Goal: Task Accomplishment & Management: Manage account settings

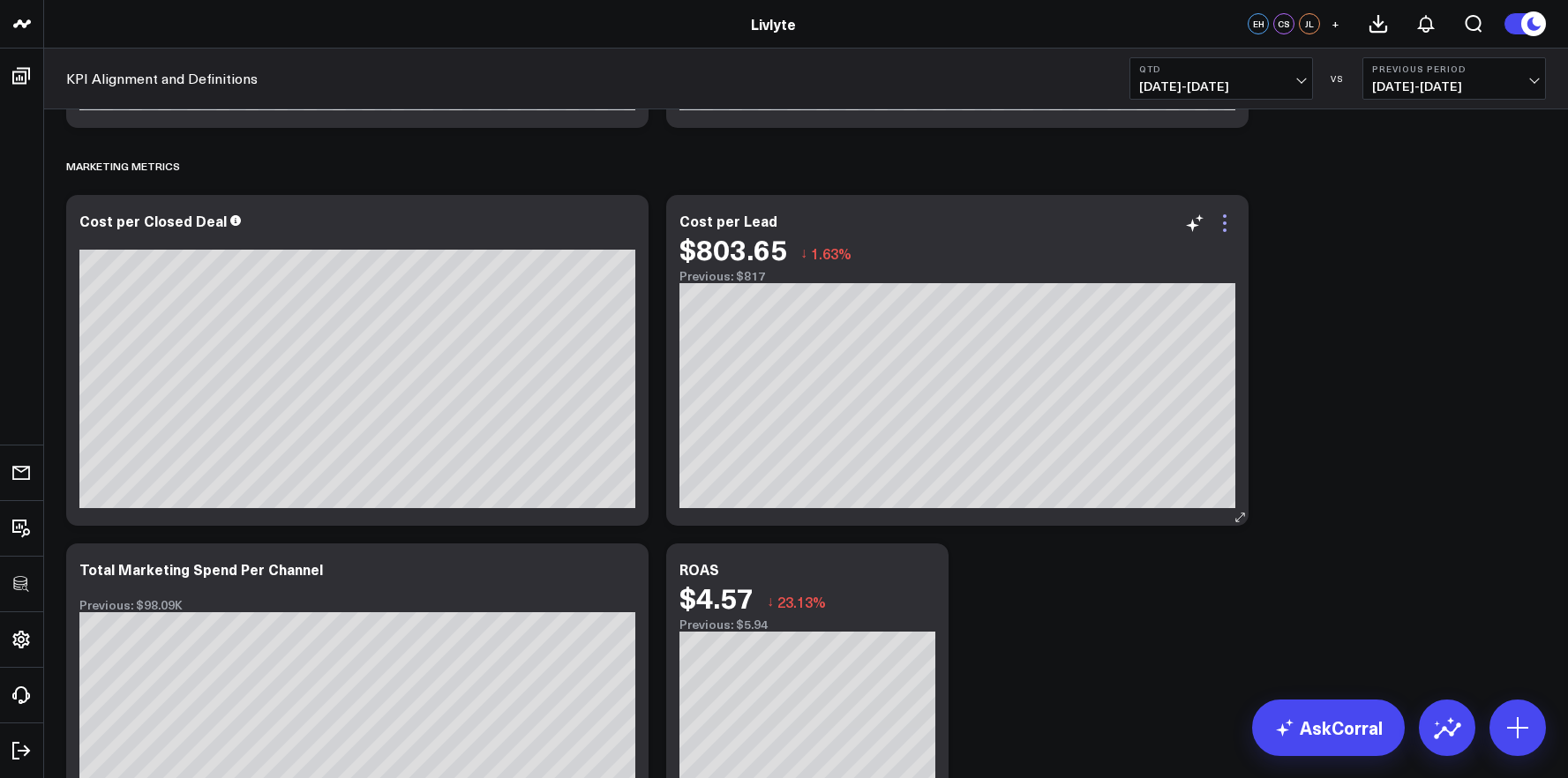
click at [1227, 218] on icon at bounding box center [1224, 223] width 21 height 21
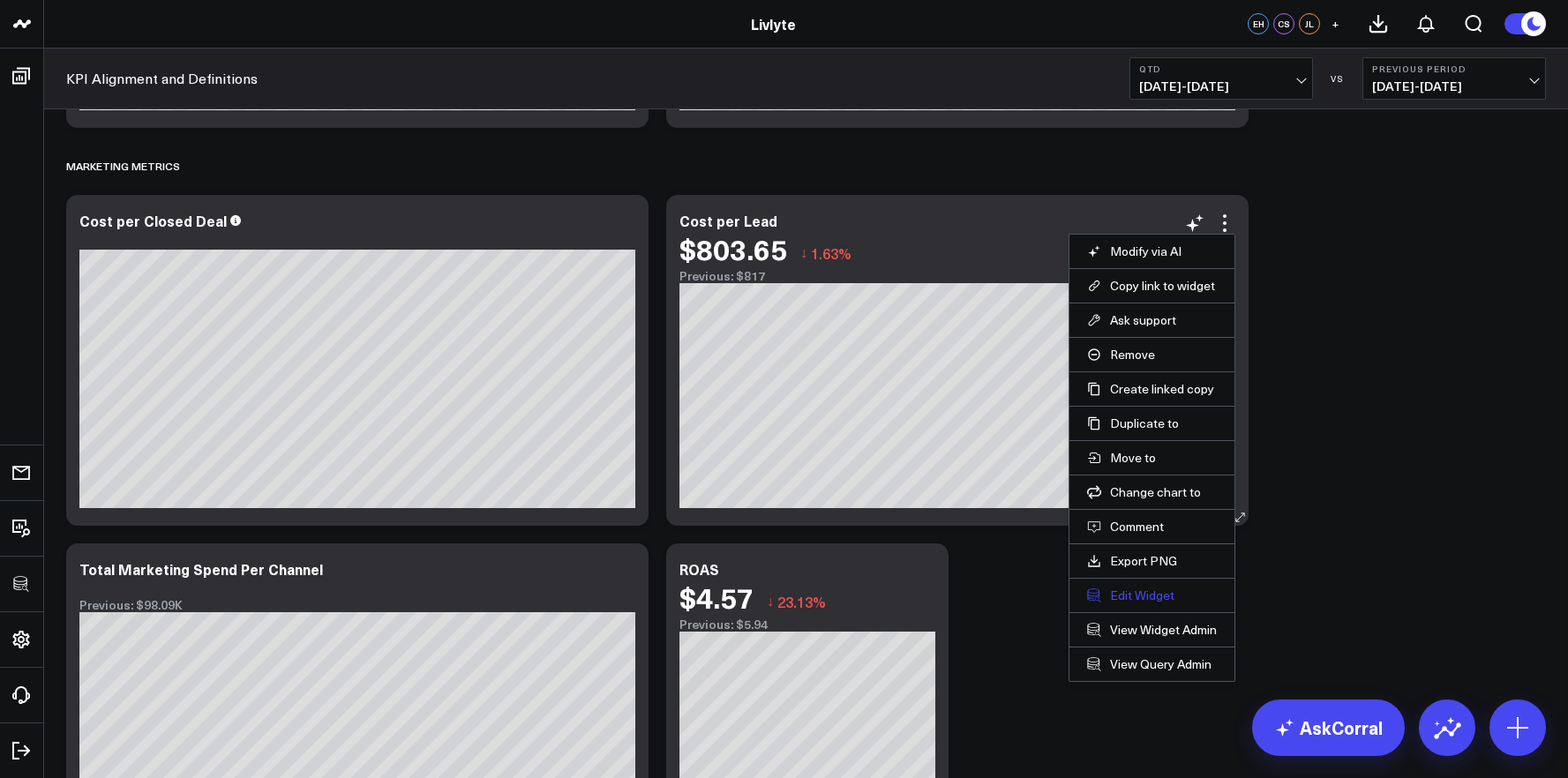
click at [1143, 600] on button "Edit Widget" at bounding box center [1151, 595] width 129 height 16
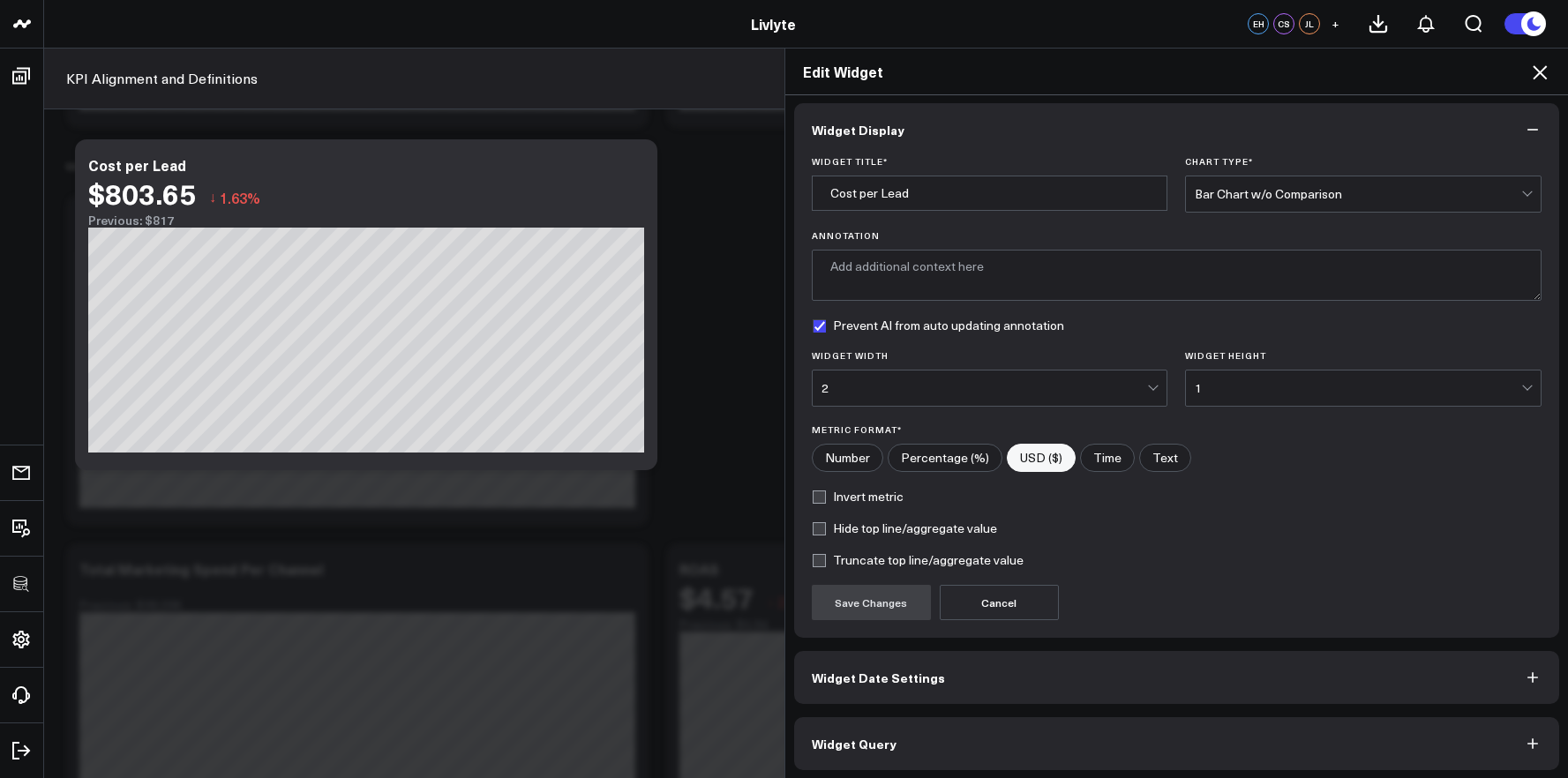
scroll to position [10, 0]
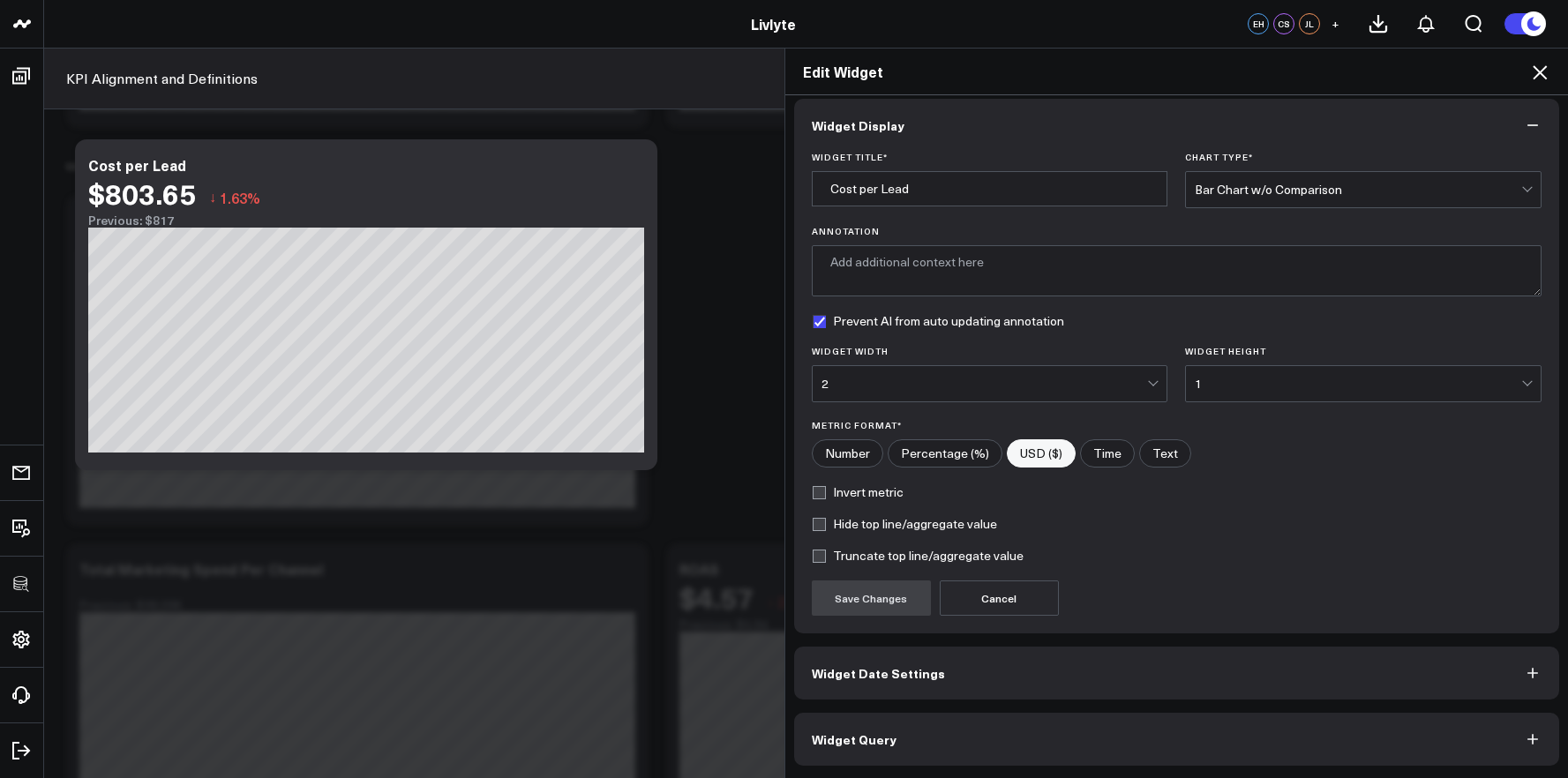
click at [1178, 735] on button "Widget Query" at bounding box center [1177, 739] width 766 height 53
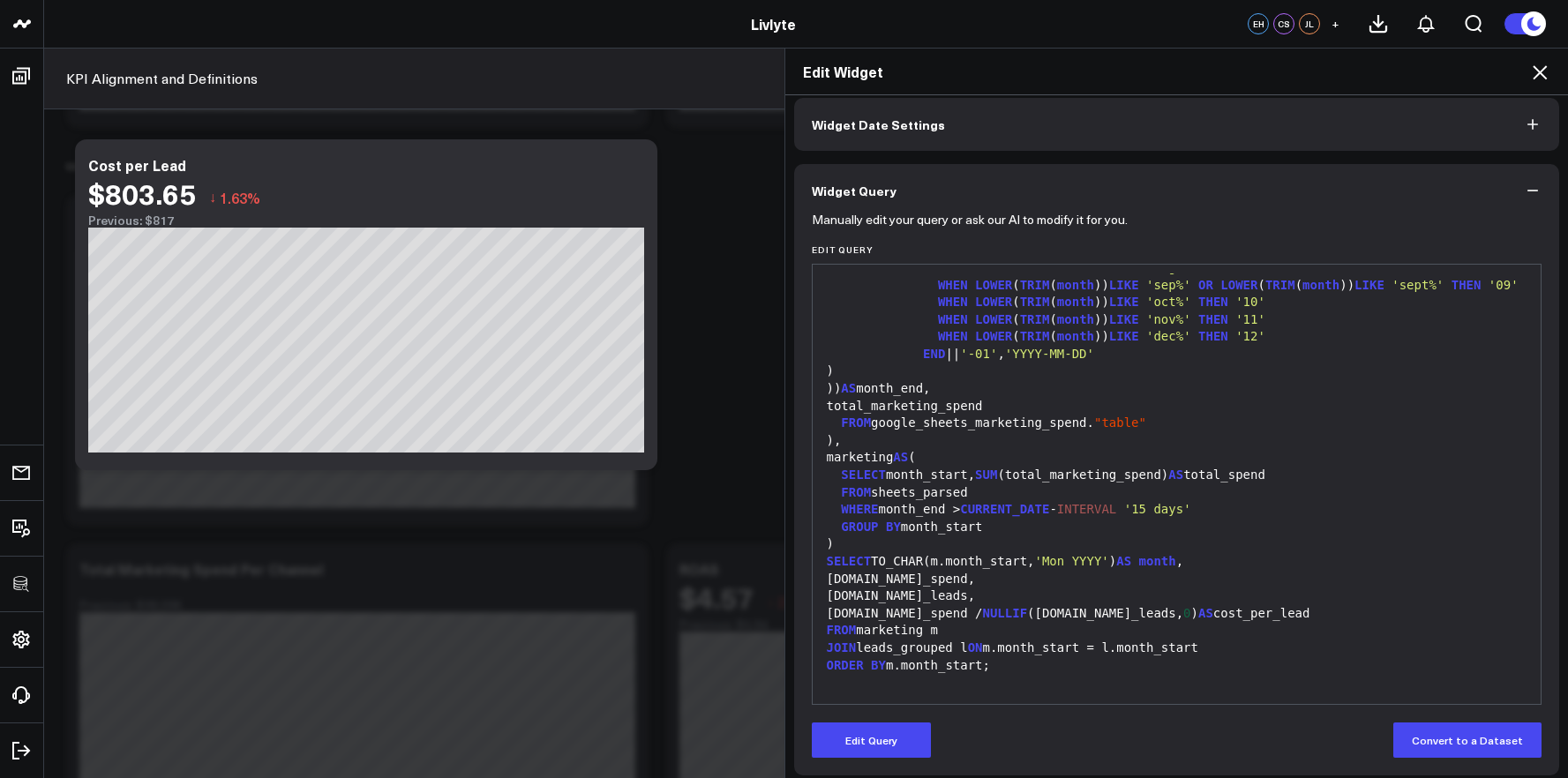
scroll to position [86, 0]
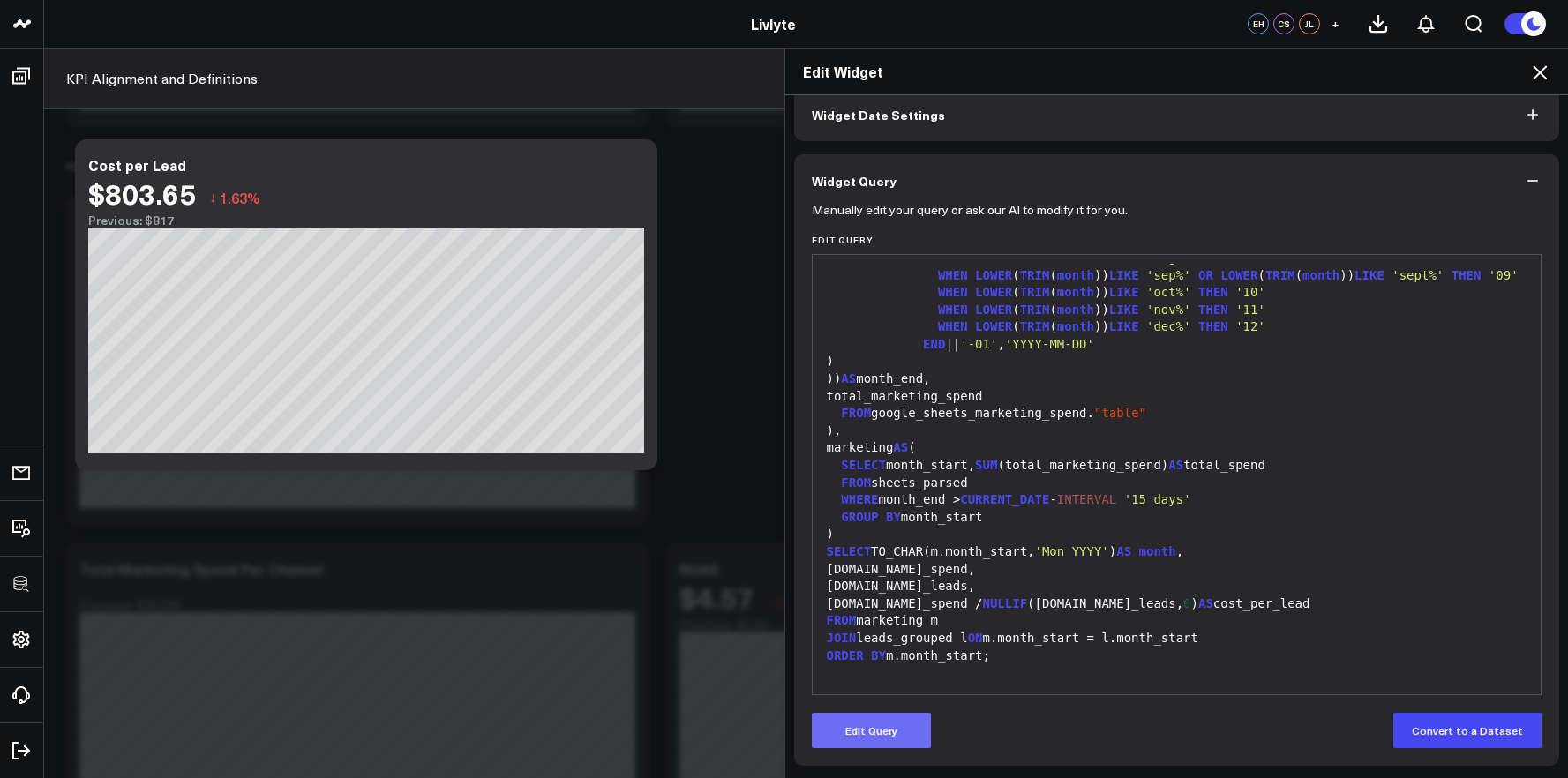
click at [902, 736] on button "Edit Query" at bounding box center [871, 729] width 119 height 35
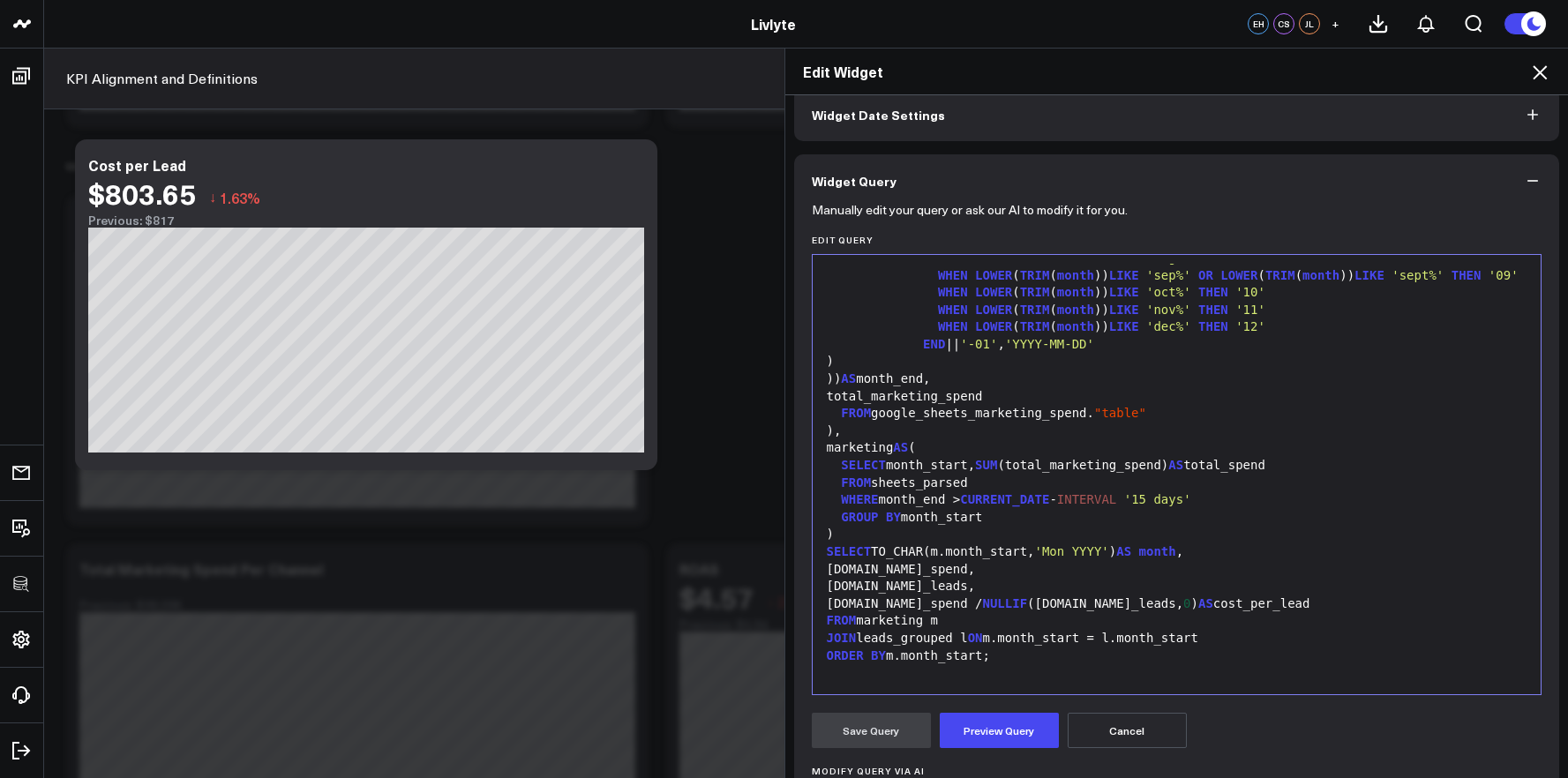
click at [1118, 612] on div "FROM marketing m" at bounding box center [1177, 620] width 711 height 17
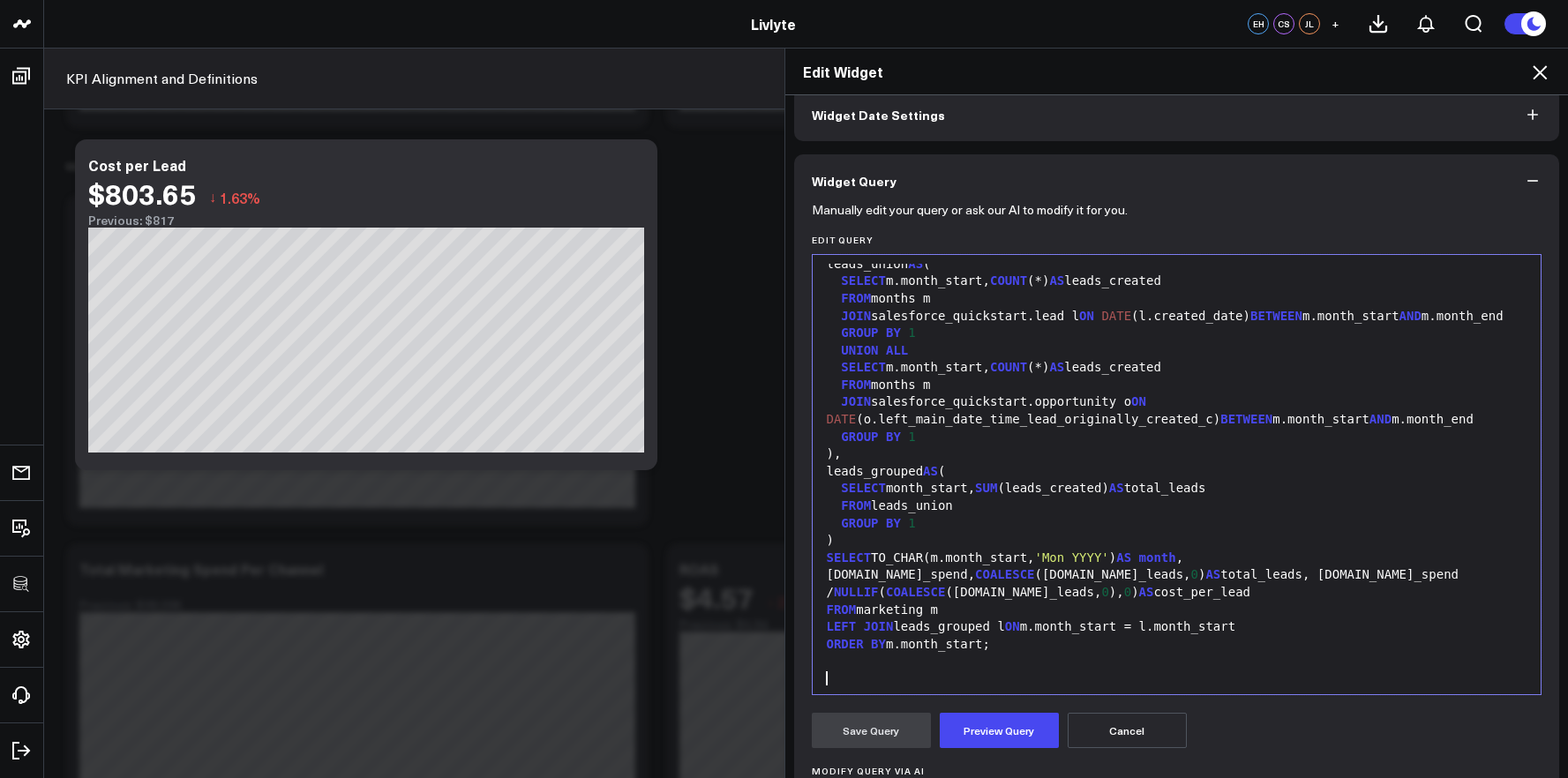
scroll to position [795, 0]
click at [1016, 740] on button "Preview Query" at bounding box center [999, 729] width 119 height 35
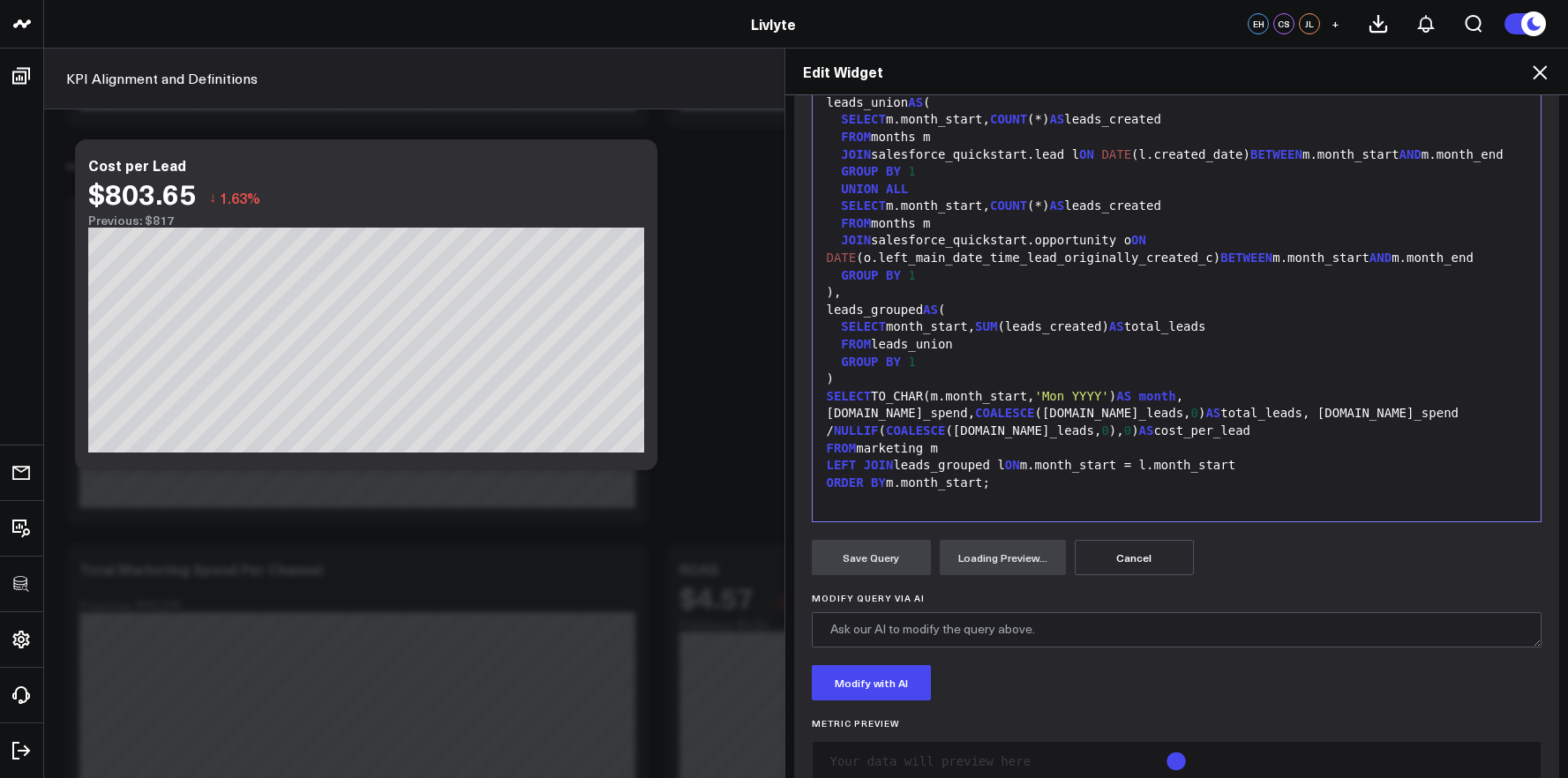
scroll to position [306, 0]
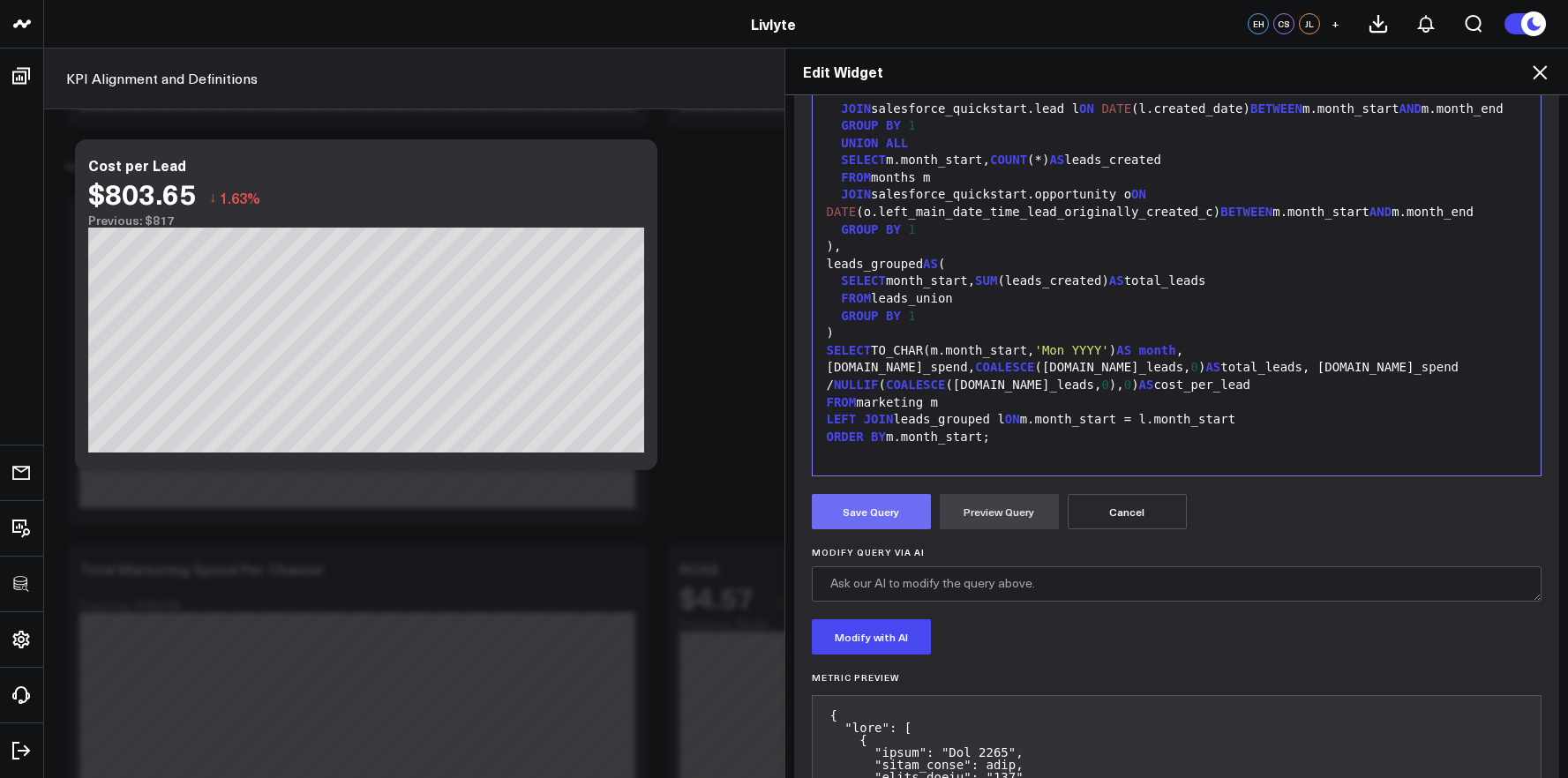
click at [896, 514] on button "Save Query" at bounding box center [871, 511] width 119 height 35
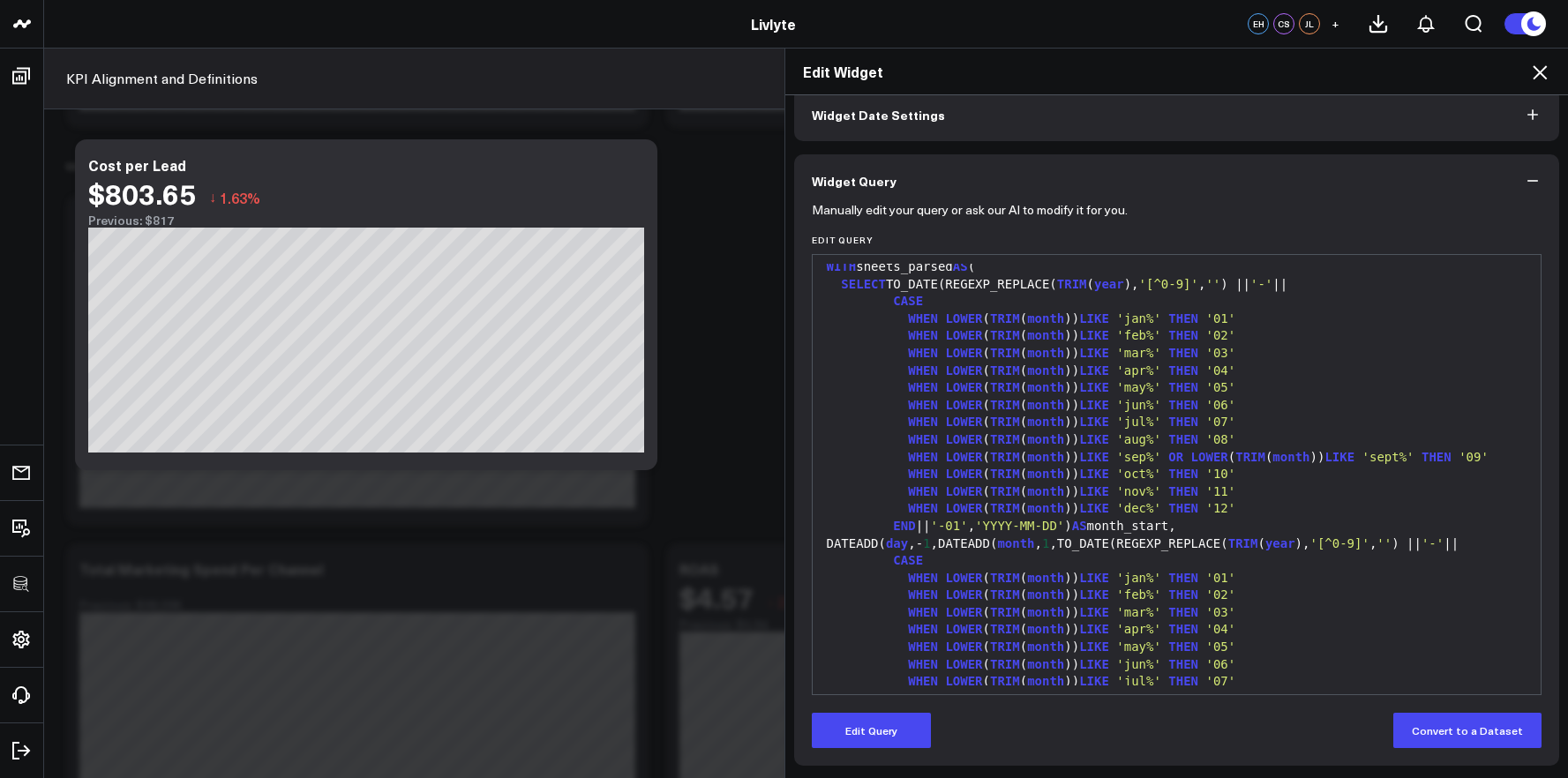
scroll to position [0, 0]
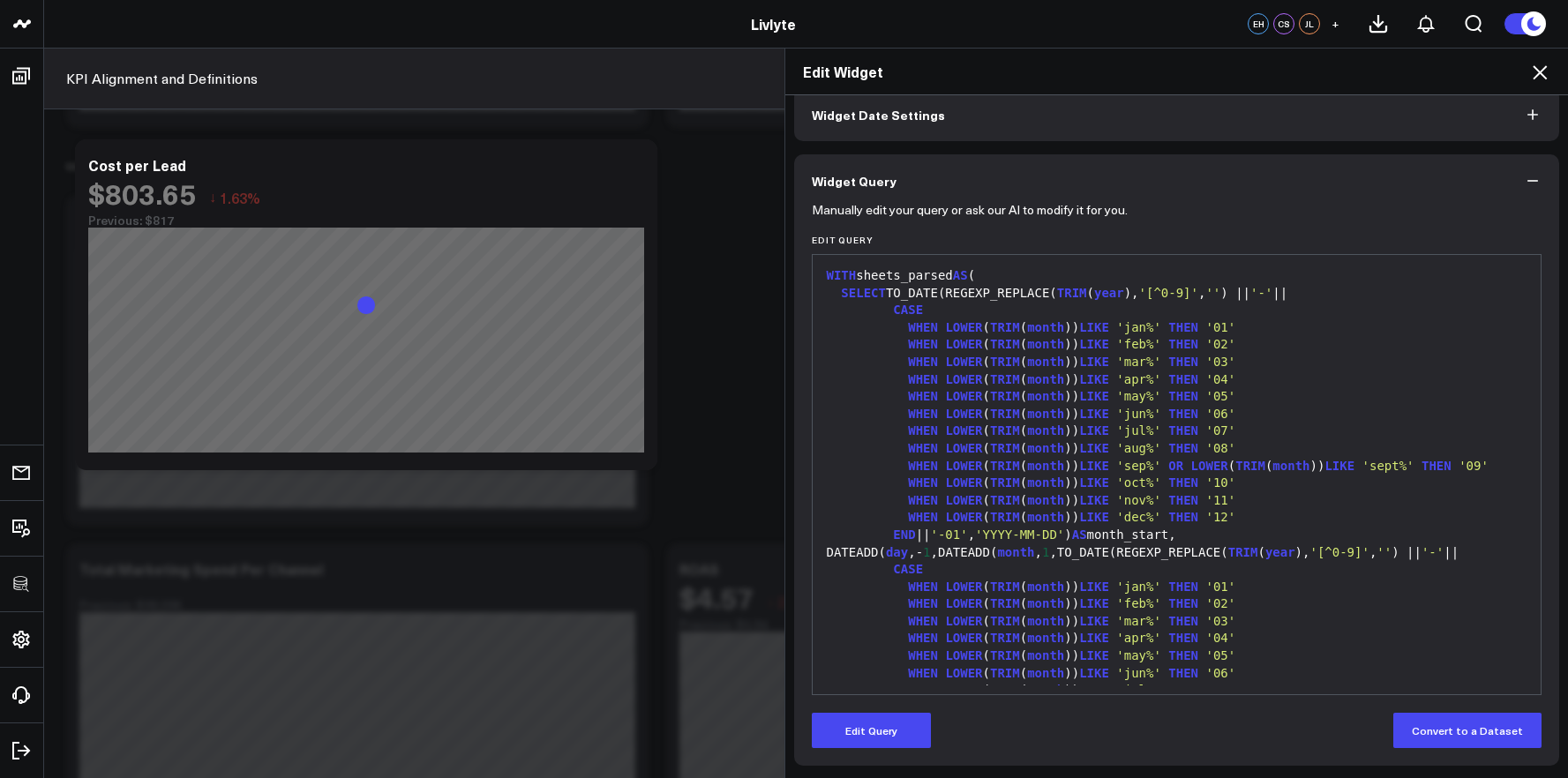
click at [1002, 125] on button "Widget Date Settings" at bounding box center [1177, 115] width 766 height 53
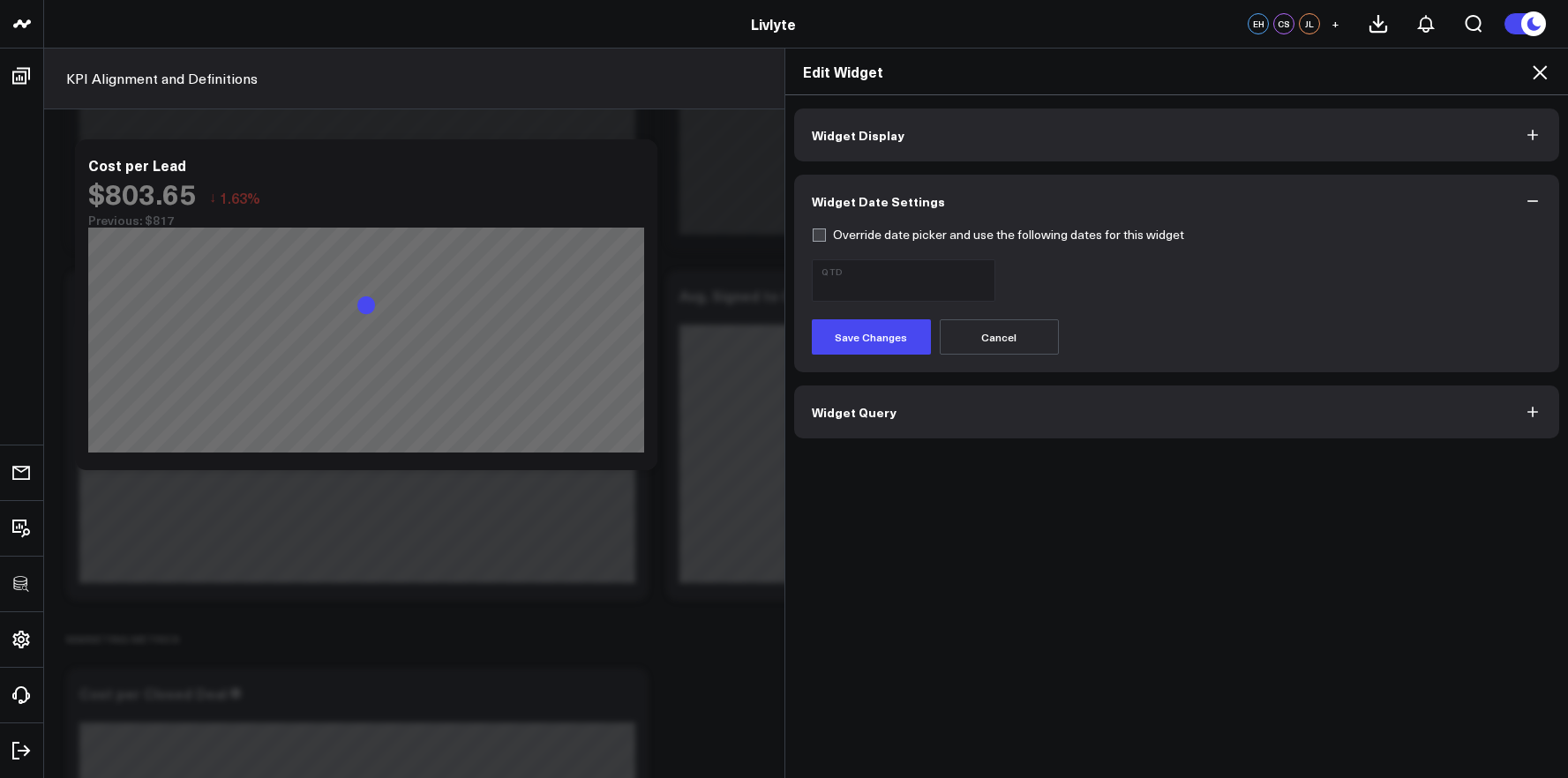
scroll to position [4173, 0]
click at [1059, 116] on button "Widget Display" at bounding box center [1177, 135] width 766 height 53
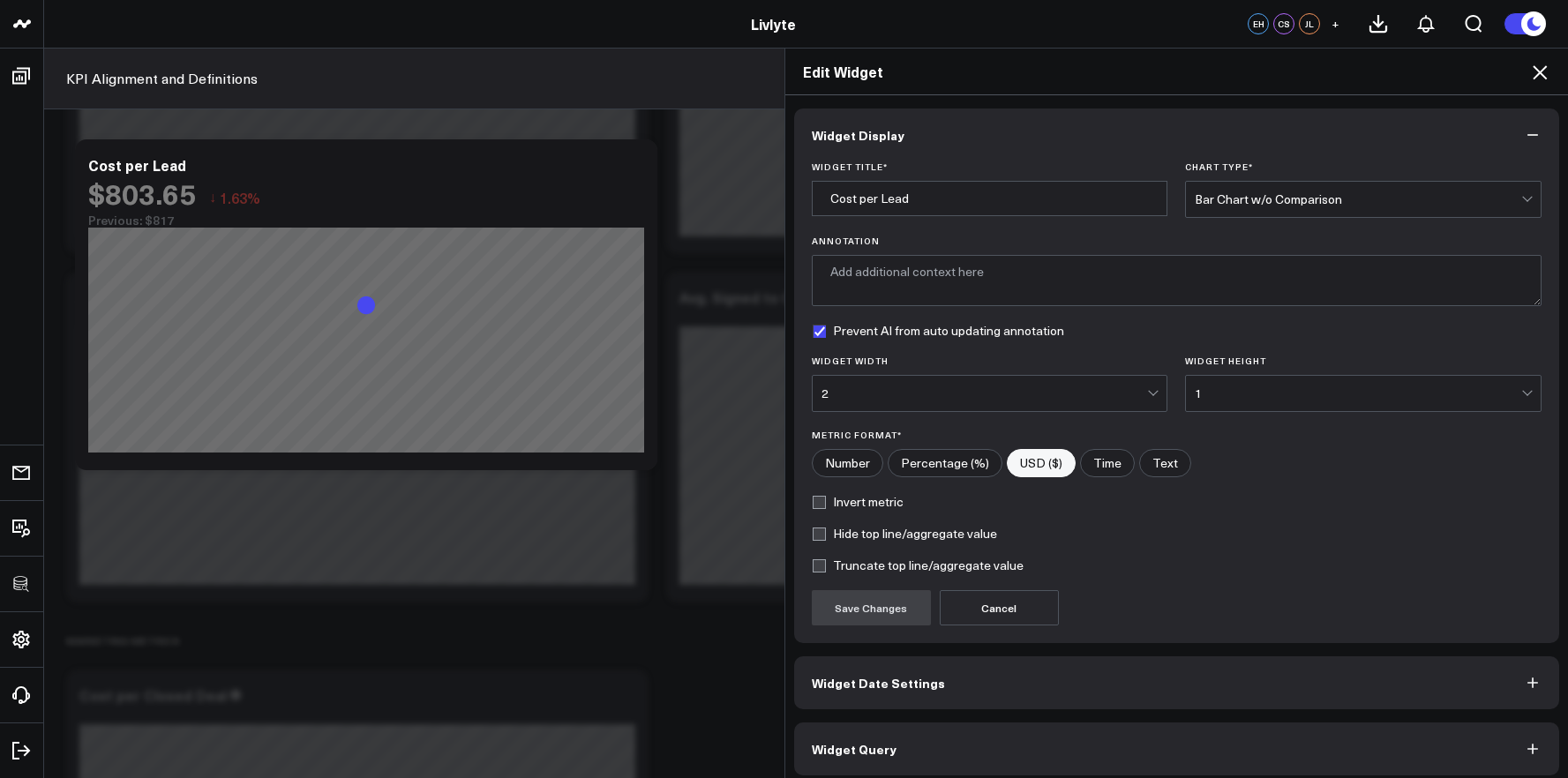
click at [888, 538] on label "Hide top line/aggregate value" at bounding box center [904, 533] width 185 height 14
click at [825, 538] on input "Hide top line/aggregate value" at bounding box center [818, 533] width 14 height 14
checkbox input "true"
click at [872, 606] on button "Save Changes" at bounding box center [871, 607] width 119 height 35
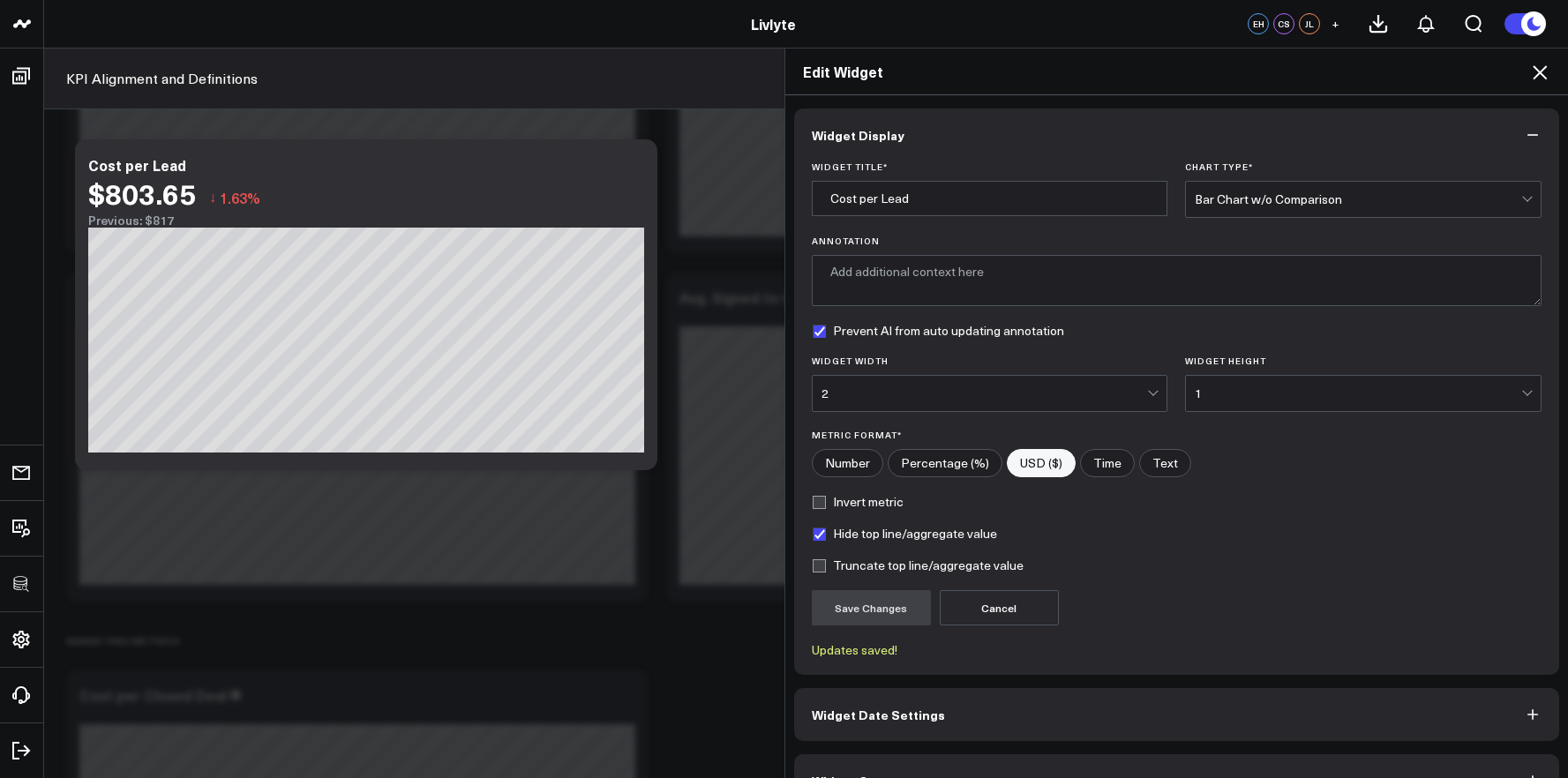
click at [1529, 85] on div "Edit Widget" at bounding box center [1176, 72] width 783 height 47
click at [1533, 82] on icon at bounding box center [1539, 72] width 21 height 21
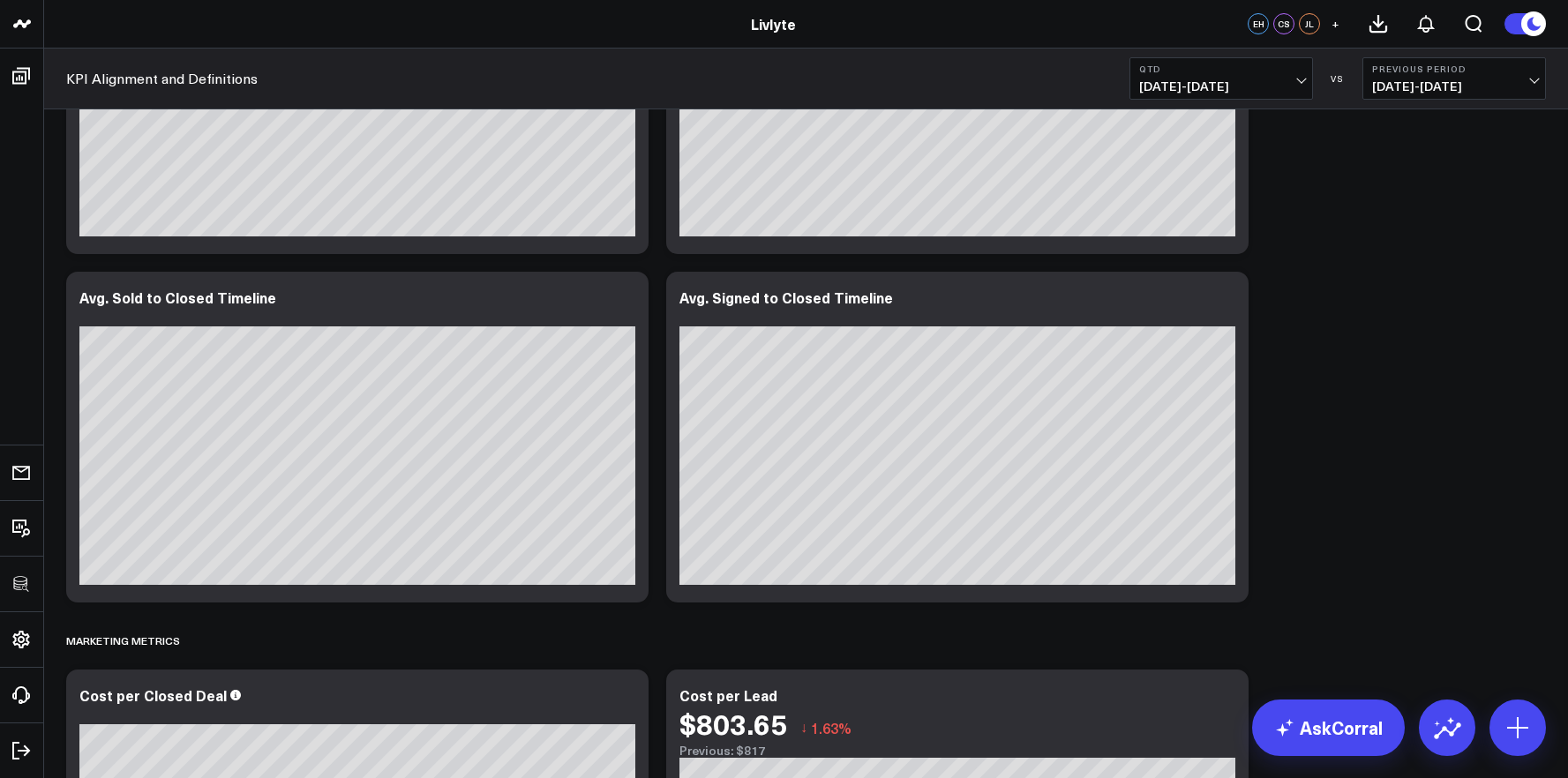
click at [1263, 94] on button "QTD 07/01/25 - 09/25/25" at bounding box center [1221, 78] width 184 height 42
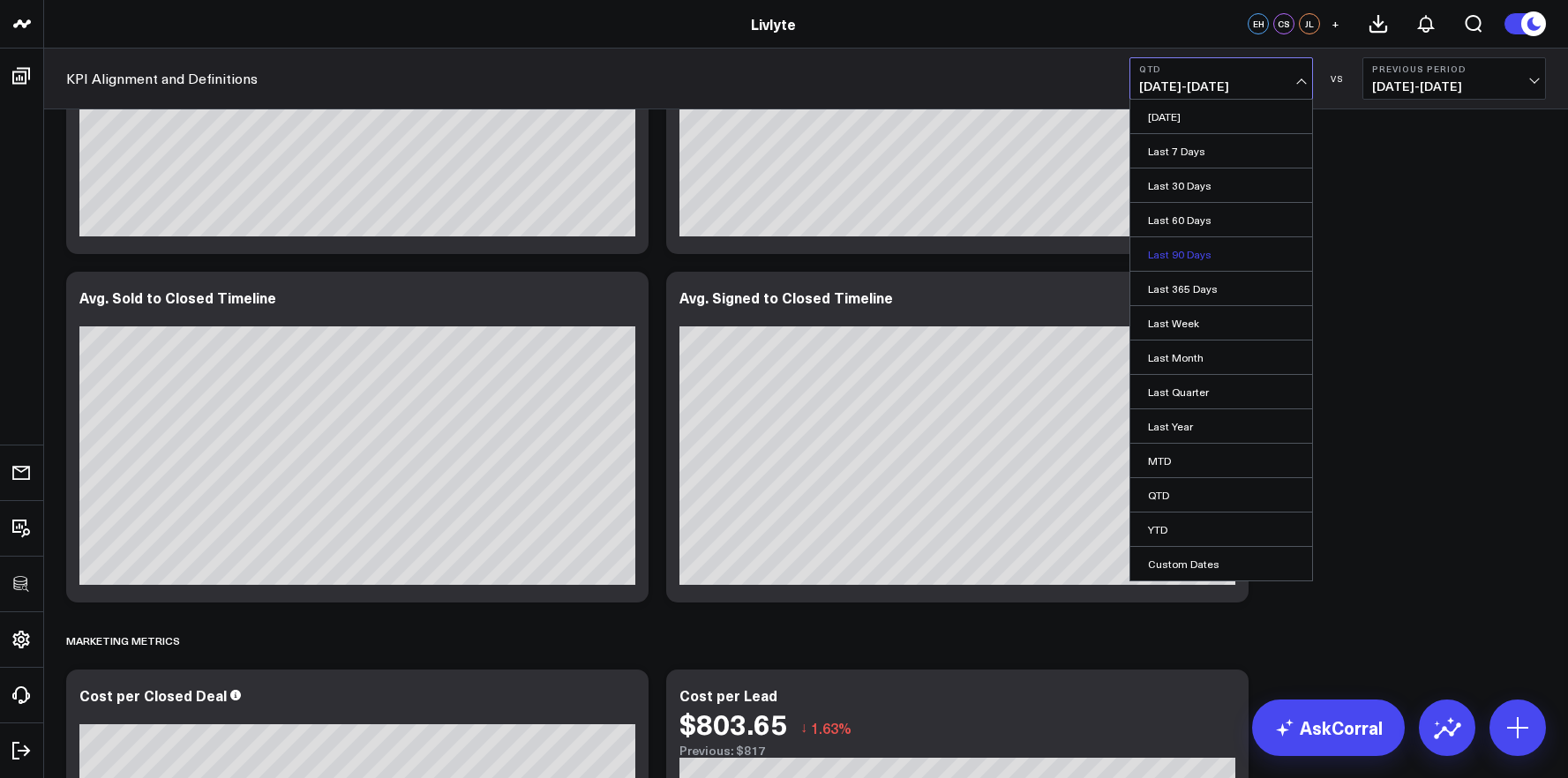
click at [1228, 242] on link "Last 90 Days" at bounding box center [1221, 254] width 182 height 34
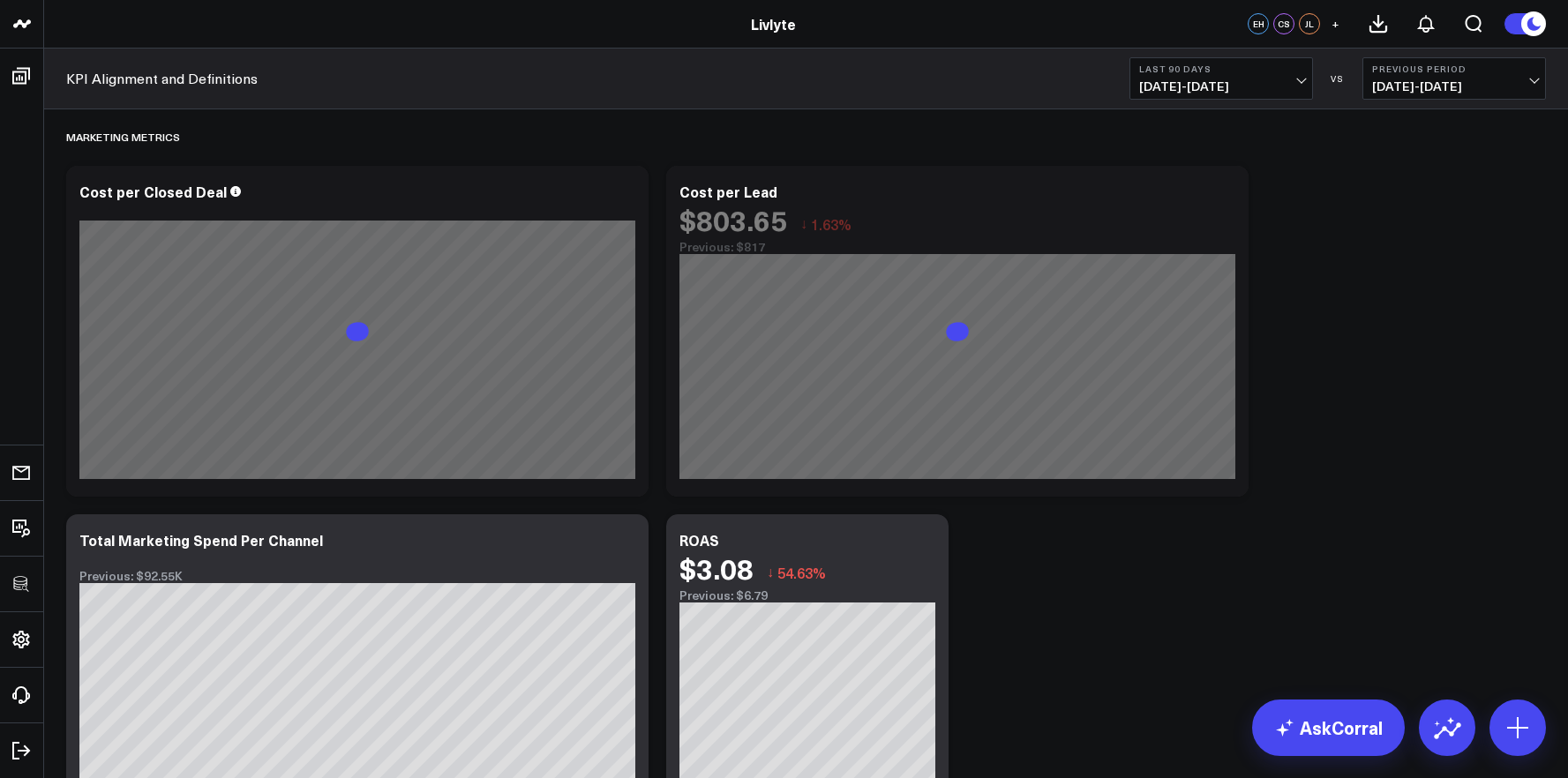
scroll to position [4674, 0]
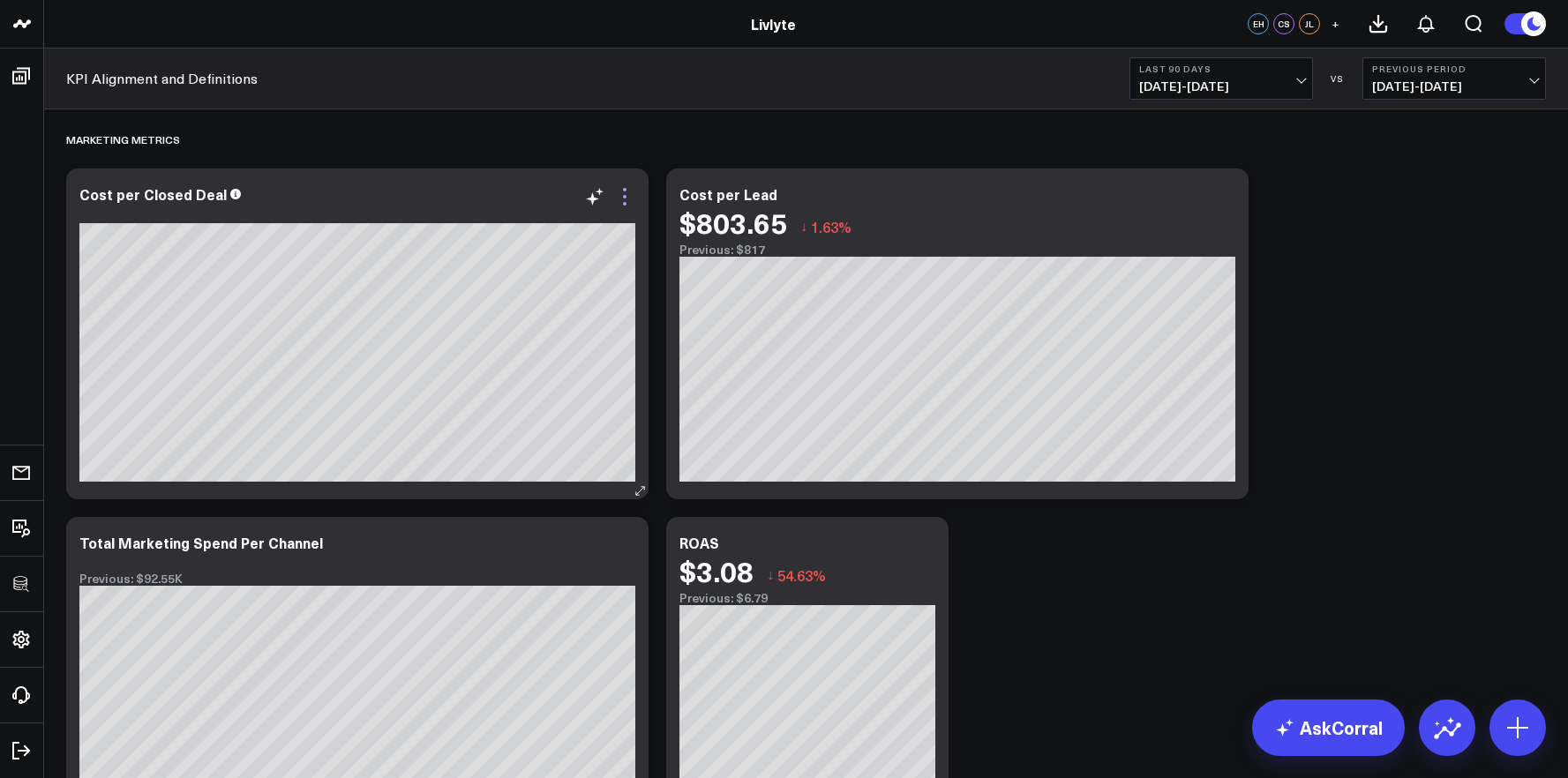
click at [626, 197] on icon at bounding box center [624, 196] width 21 height 21
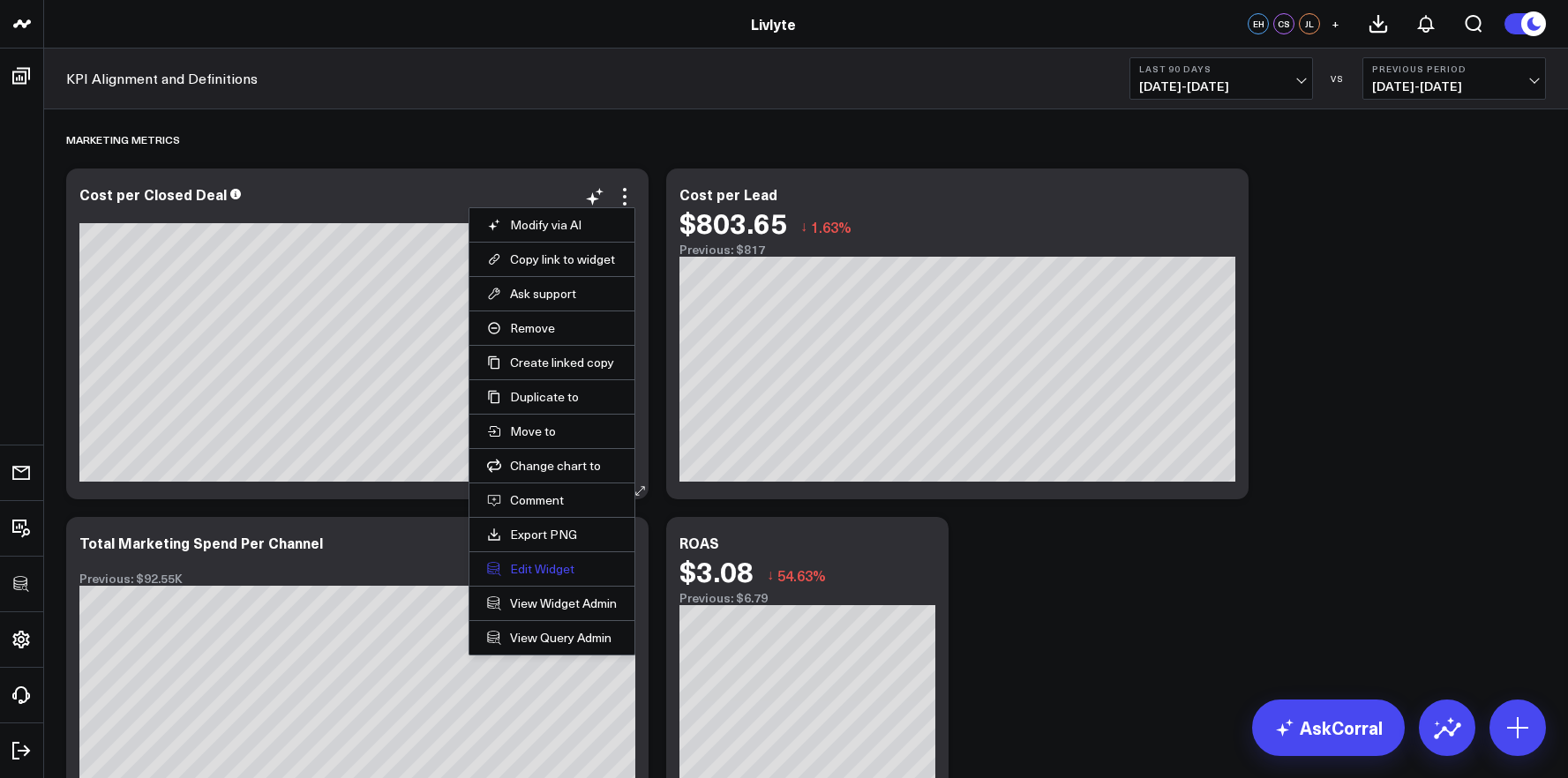
click at [559, 570] on button "Edit Widget" at bounding box center [551, 568] width 129 height 16
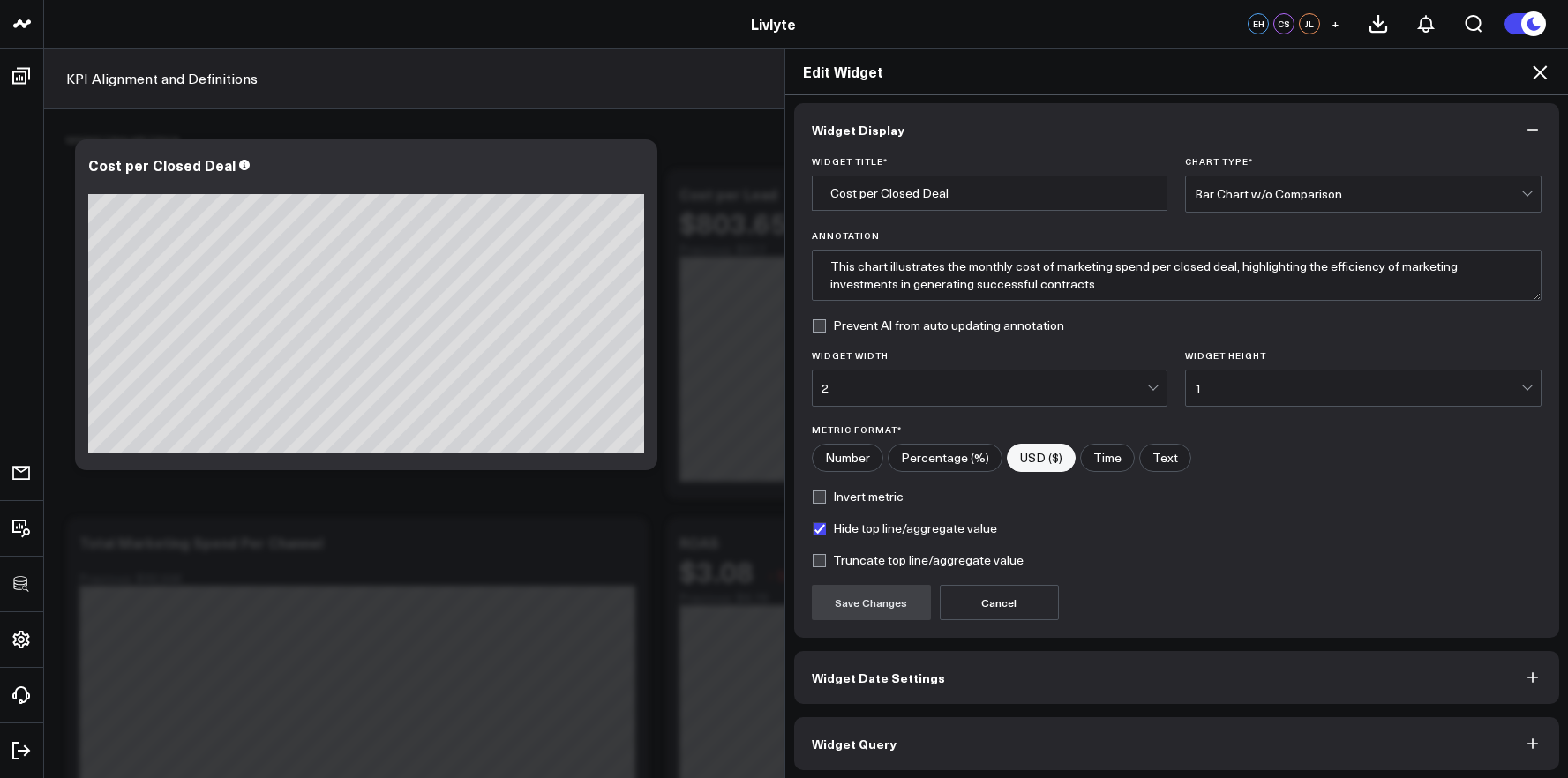
scroll to position [10, 0]
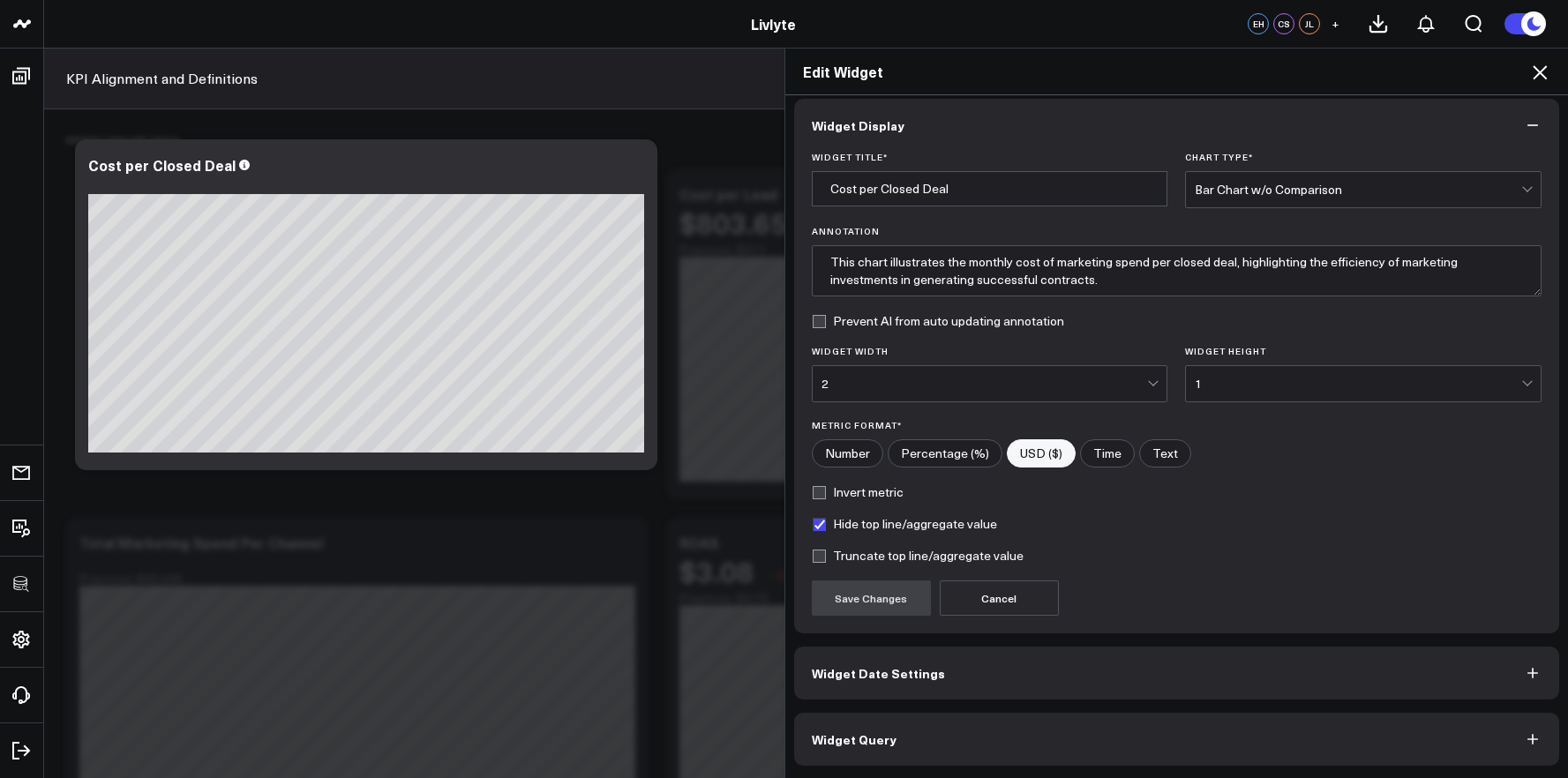
click at [1059, 740] on button "Widget Query" at bounding box center [1177, 739] width 766 height 53
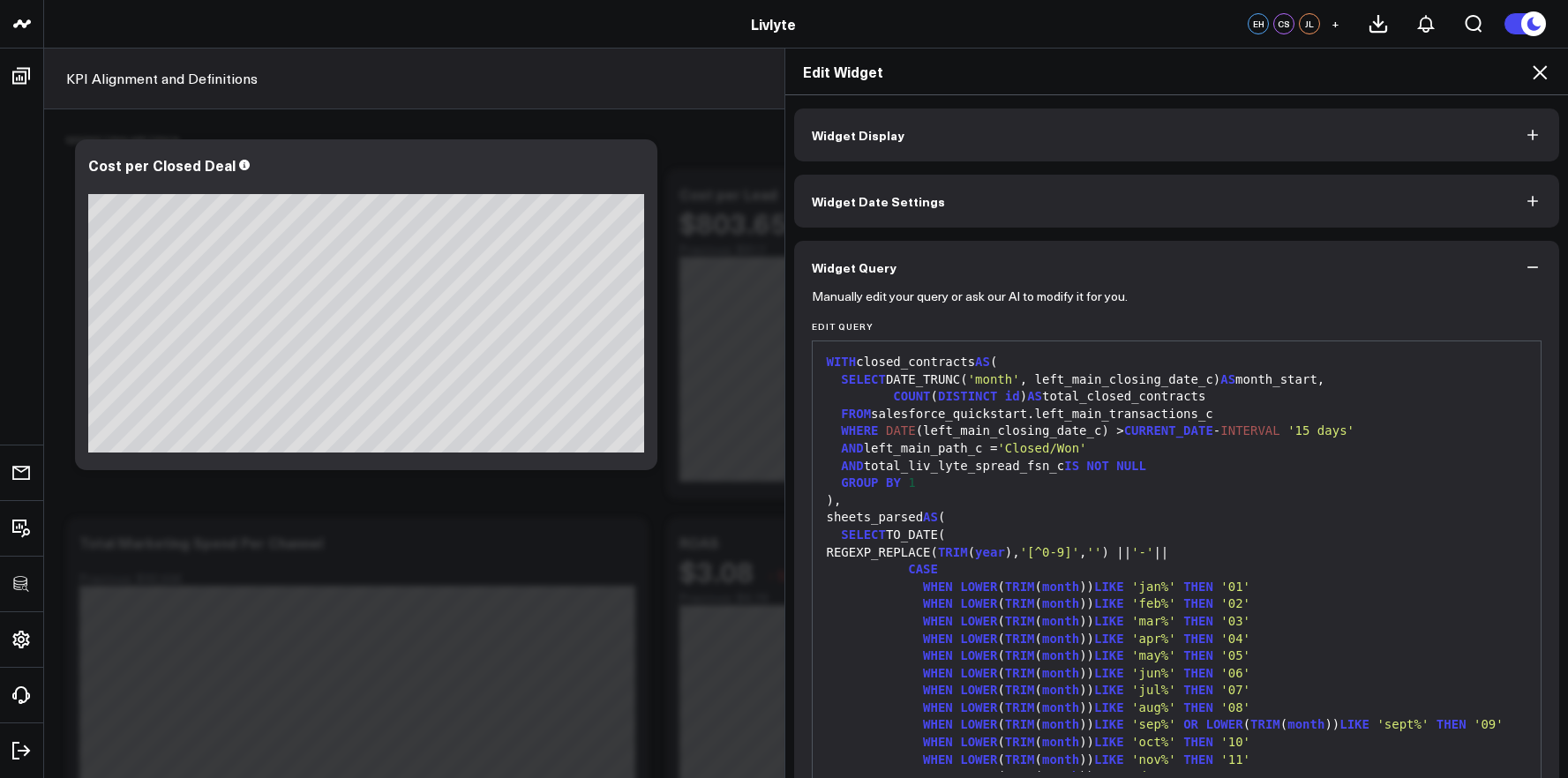
click at [1043, 619] on span "month" at bounding box center [1060, 620] width 37 height 14
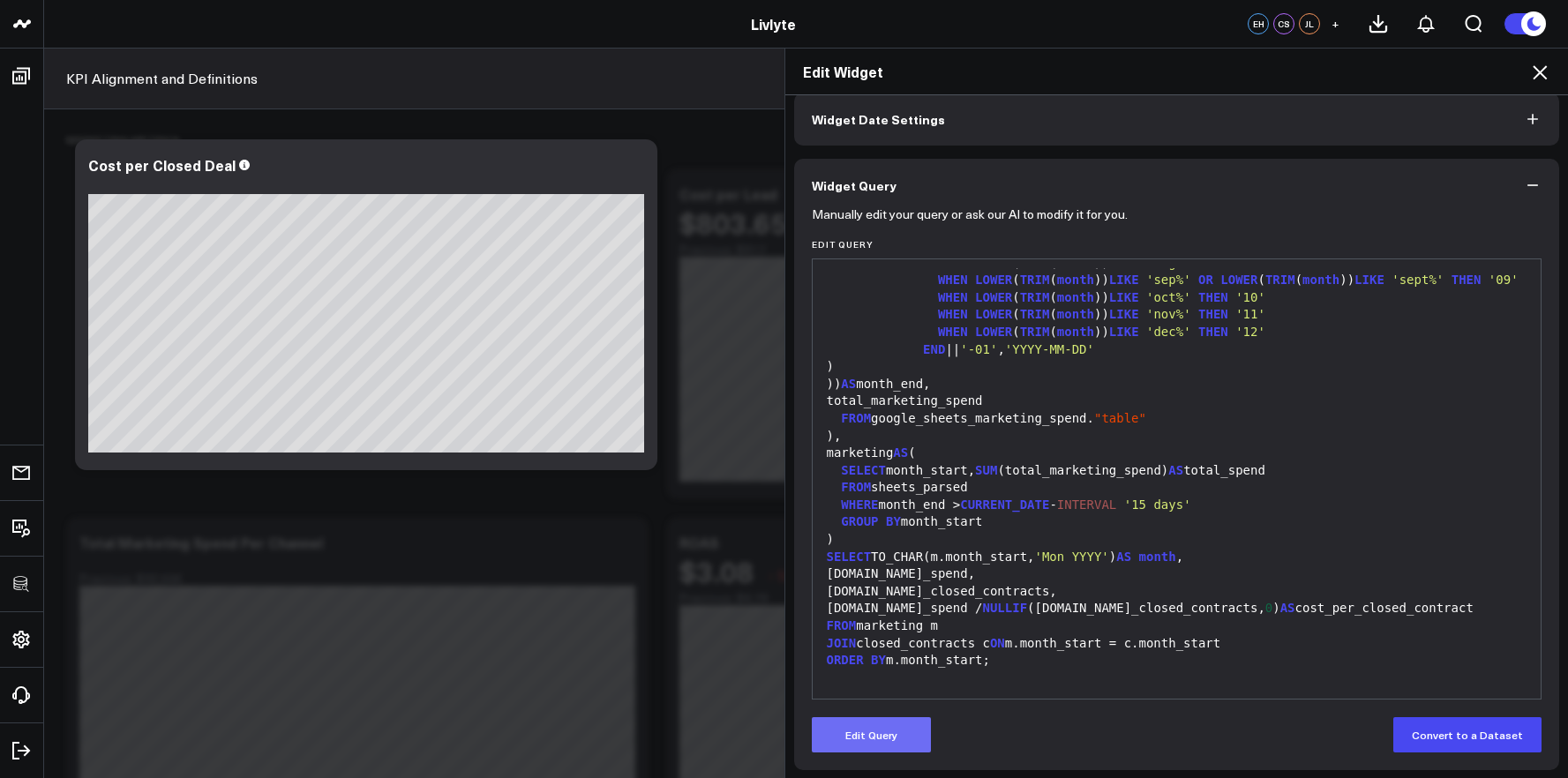
scroll to position [86, 0]
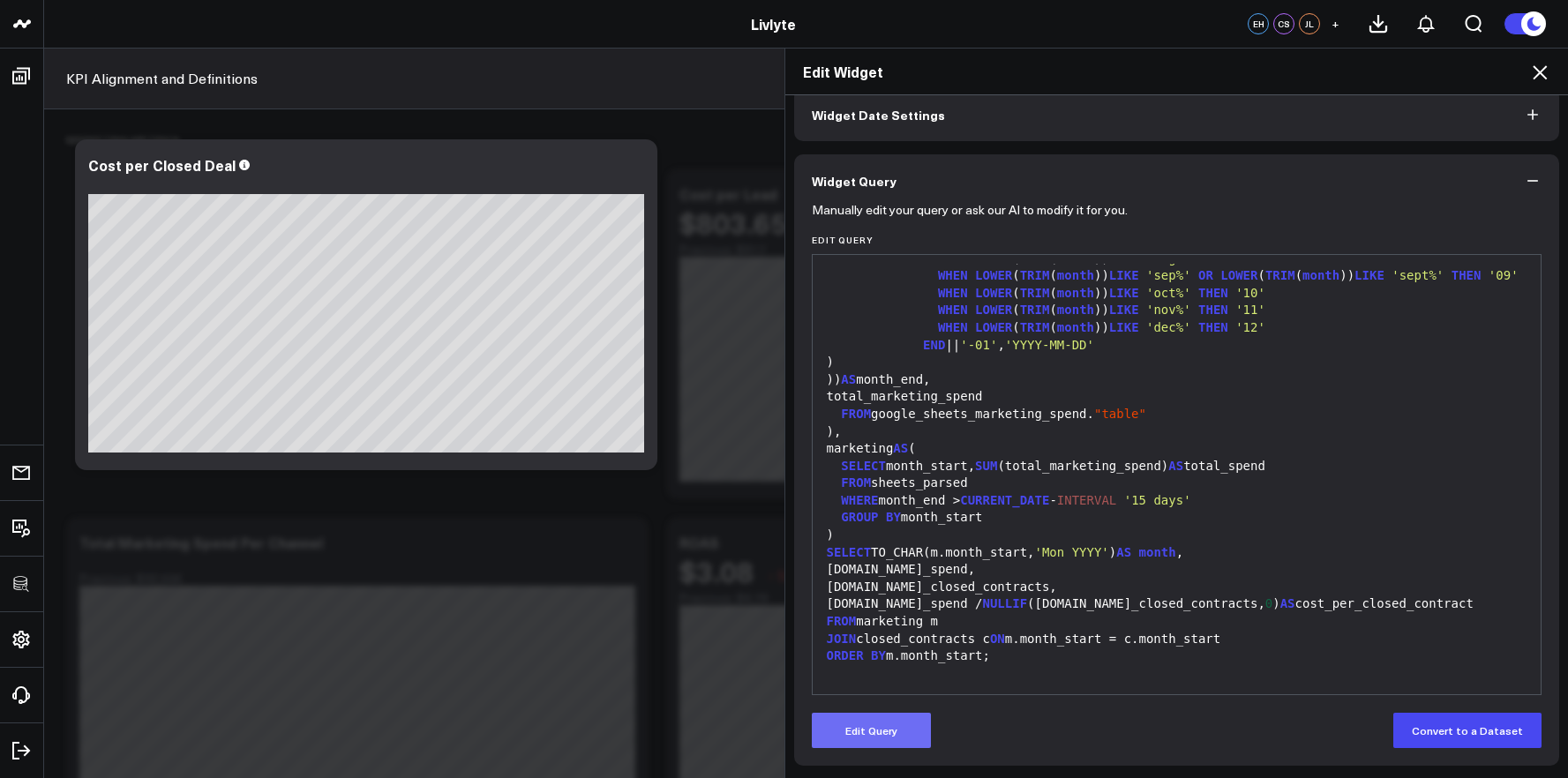
click at [904, 729] on button "Edit Query" at bounding box center [871, 729] width 119 height 35
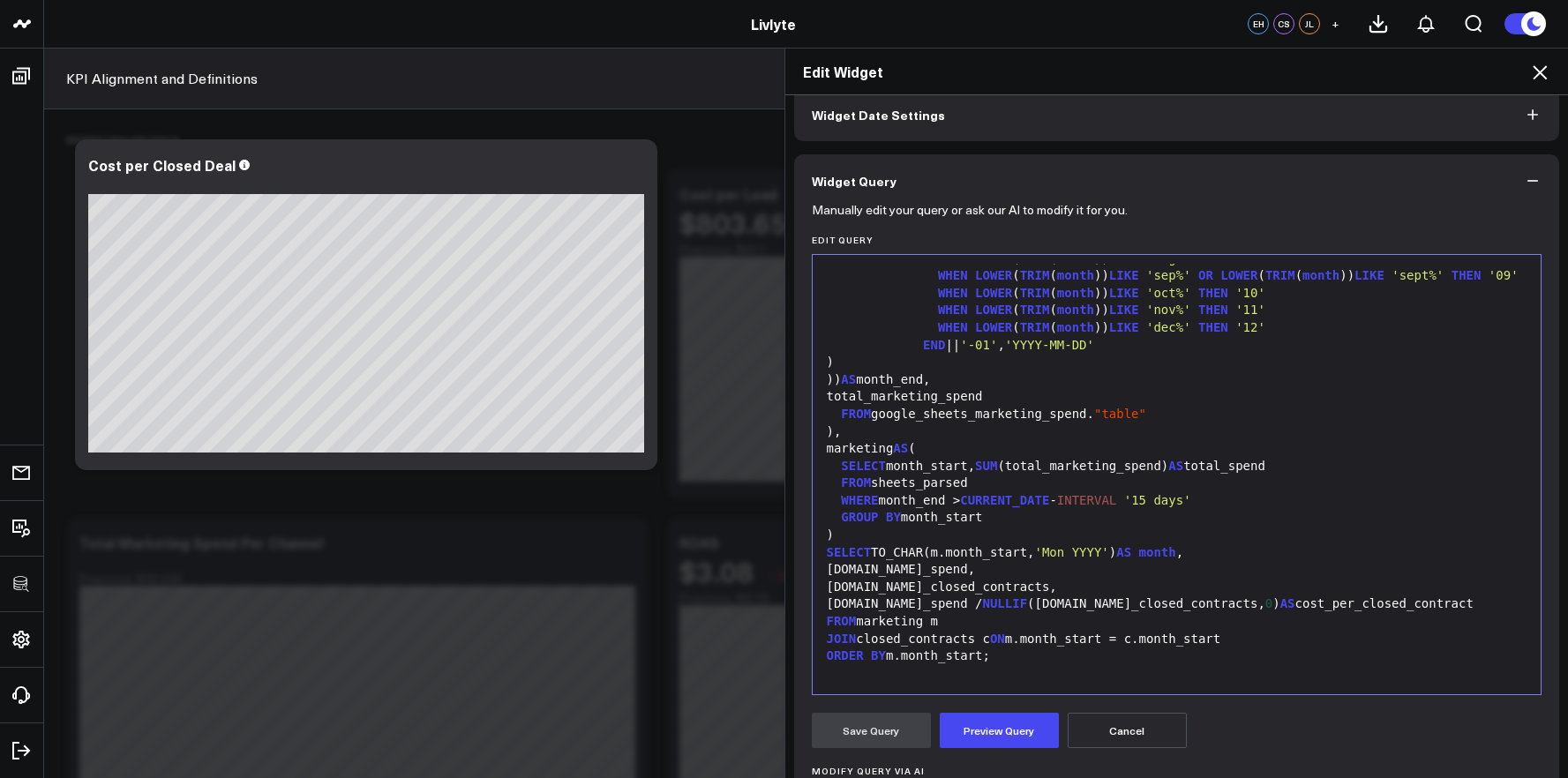
click at [937, 653] on div "ORDER BY m.month_start;" at bounding box center [1177, 655] width 711 height 17
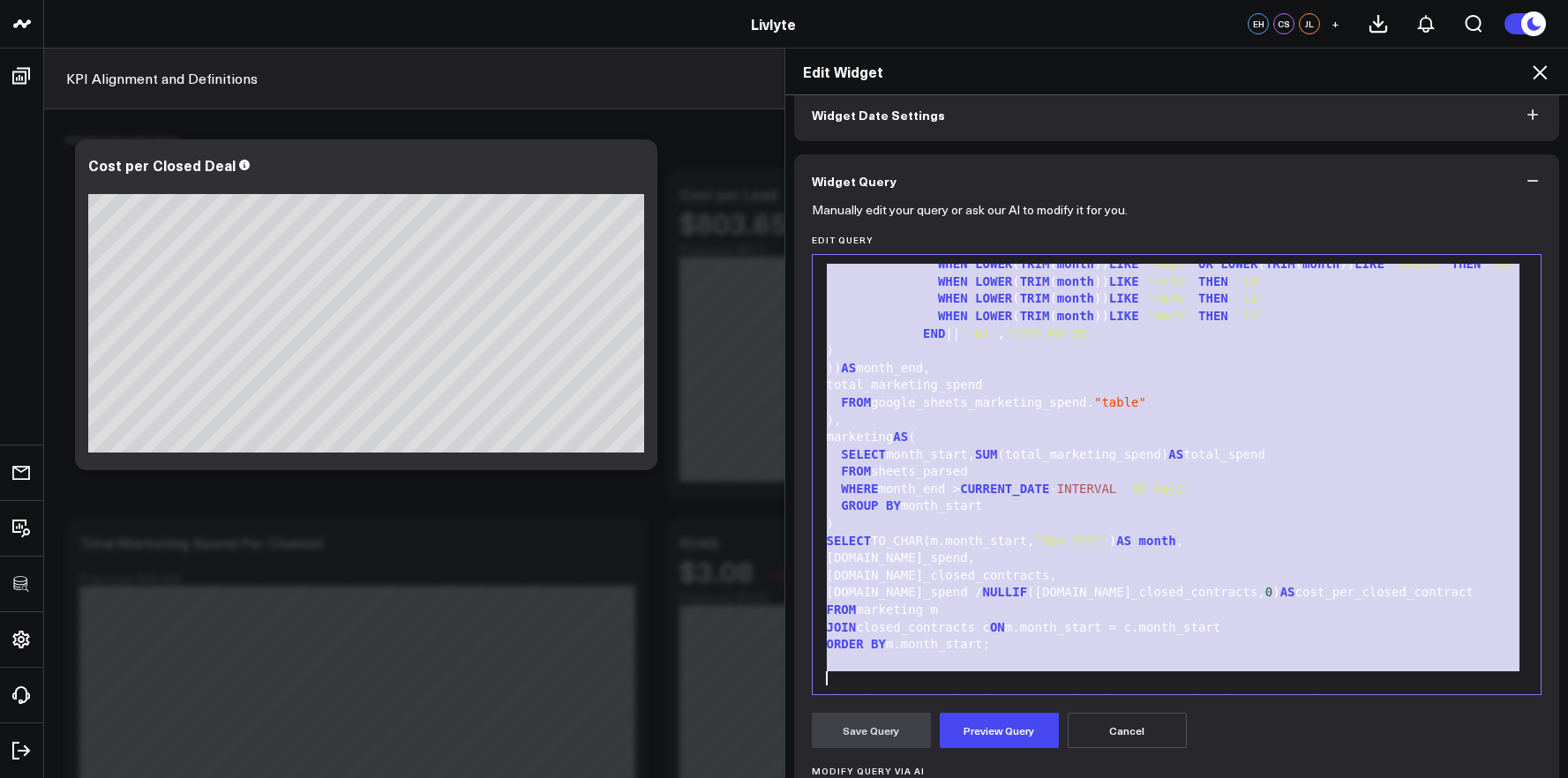
copy div "WITH closed_contracts AS ( SELECT DATE_TRUNC( 'month' , left_main_closing_date_…"
click at [1189, 412] on div "FROM google_sheets_marketing_spend. "table"" at bounding box center [1177, 403] width 711 height 17
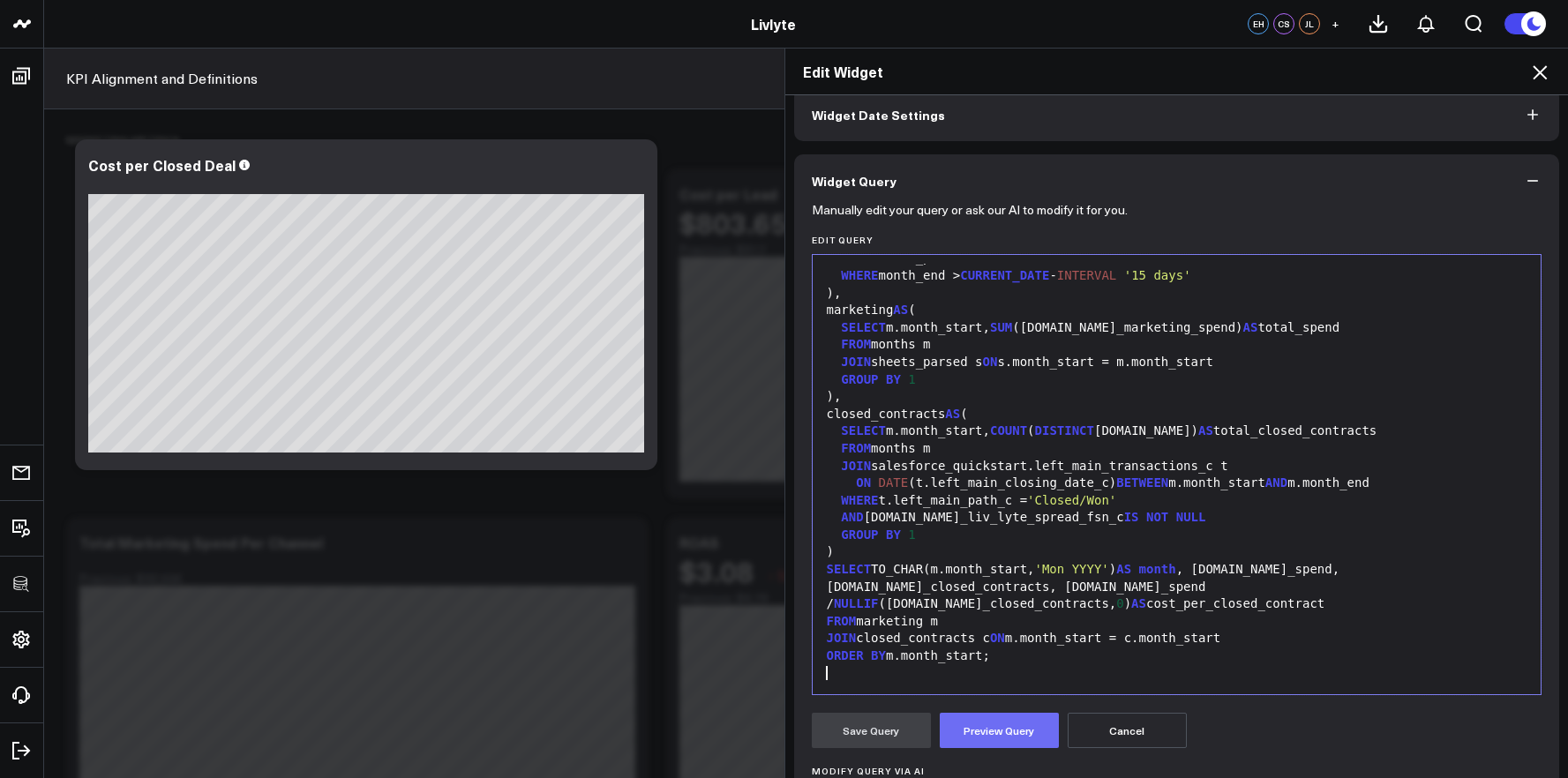
click at [1008, 720] on button "Preview Query" at bounding box center [999, 729] width 119 height 35
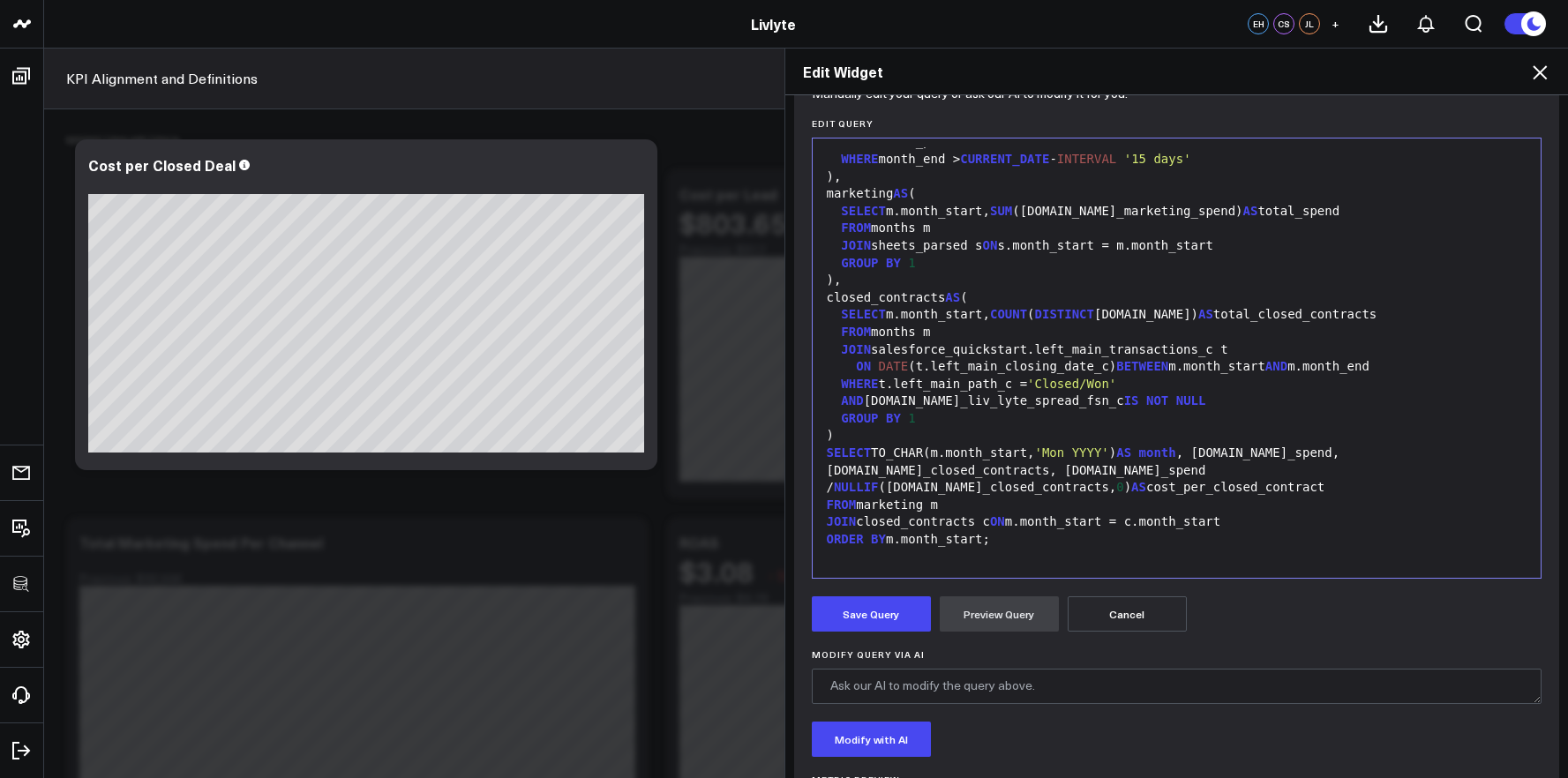
scroll to position [232, 0]
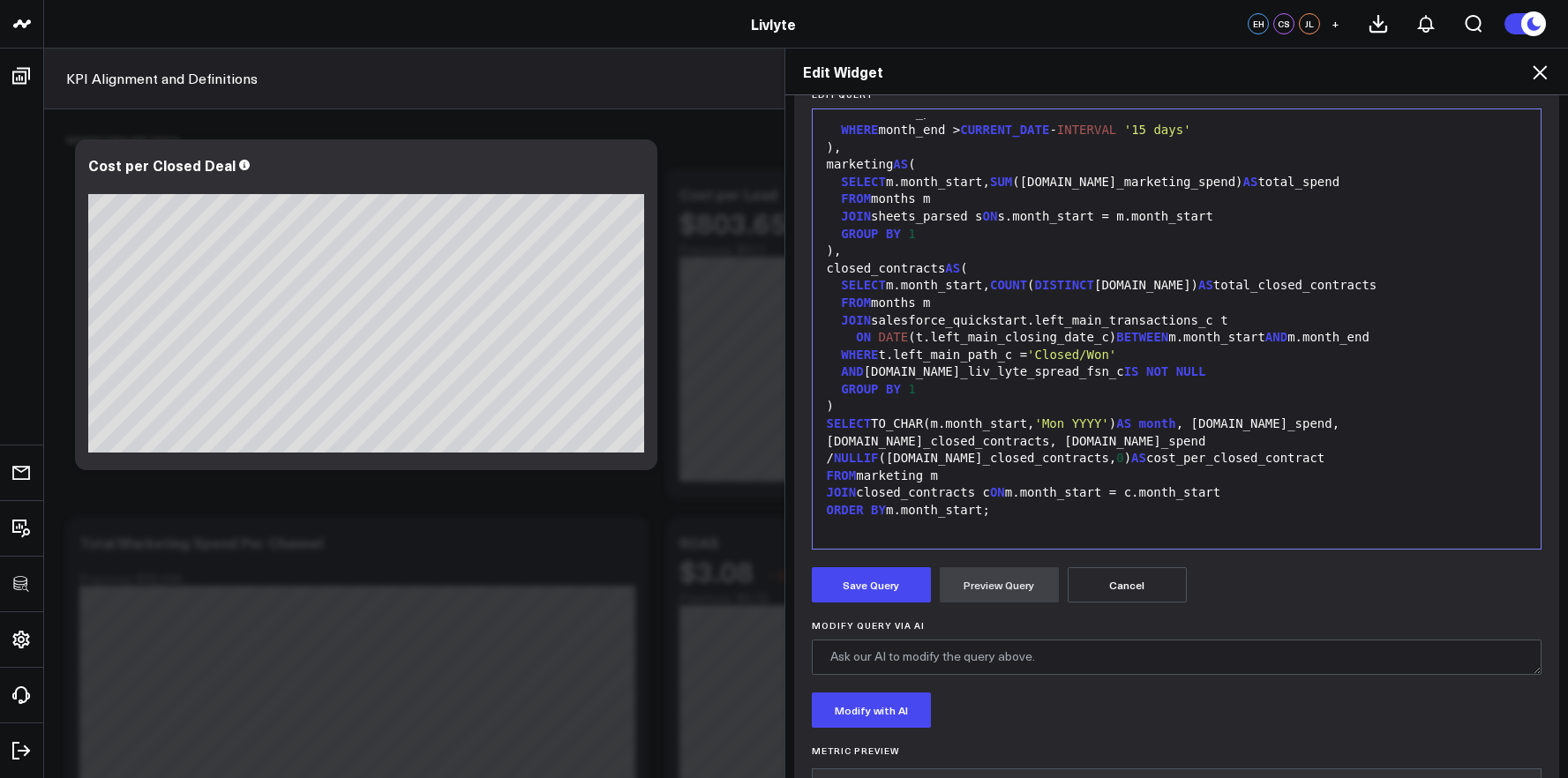
click at [881, 616] on form "Manually edit your query or ask our AI to modify it for you. Edit Query 99 1 2 …" at bounding box center [1177, 496] width 731 height 870
click at [888, 598] on button "Save Query" at bounding box center [871, 584] width 119 height 35
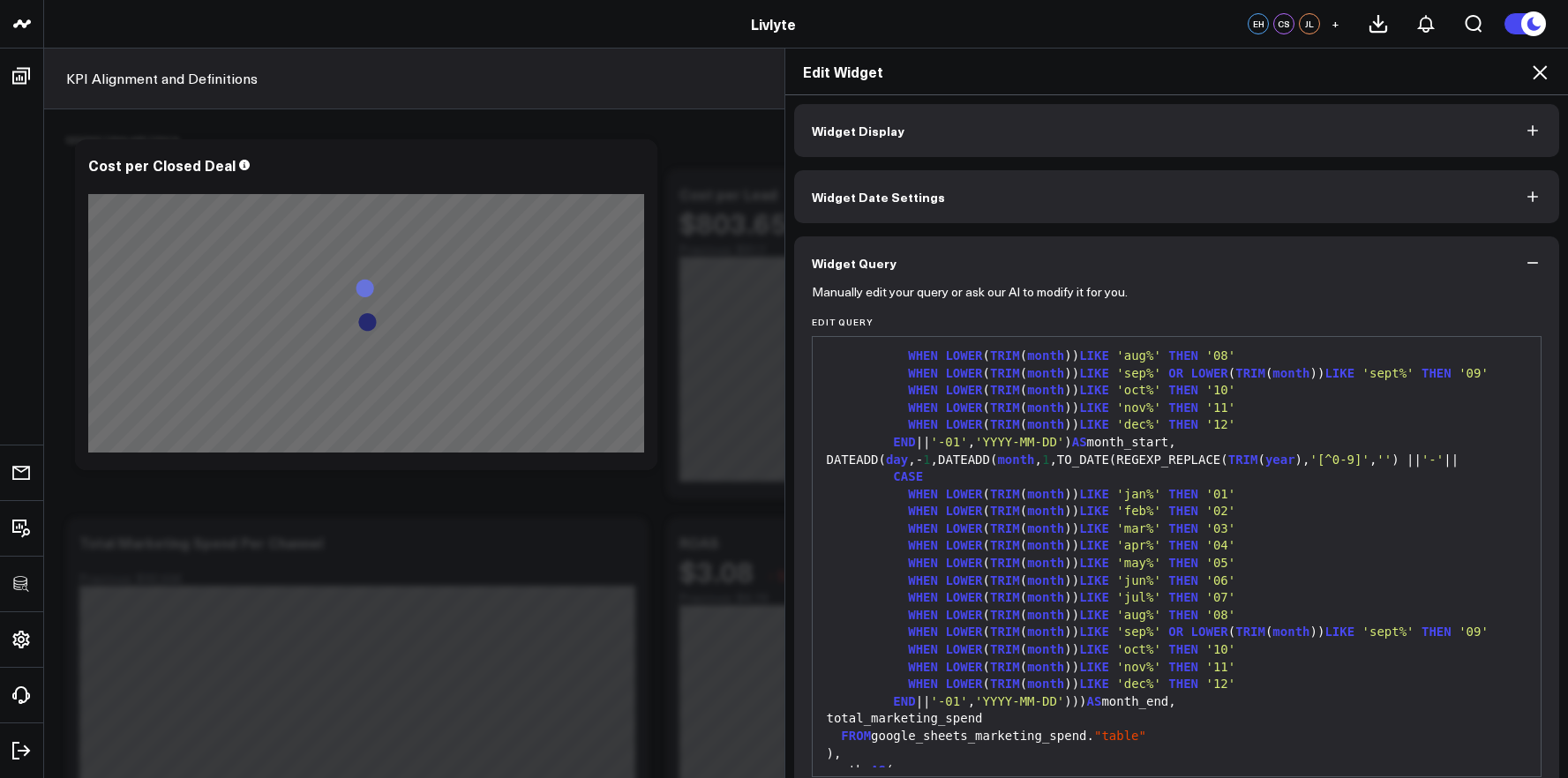
scroll to position [0, 0]
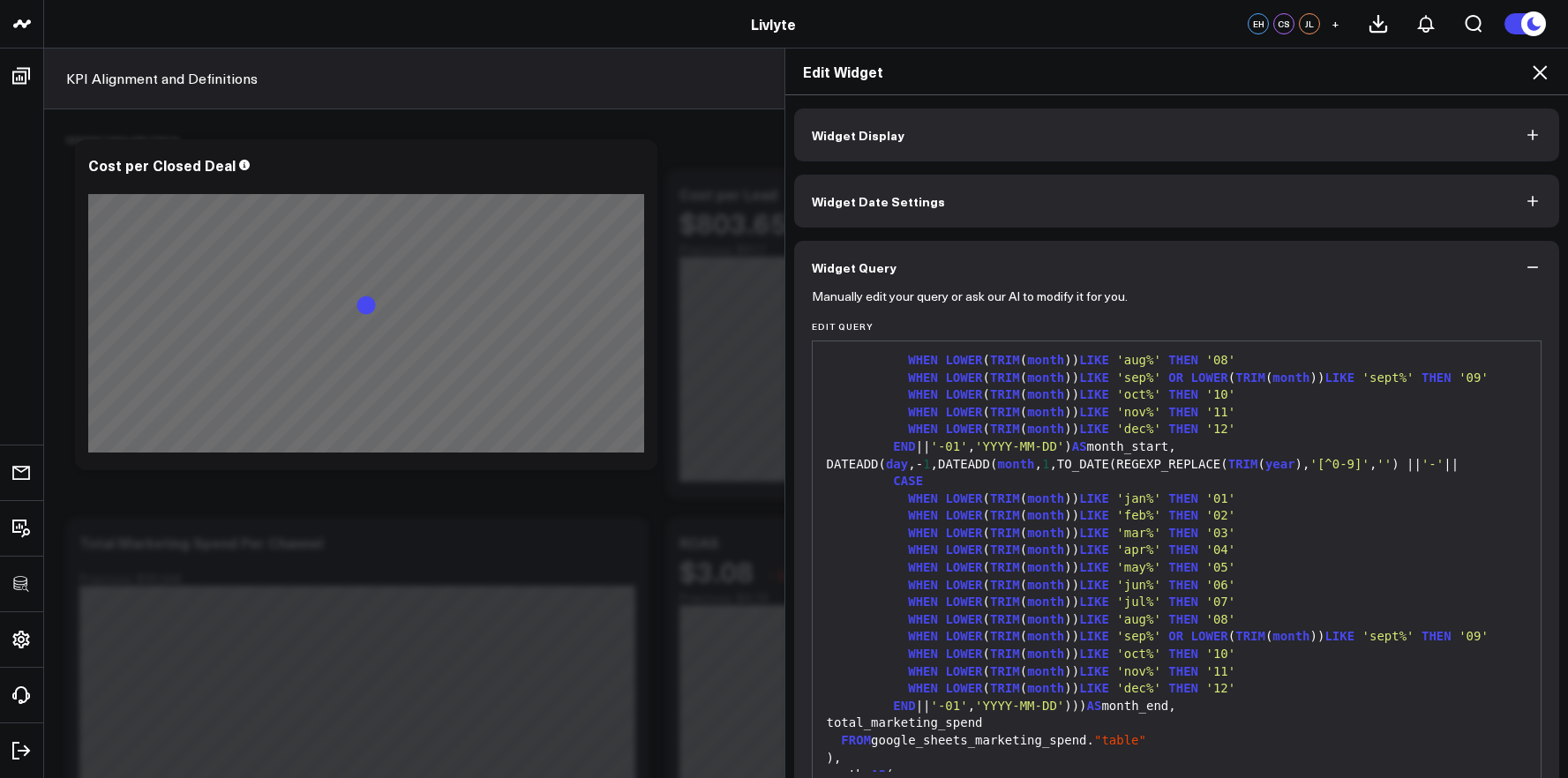
click at [1049, 152] on button "Widget Display" at bounding box center [1177, 135] width 766 height 53
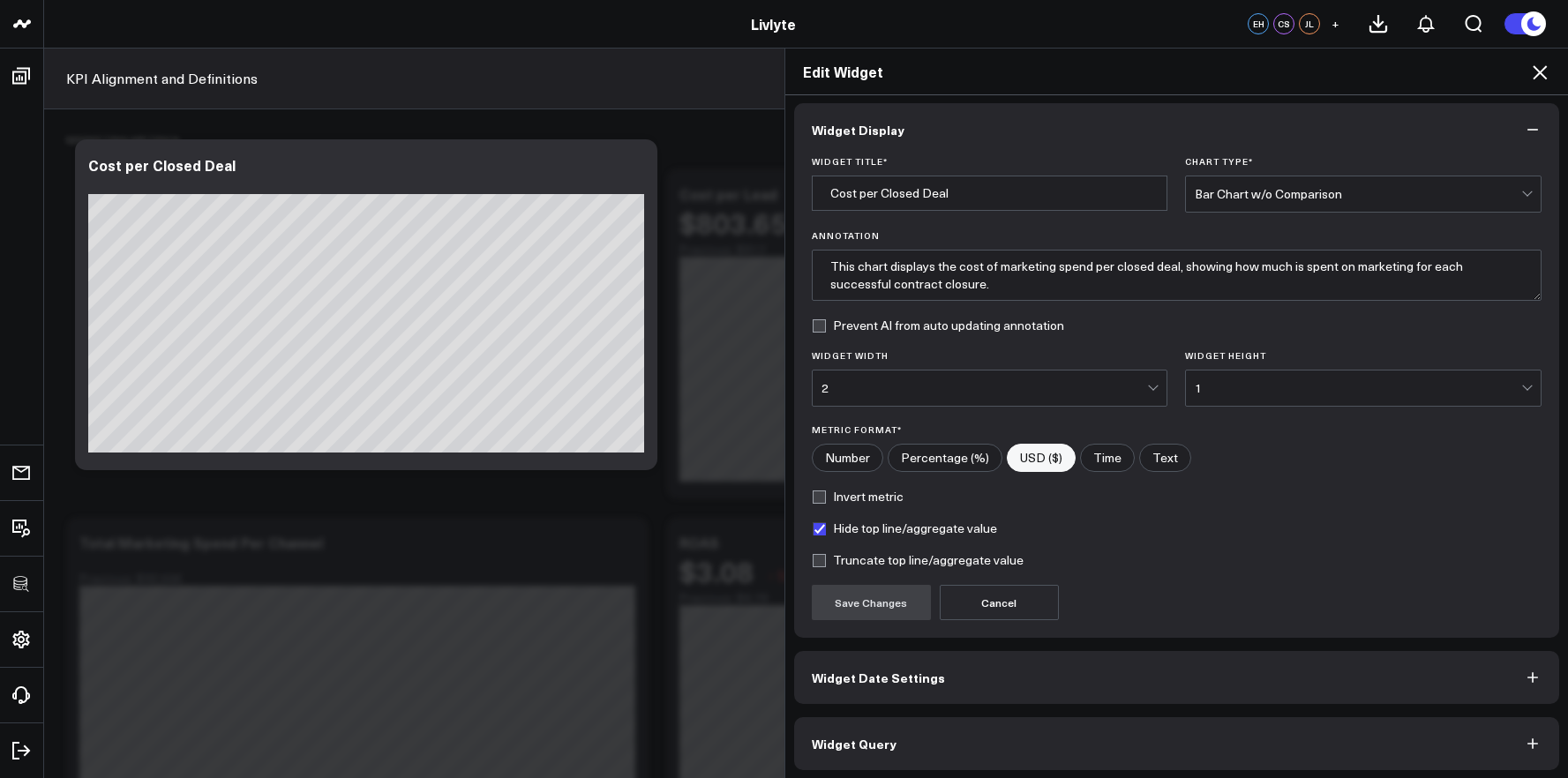
scroll to position [10, 0]
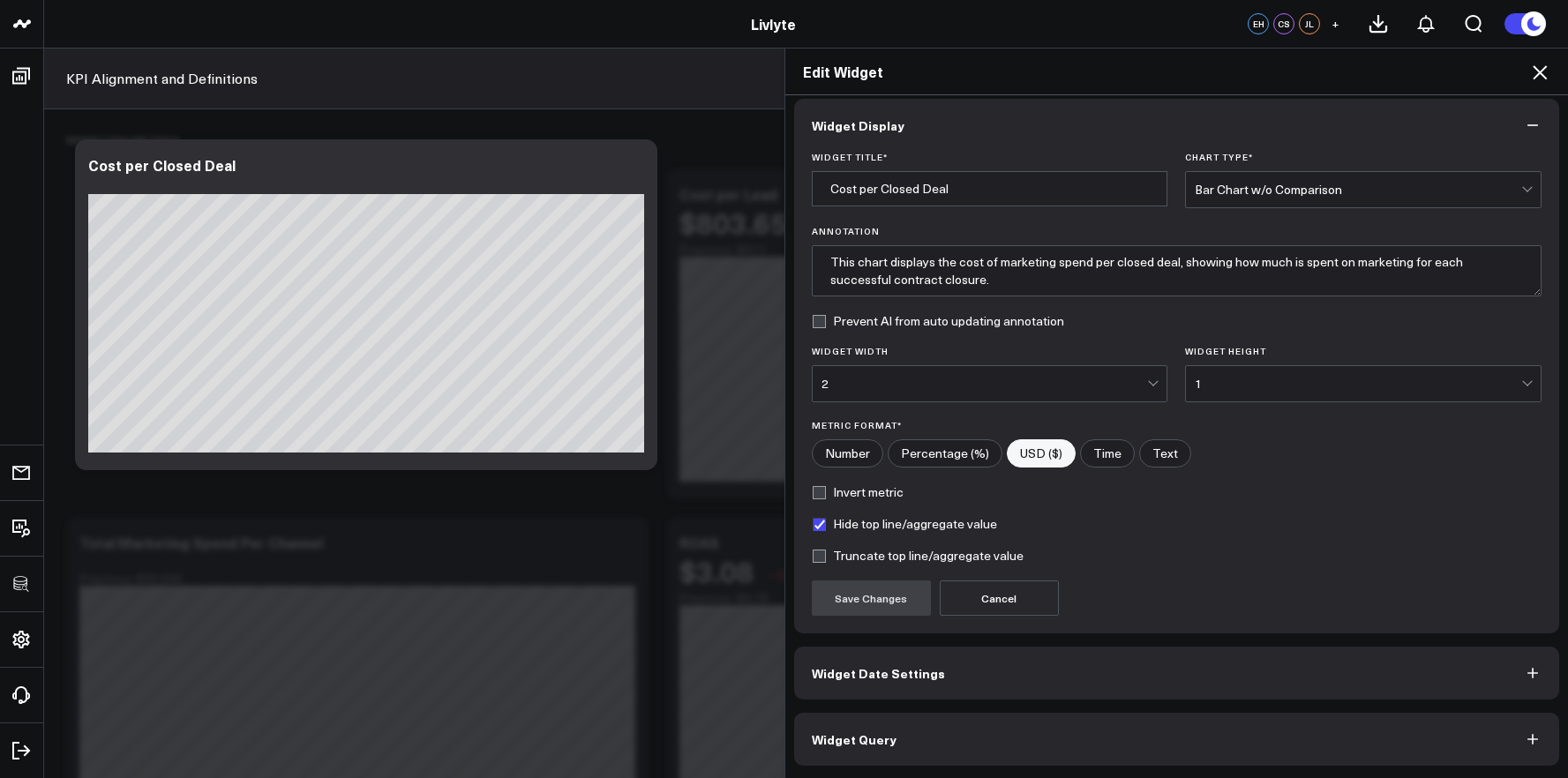
click at [1540, 65] on icon at bounding box center [1539, 72] width 21 height 21
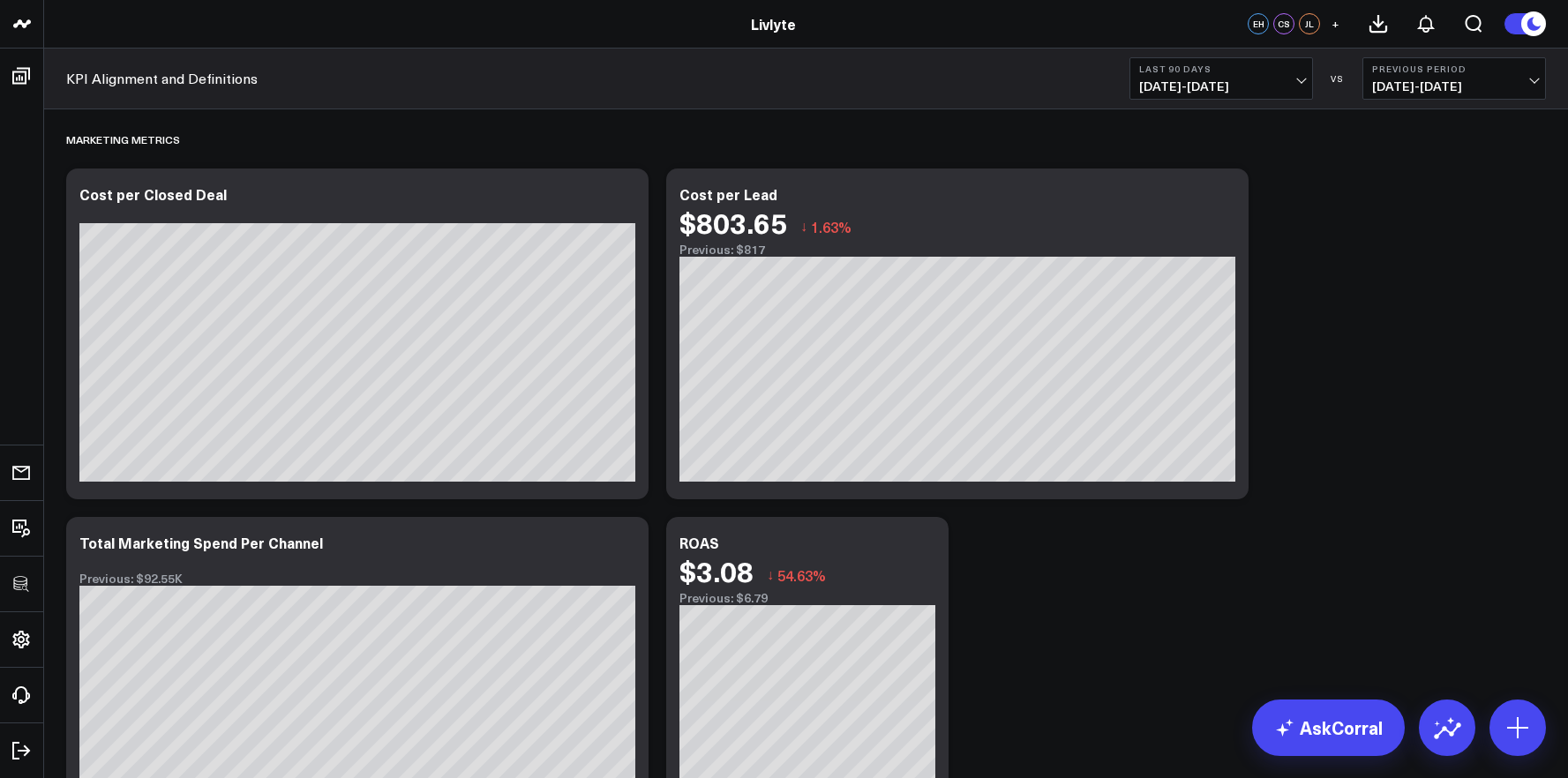
click at [929, 539] on icon at bounding box center [924, 544] width 21 height 21
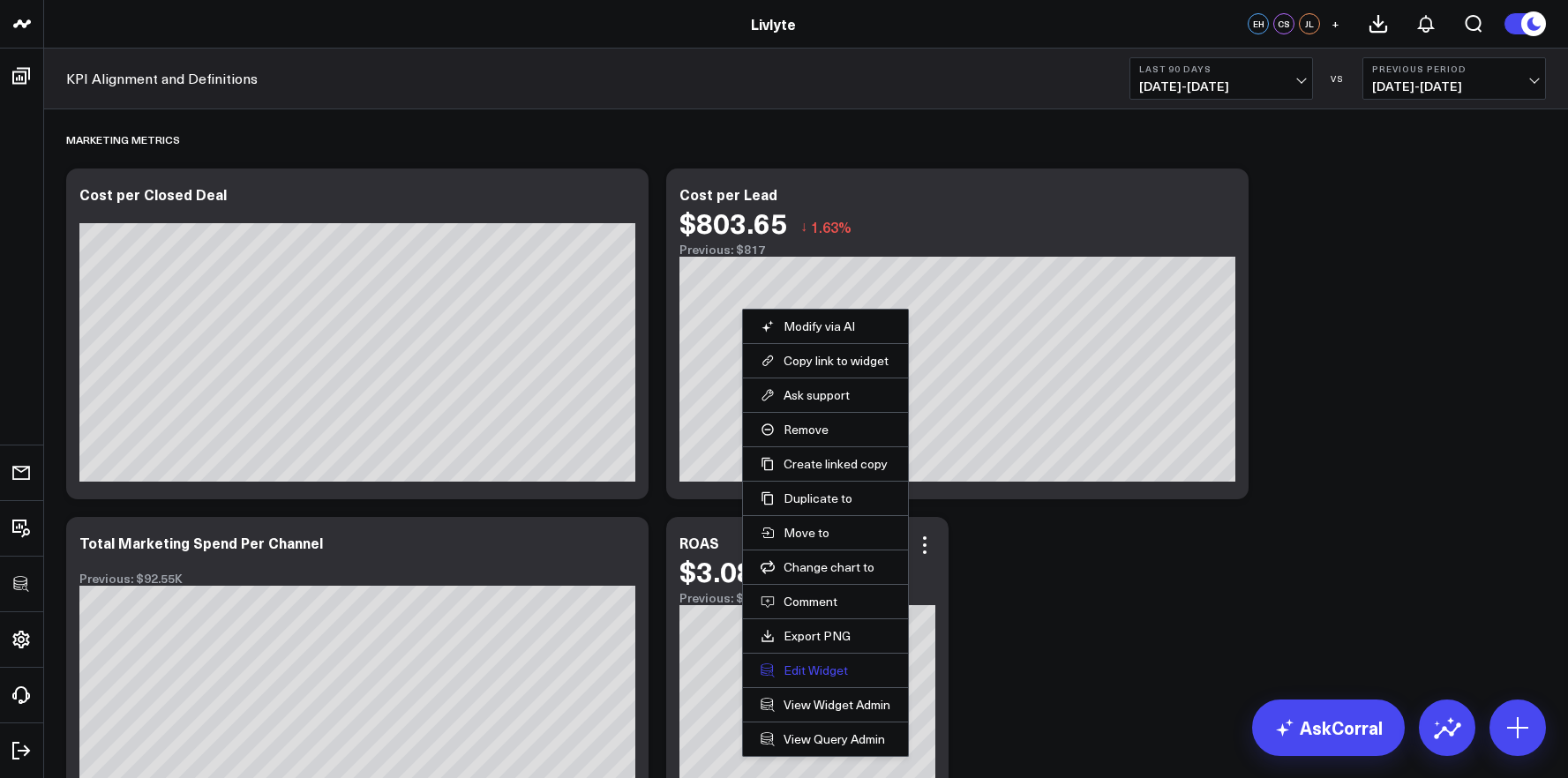
click at [842, 669] on button "Edit Widget" at bounding box center [824, 670] width 129 height 16
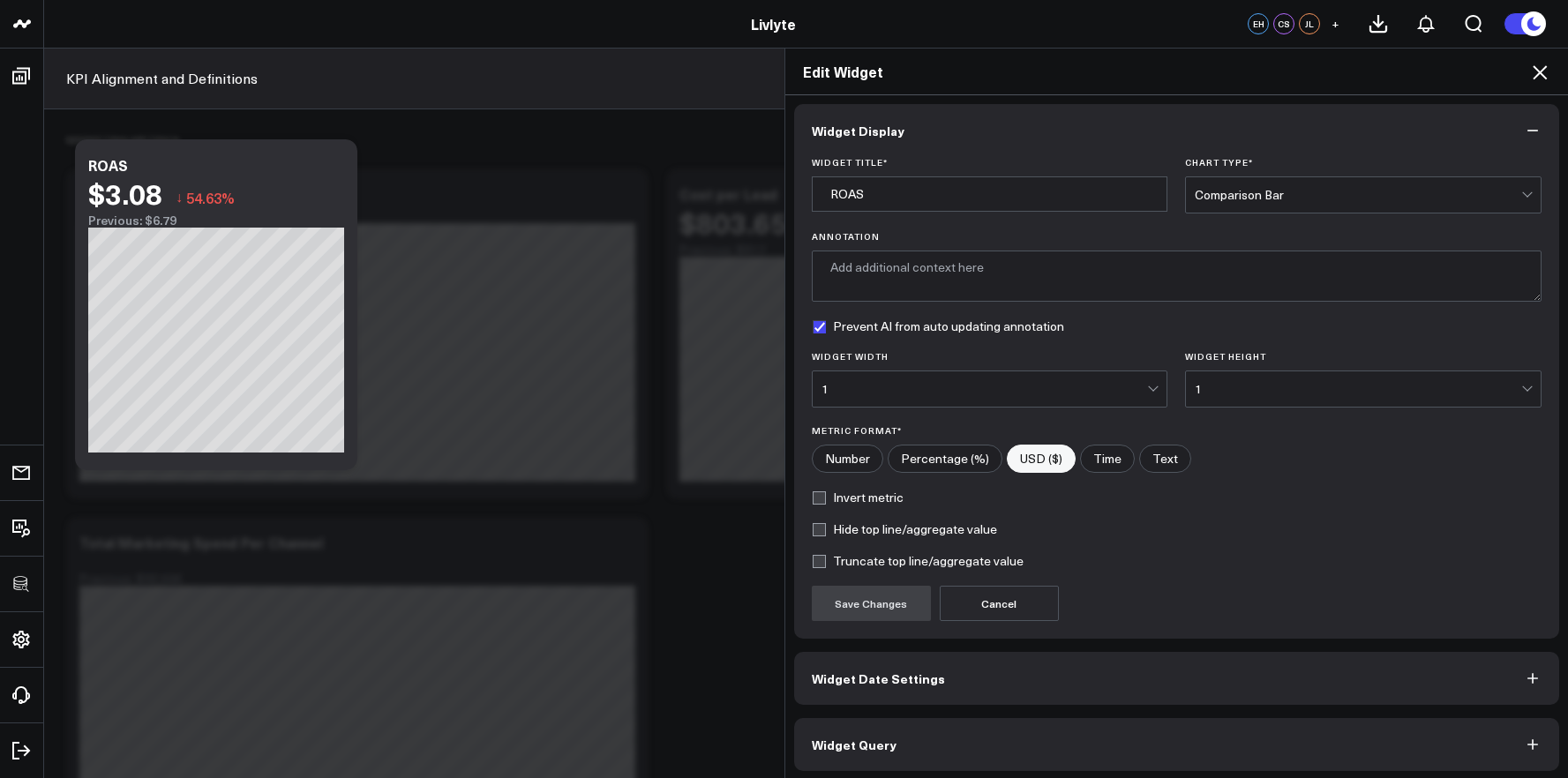
scroll to position [10, 0]
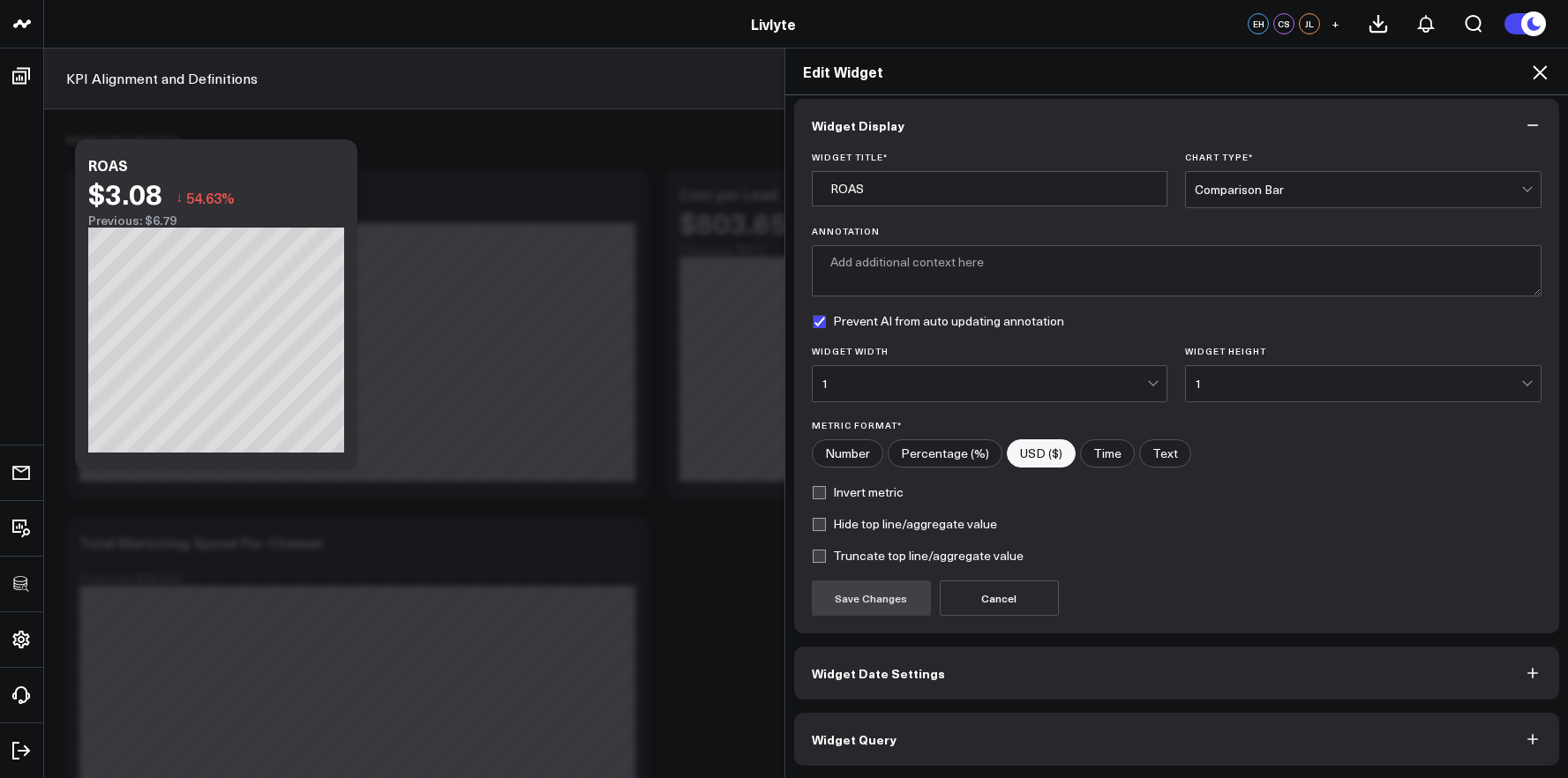
click at [1002, 739] on button "Widget Query" at bounding box center [1177, 739] width 766 height 53
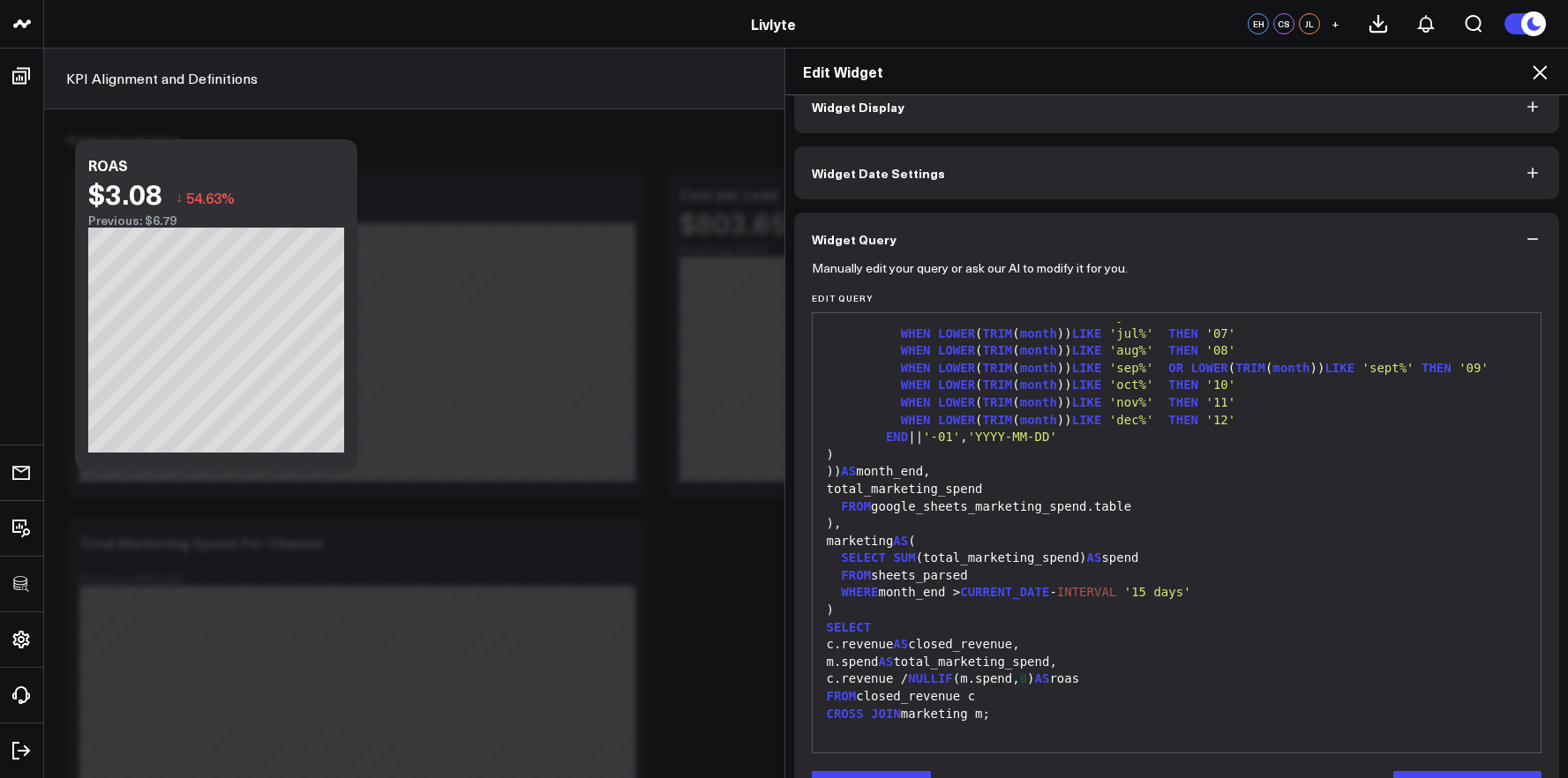
scroll to position [86, 0]
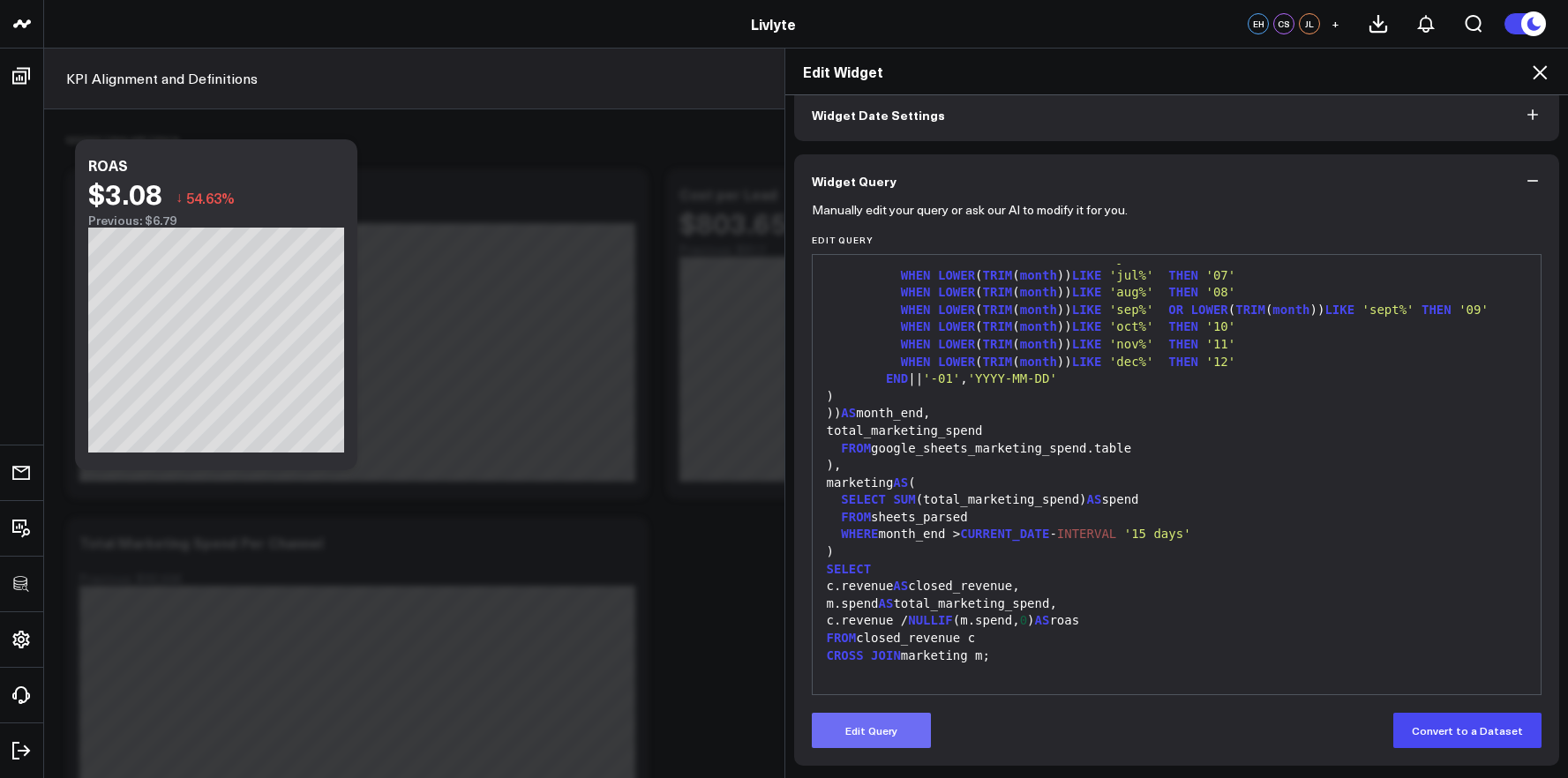
click at [882, 731] on button "Edit Query" at bounding box center [871, 729] width 119 height 35
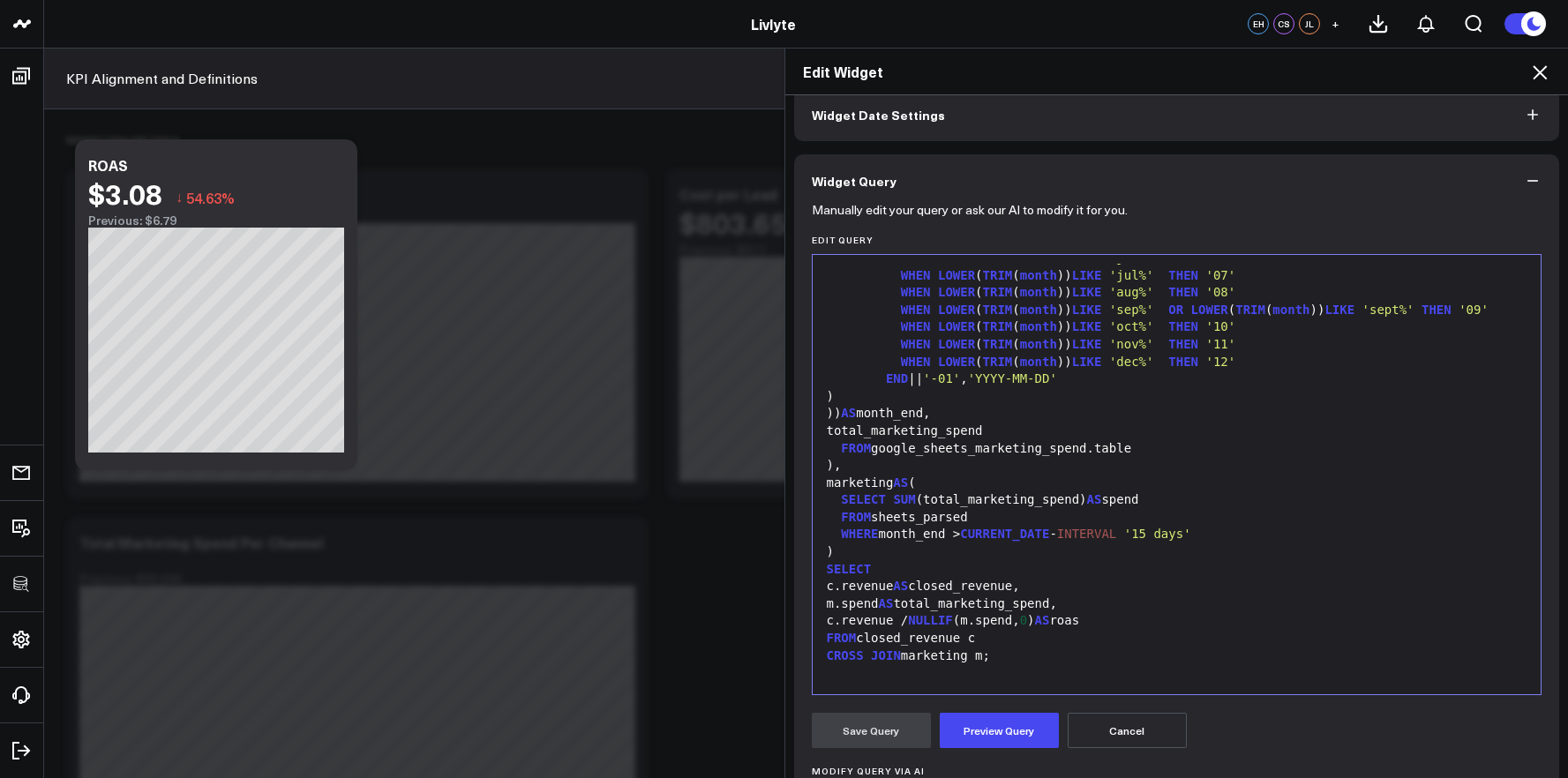
click at [939, 606] on div "m.spend AS total_marketing_spend," at bounding box center [1177, 604] width 711 height 17
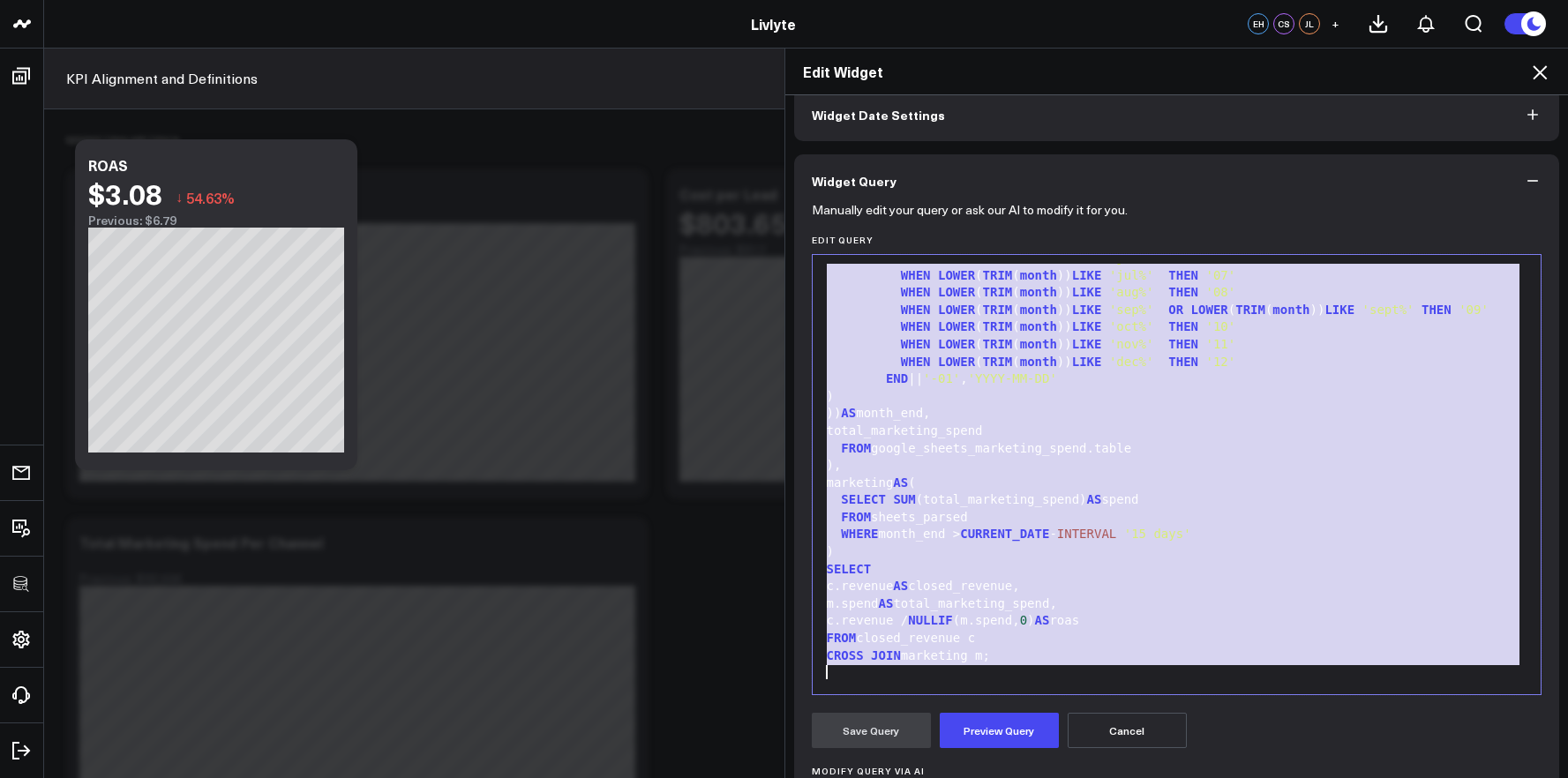
copy div "WITH closed_revenue AS ( SELECT SUM (total_liv_lyte_spread_fsn_c) AS revenue FR…"
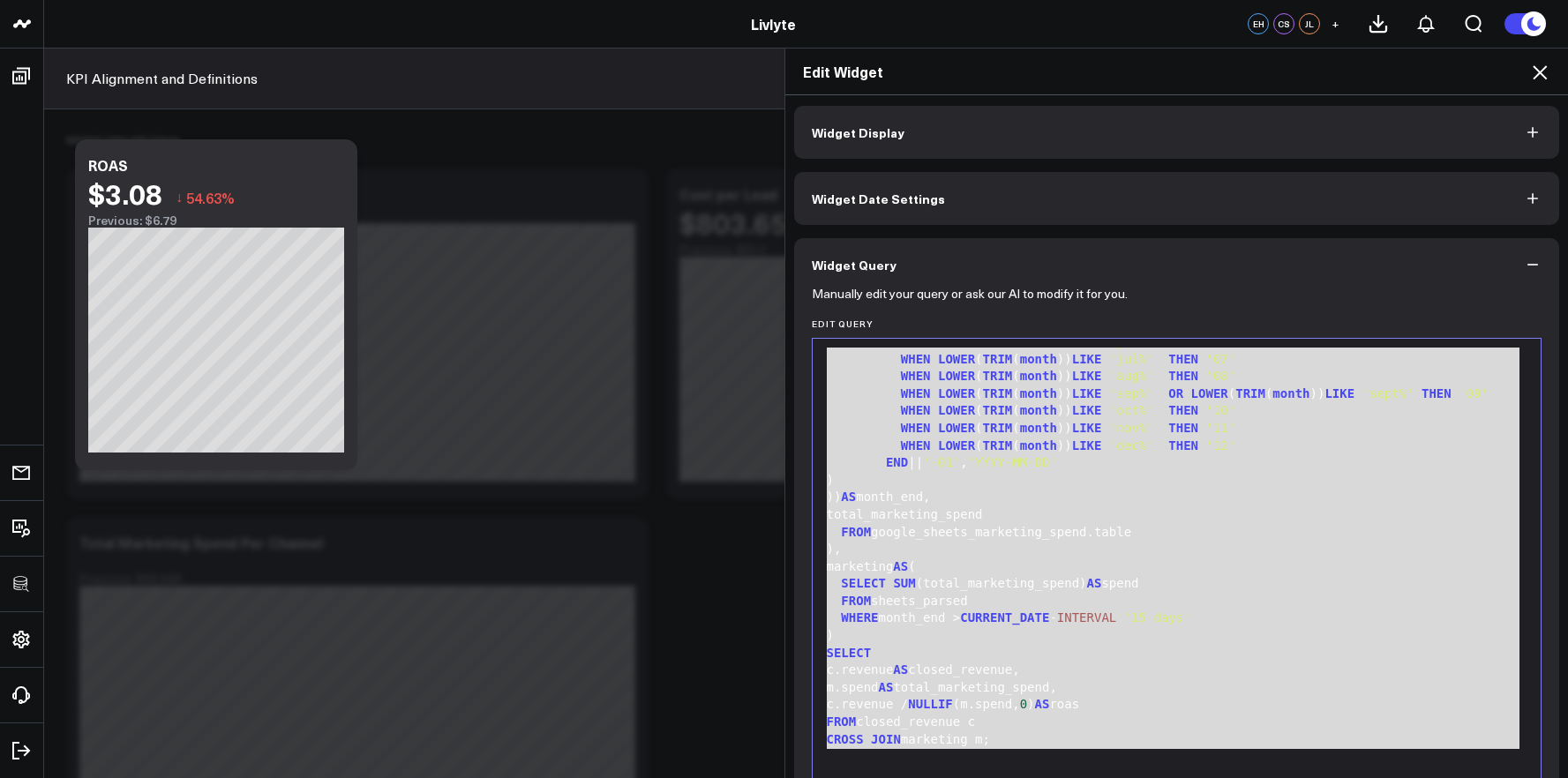
scroll to position [0, 0]
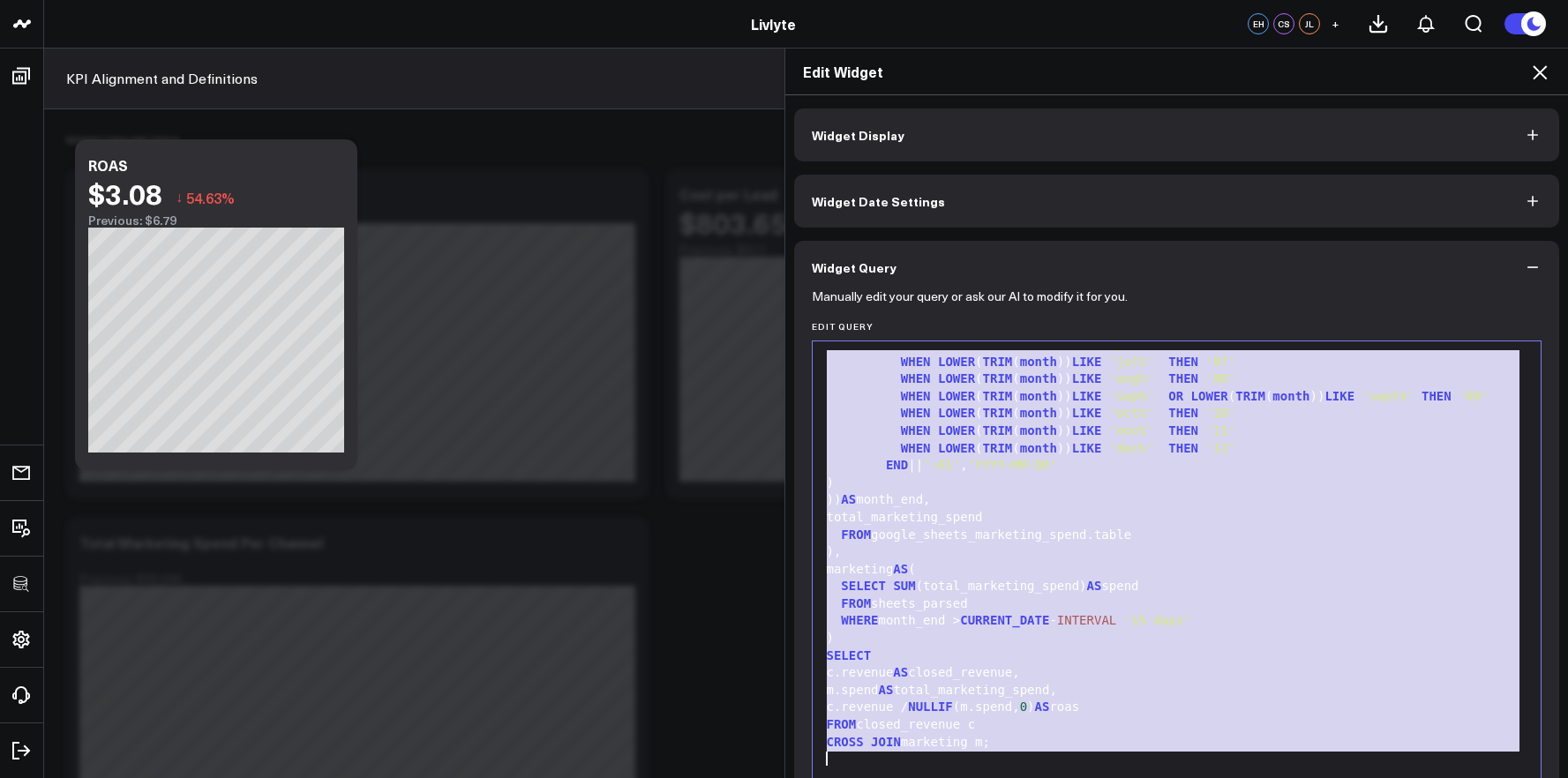
click at [1014, 133] on button "Widget Display" at bounding box center [1177, 135] width 766 height 53
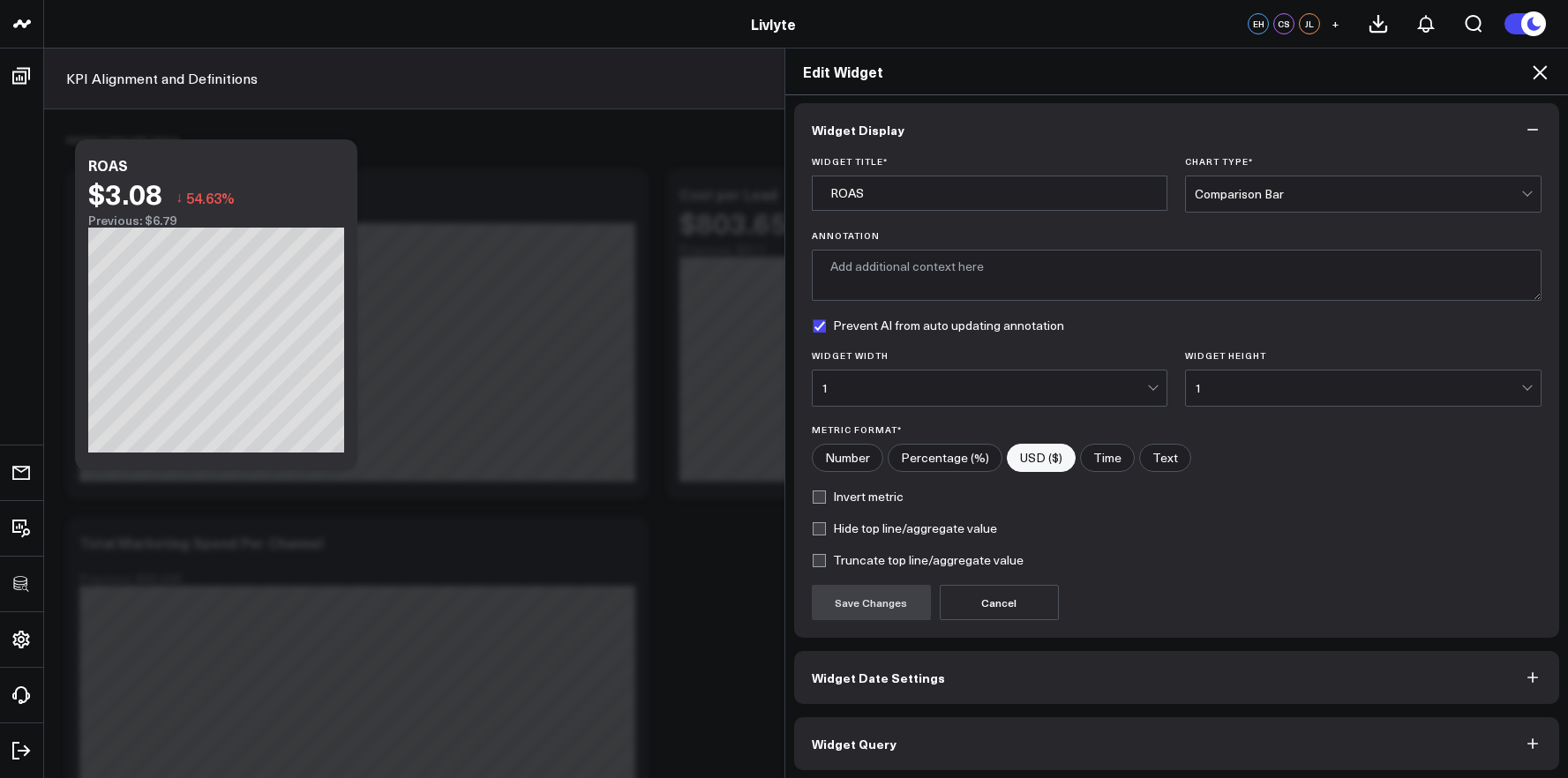
scroll to position [10, 0]
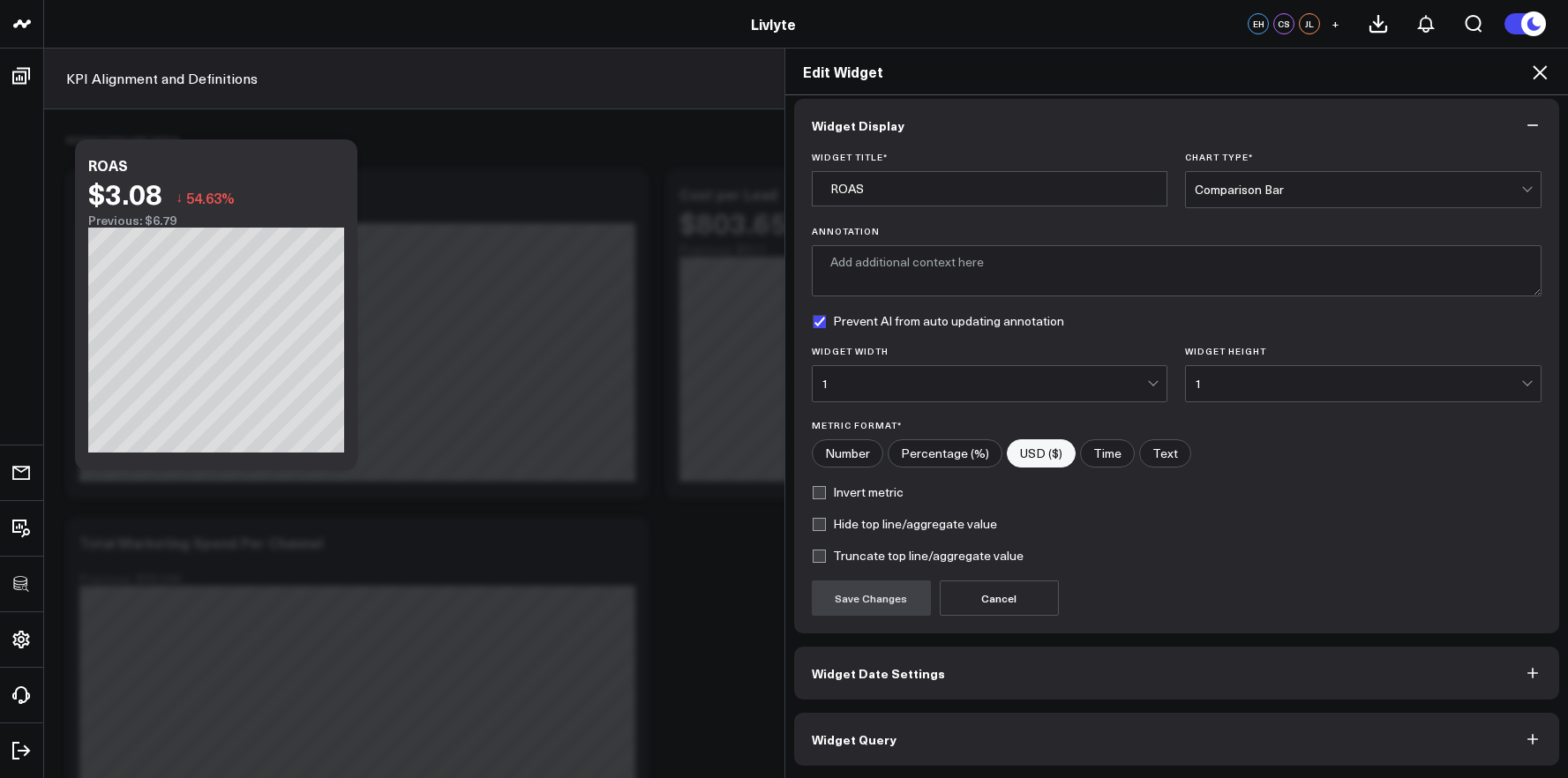
click at [1065, 749] on button "Widget Query" at bounding box center [1177, 739] width 766 height 53
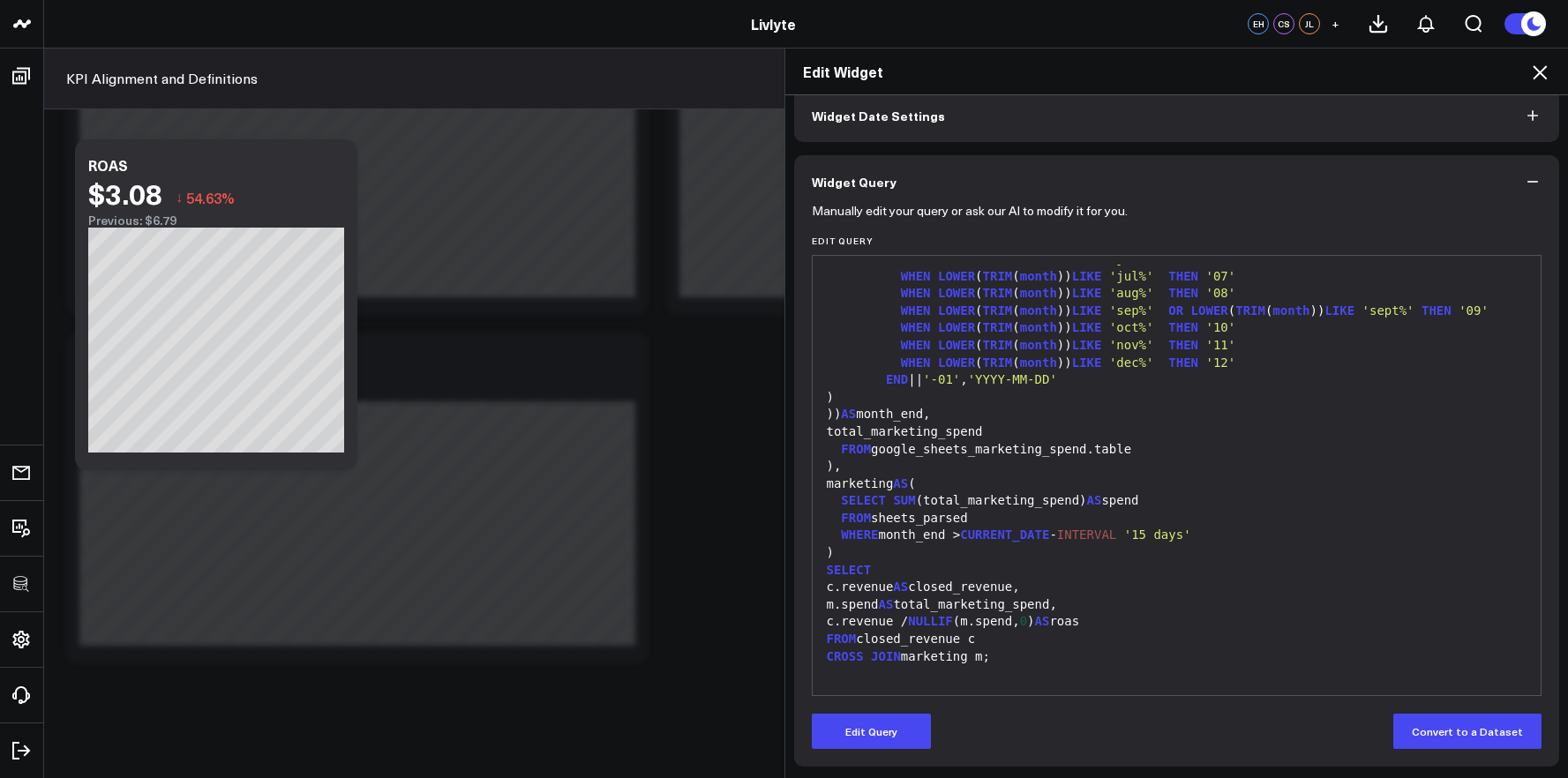
scroll to position [86, 0]
click at [839, 713] on button "Edit Query" at bounding box center [871, 729] width 119 height 35
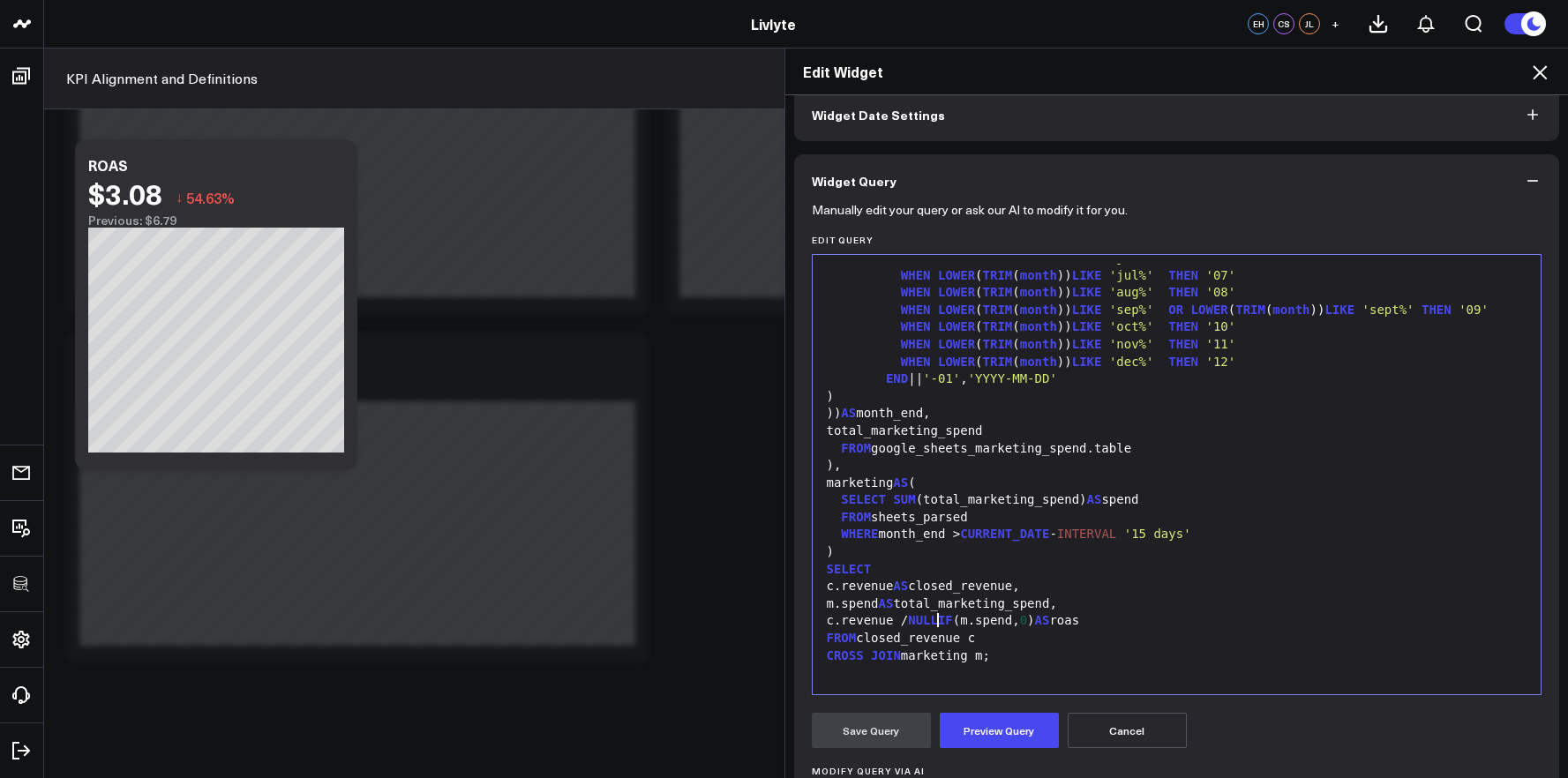
click at [929, 622] on span "NULLIF" at bounding box center [930, 619] width 45 height 14
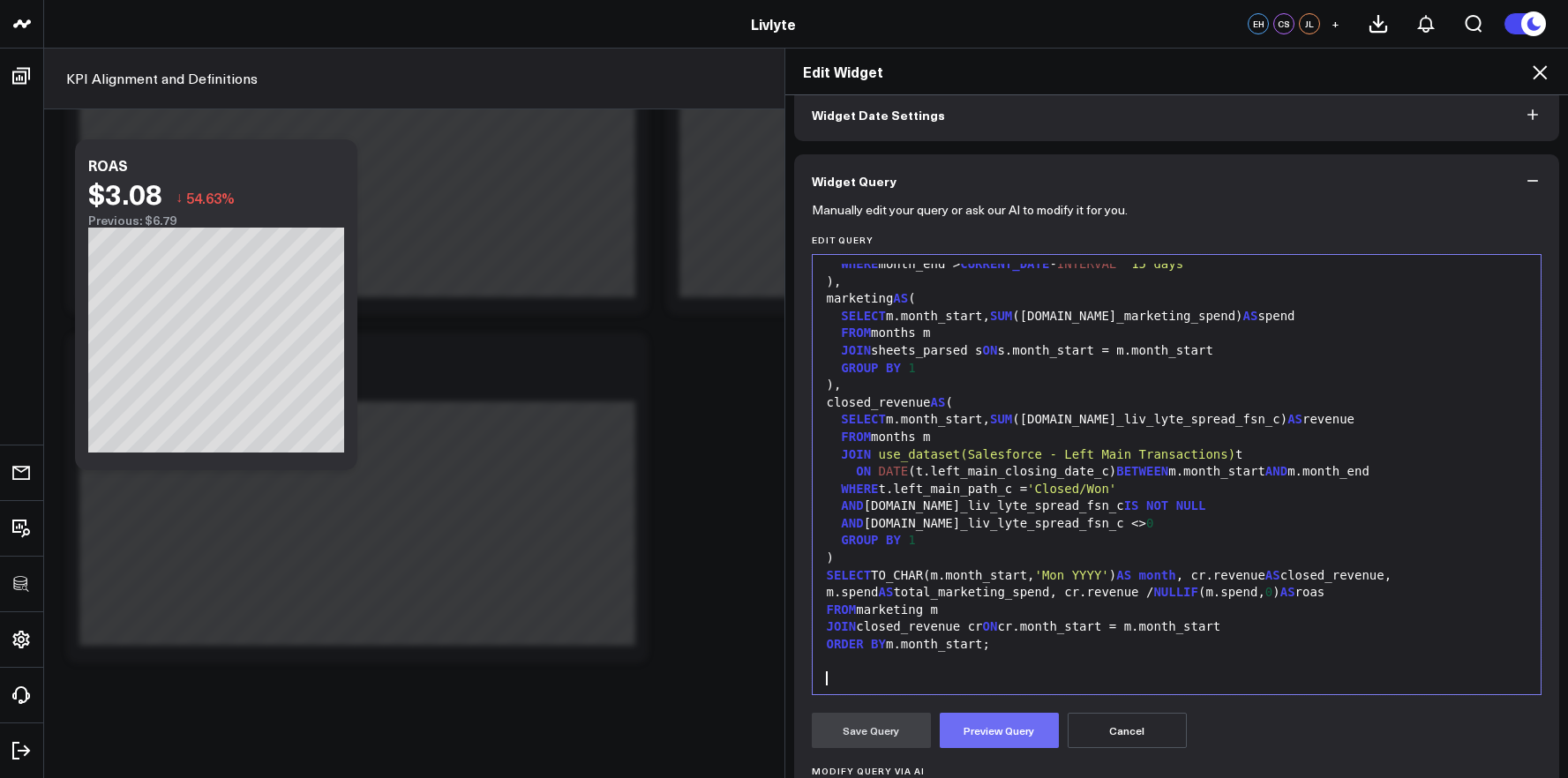
click at [980, 736] on button "Preview Query" at bounding box center [999, 729] width 119 height 35
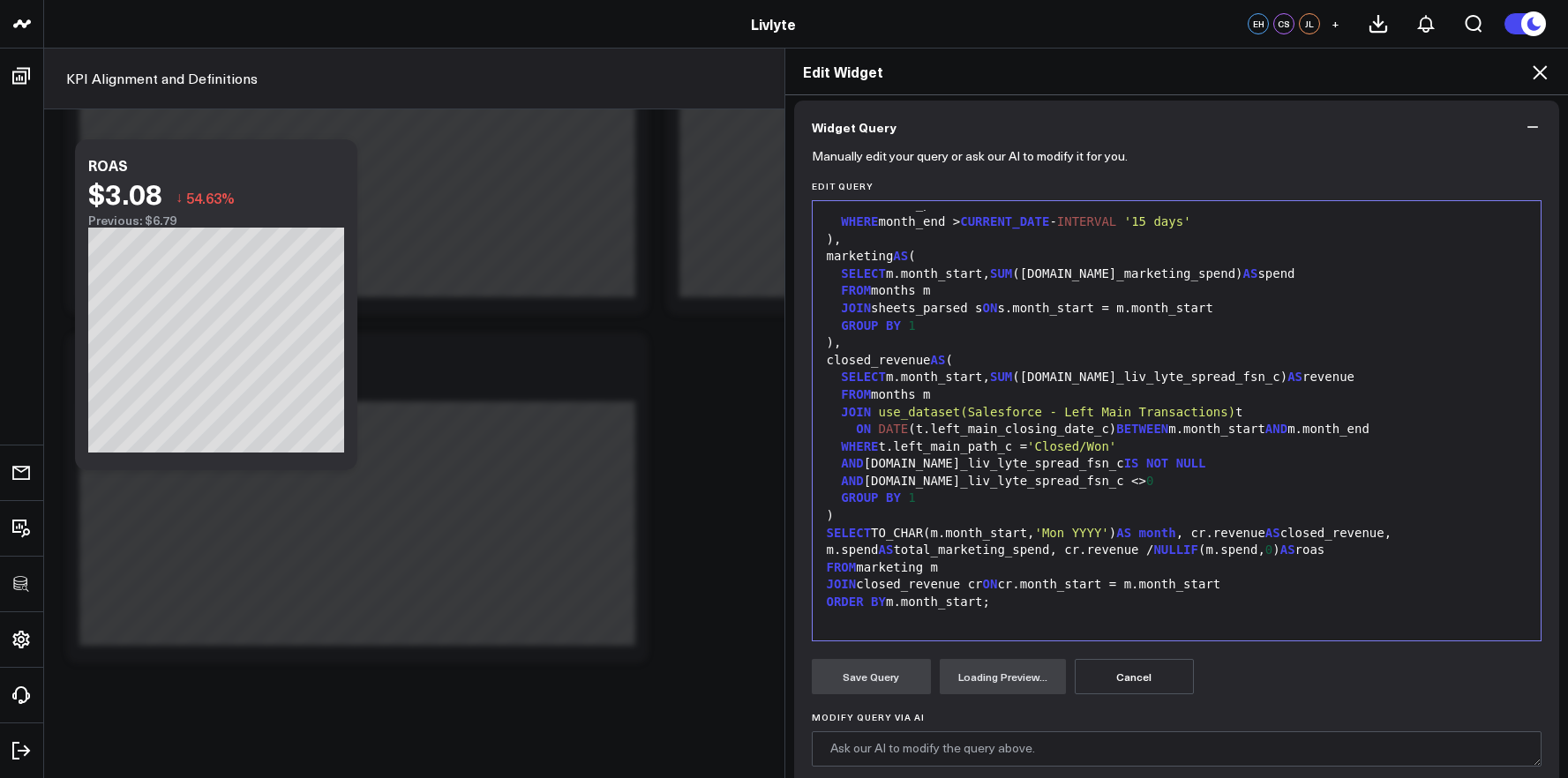
scroll to position [306, 0]
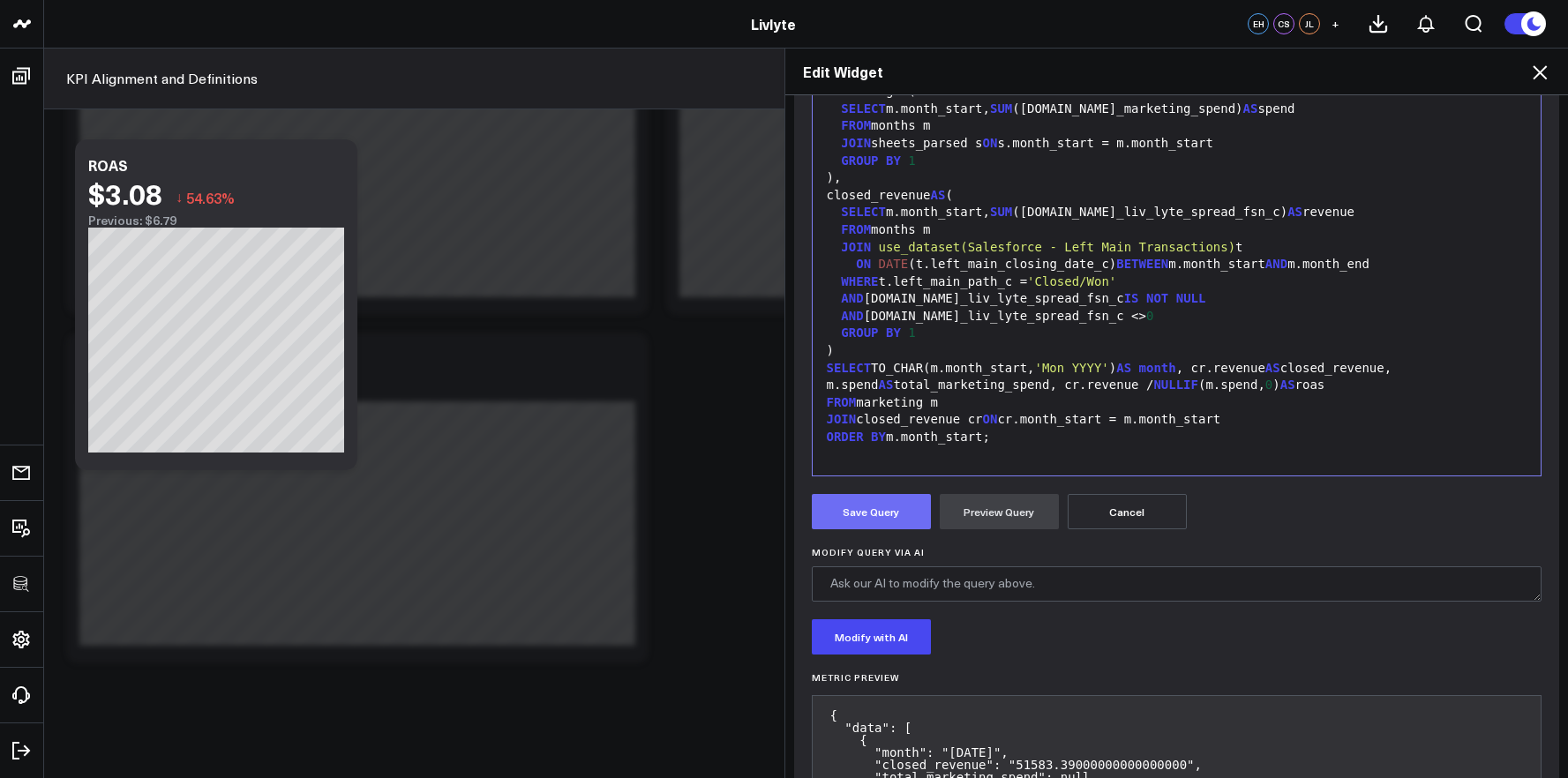
click at [867, 517] on button "Save Query" at bounding box center [871, 511] width 119 height 35
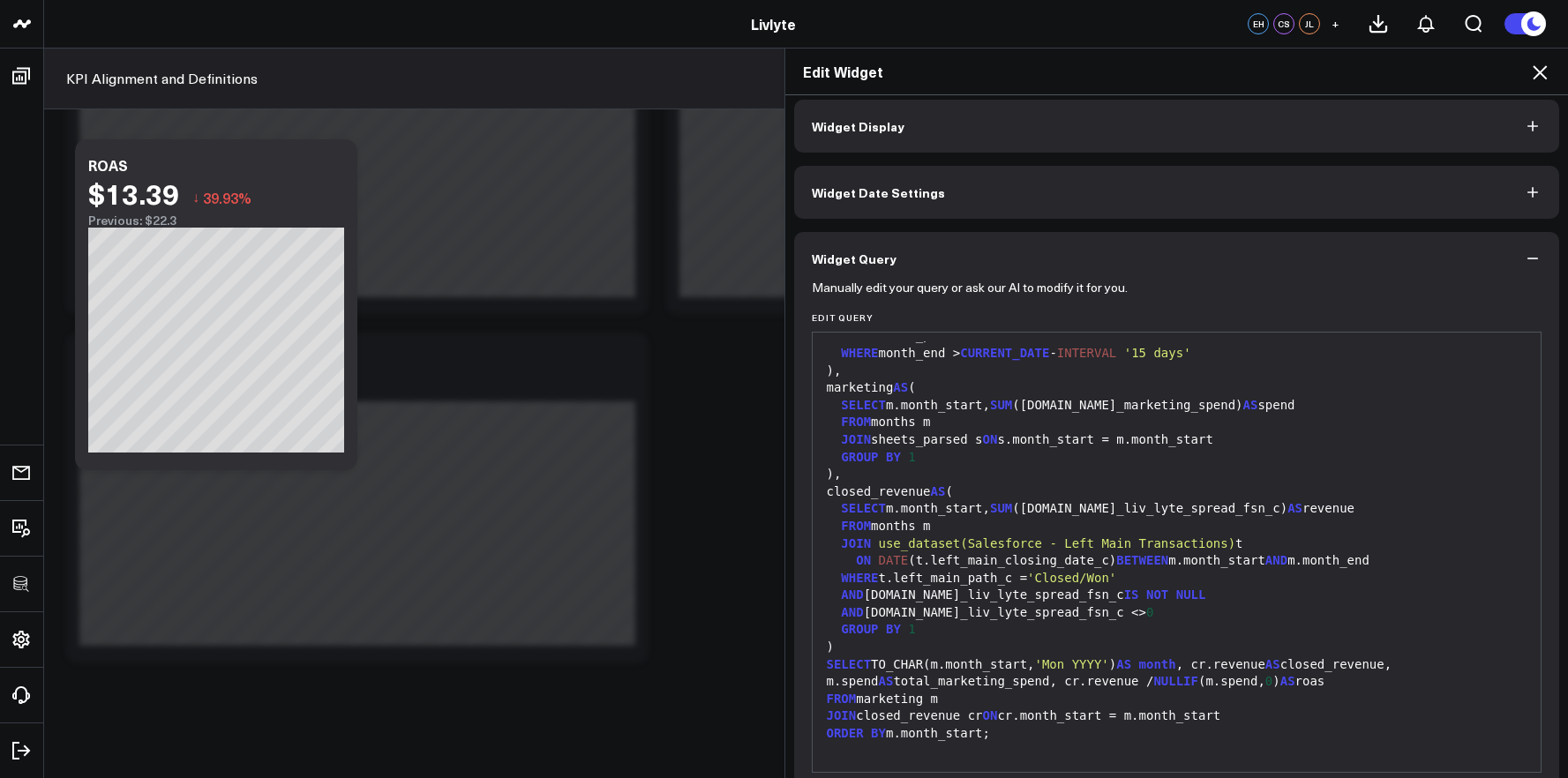
scroll to position [0, 0]
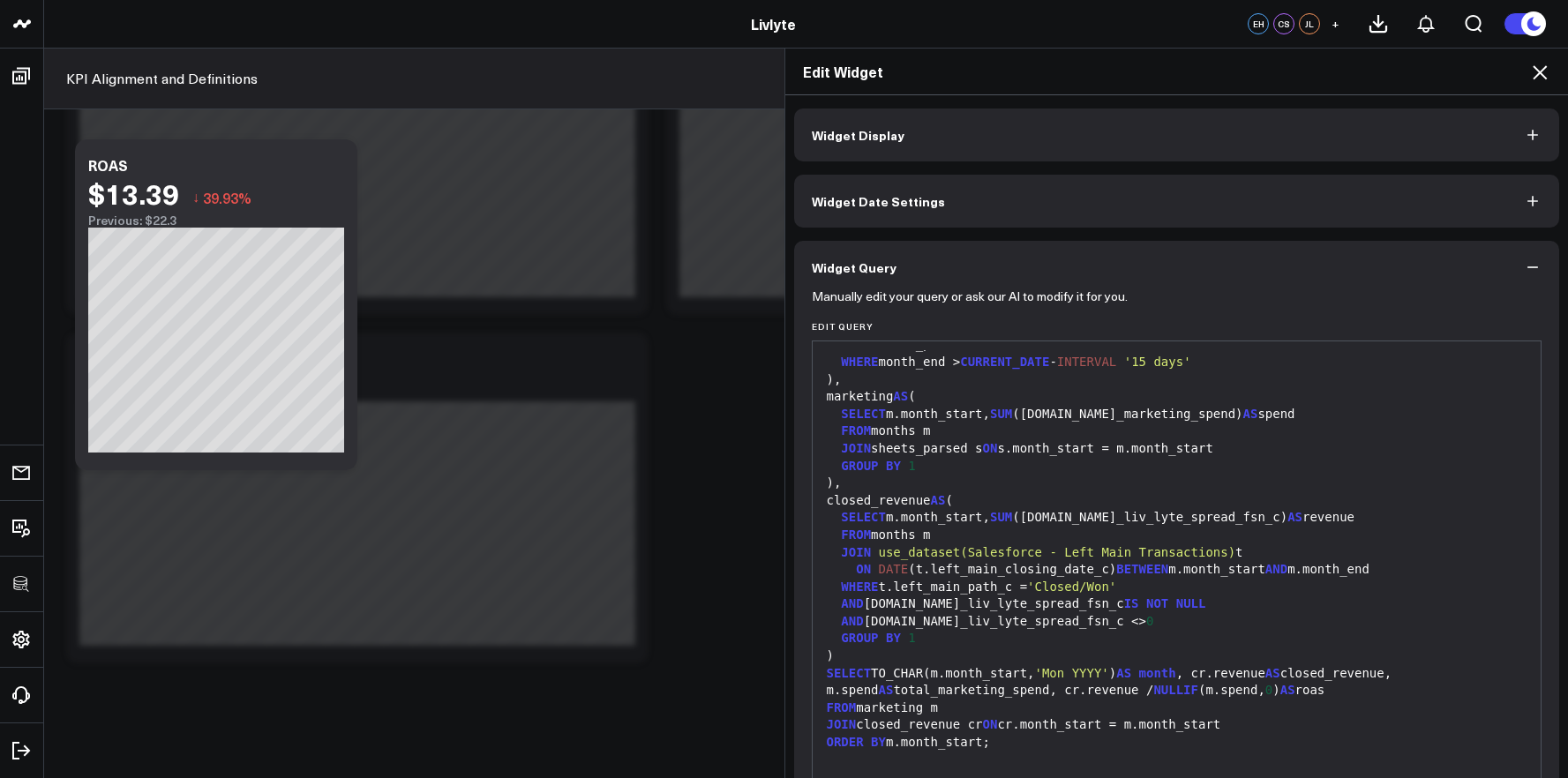
click at [1153, 122] on button "Widget Display" at bounding box center [1177, 135] width 766 height 53
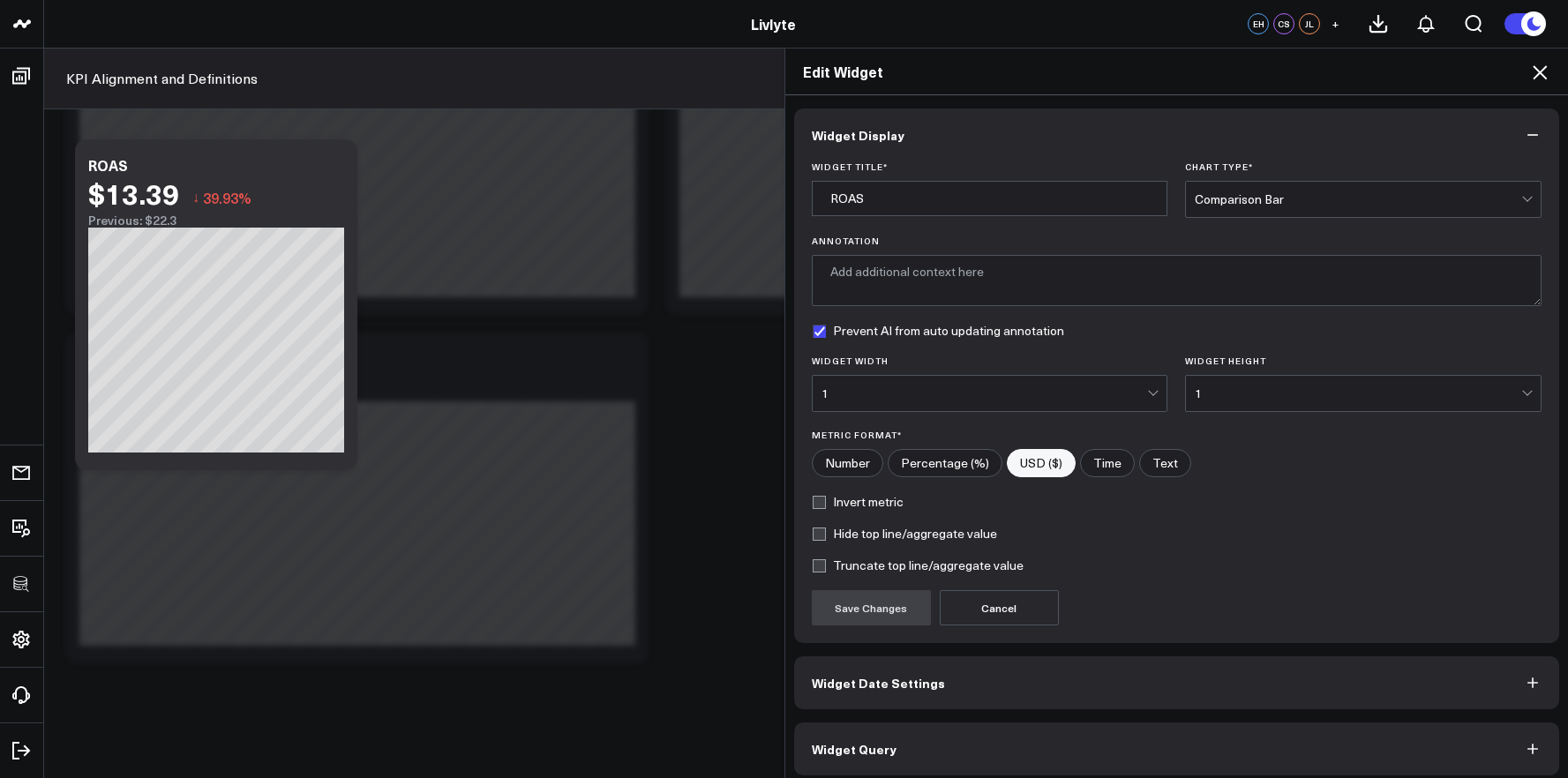
click at [1303, 204] on div "Comparison Bar" at bounding box center [1358, 198] width 327 height 14
click at [1305, 199] on div "Comparison Bar" at bounding box center [1358, 198] width 327 height 14
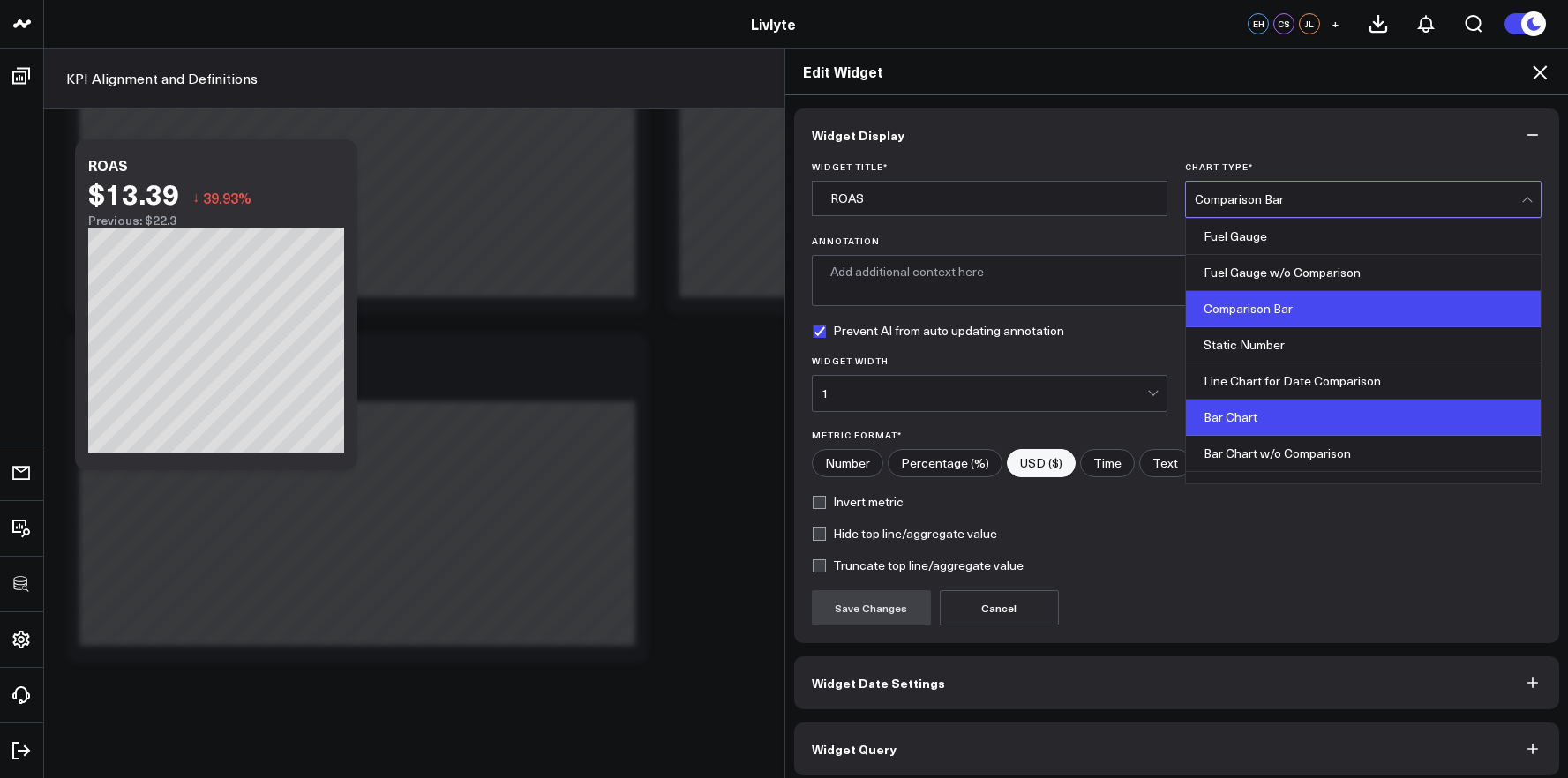
click at [1282, 405] on div "Bar Chart" at bounding box center [1363, 417] width 354 height 36
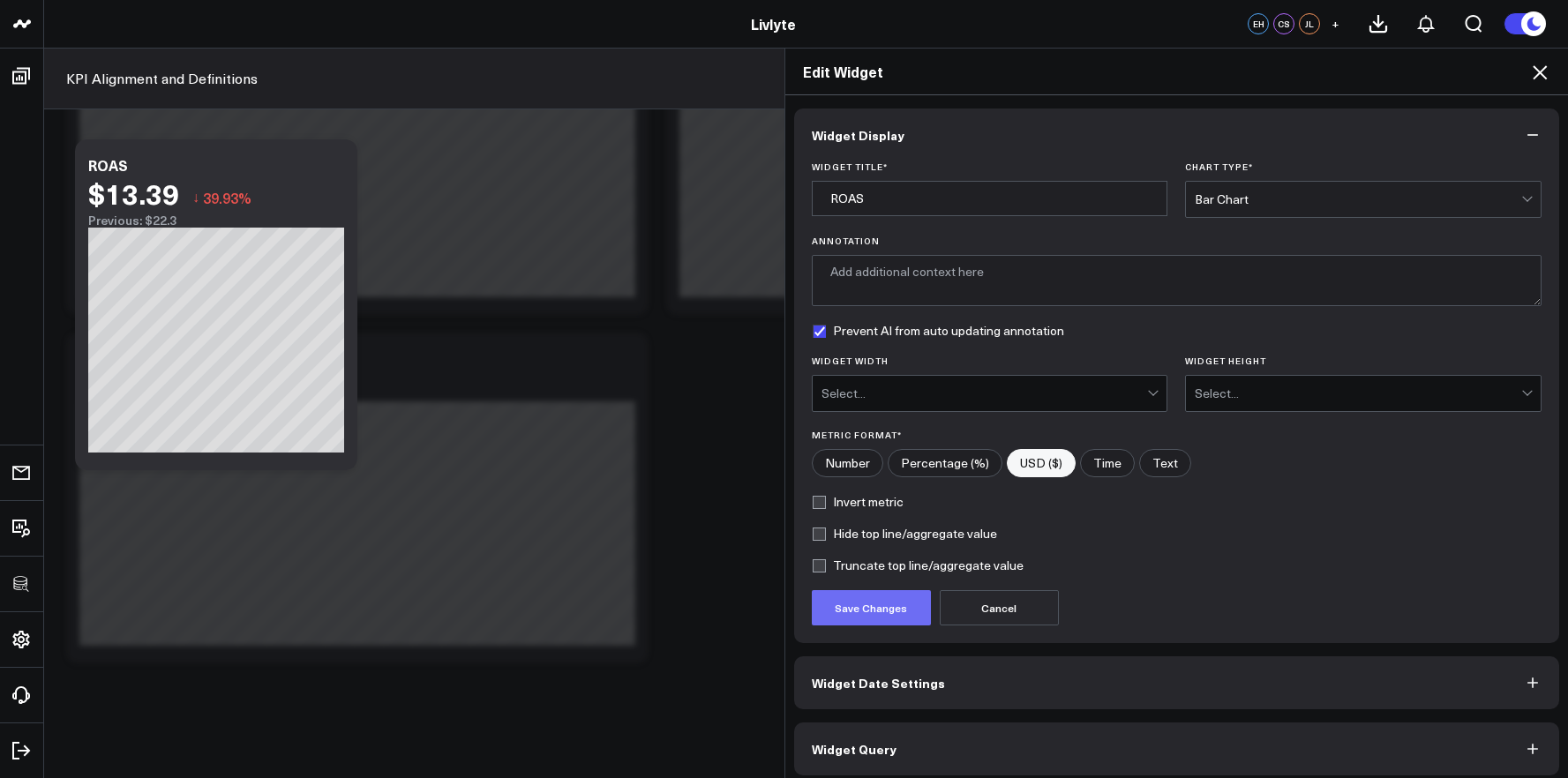
click at [851, 597] on button "Save Changes" at bounding box center [871, 607] width 119 height 35
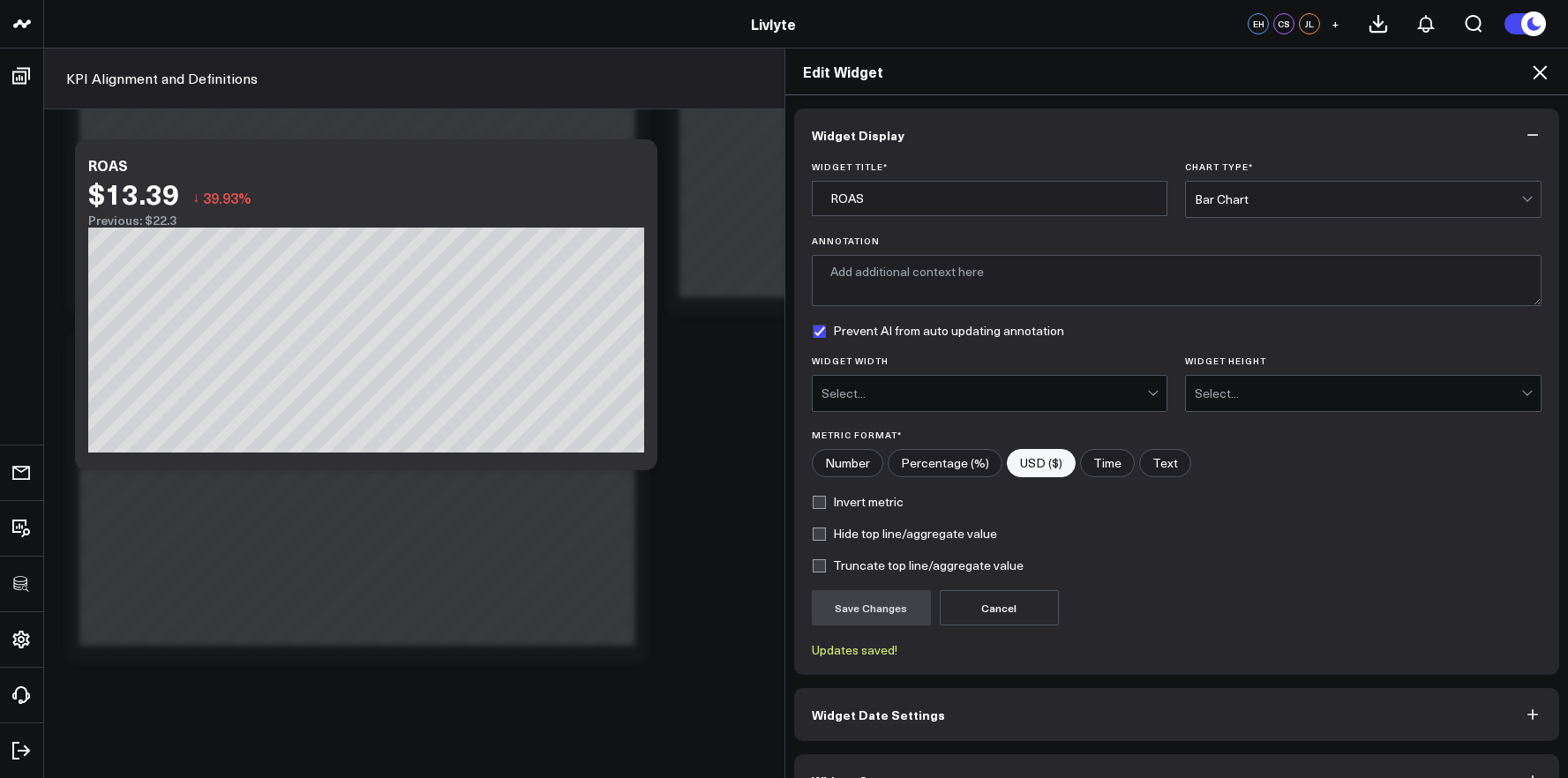
click at [1249, 206] on div "Bar Chart" at bounding box center [1358, 199] width 327 height 35
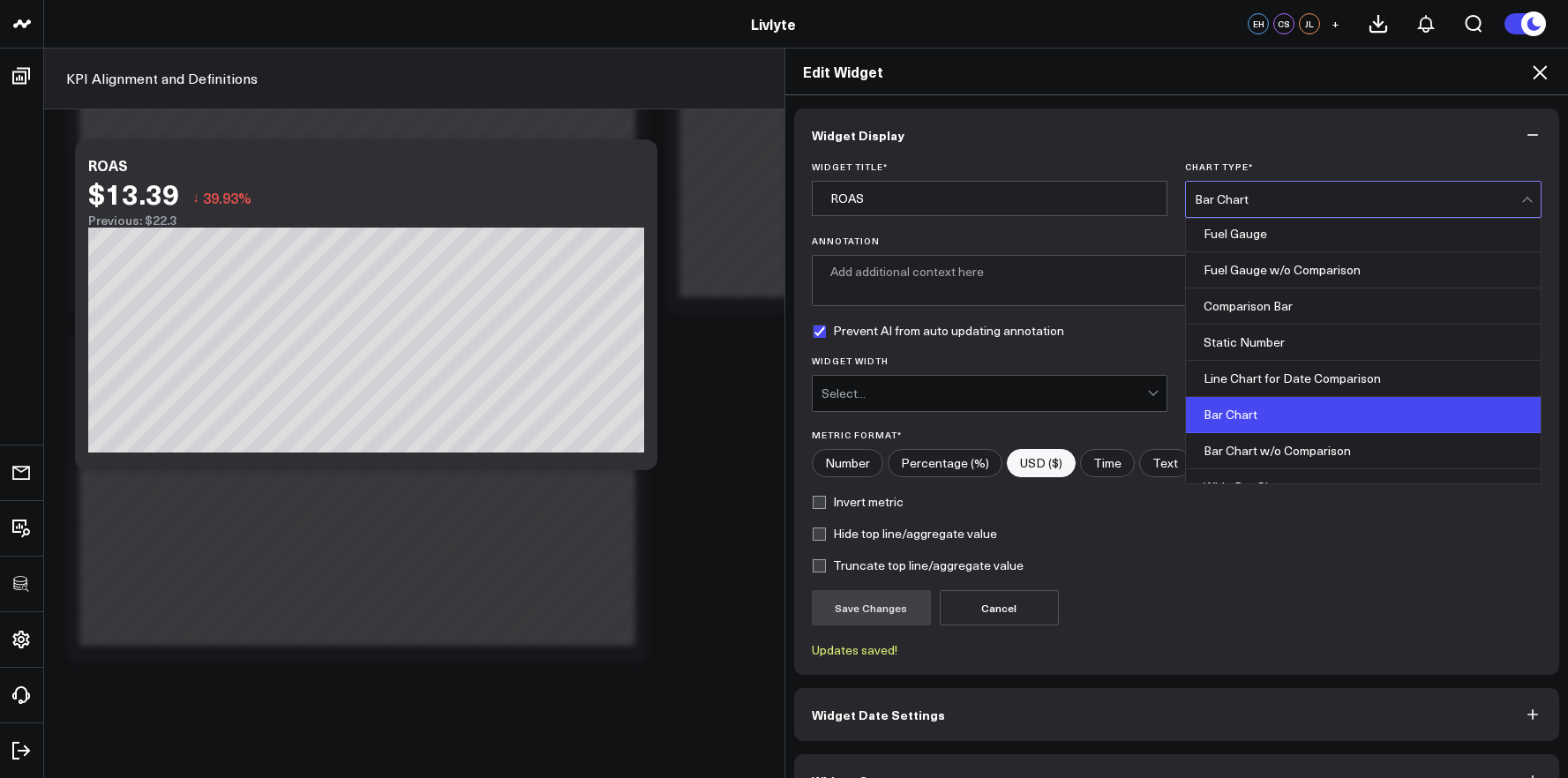
scroll to position [4, 0]
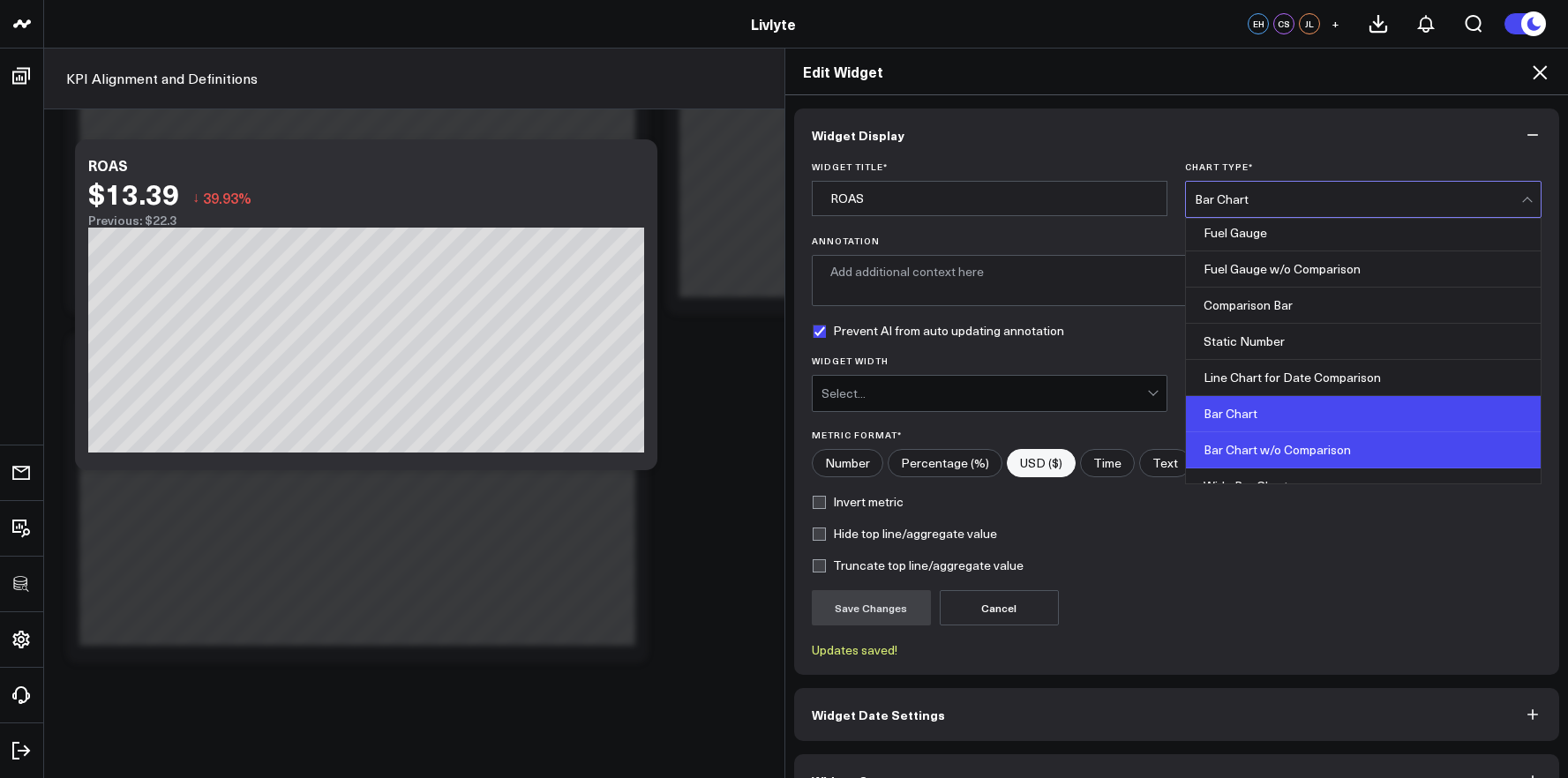
click at [1243, 449] on div "Bar Chart w/o Comparison" at bounding box center [1363, 450] width 354 height 36
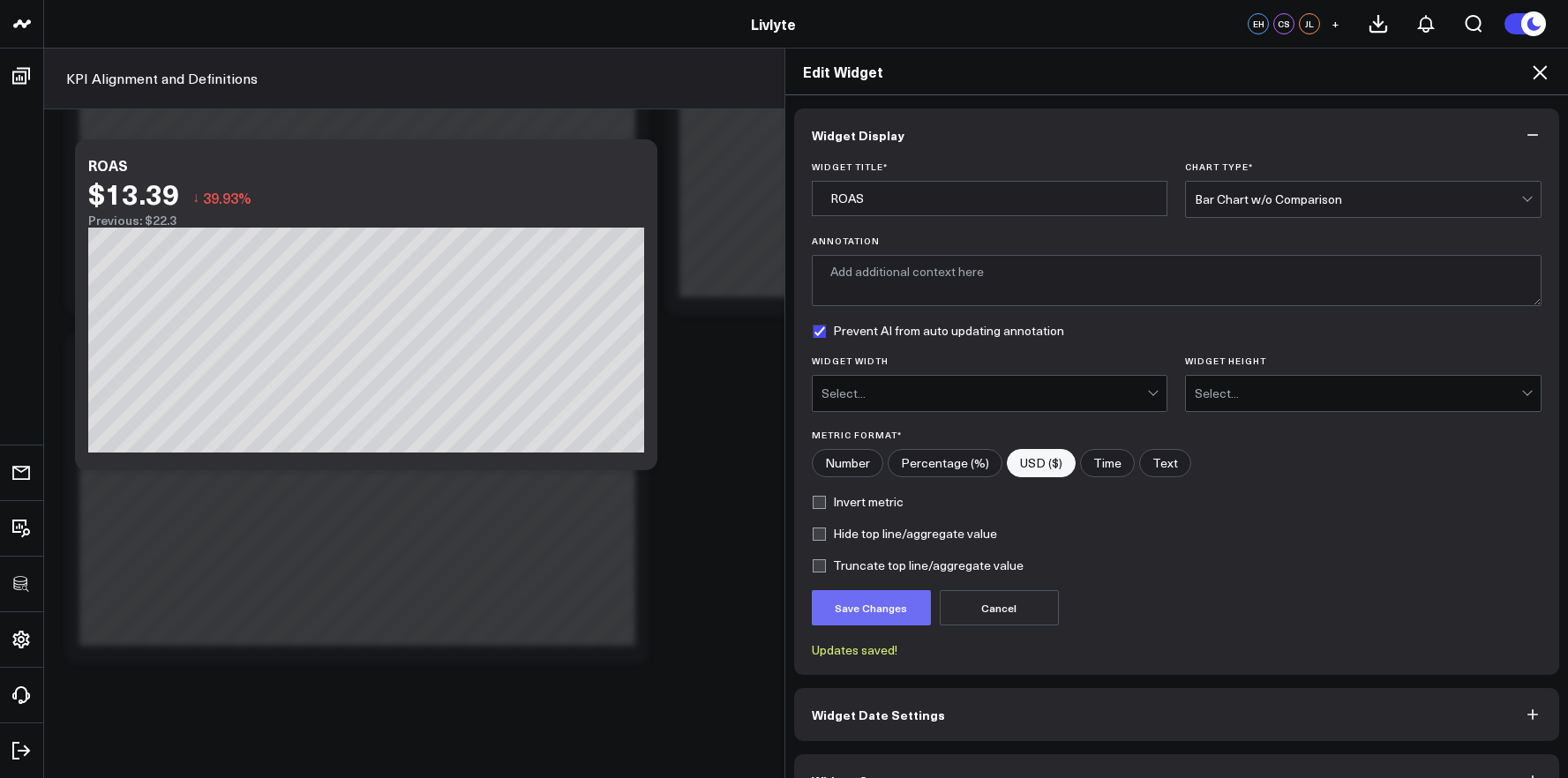
click at [843, 609] on button "Save Changes" at bounding box center [871, 607] width 119 height 35
click at [851, 528] on label "Hide top line/aggregate value" at bounding box center [904, 533] width 185 height 14
click at [825, 528] on input "Hide top line/aggregate value" at bounding box center [818, 533] width 14 height 14
checkbox input "true"
click at [858, 597] on button "Save Changes" at bounding box center [871, 607] width 119 height 35
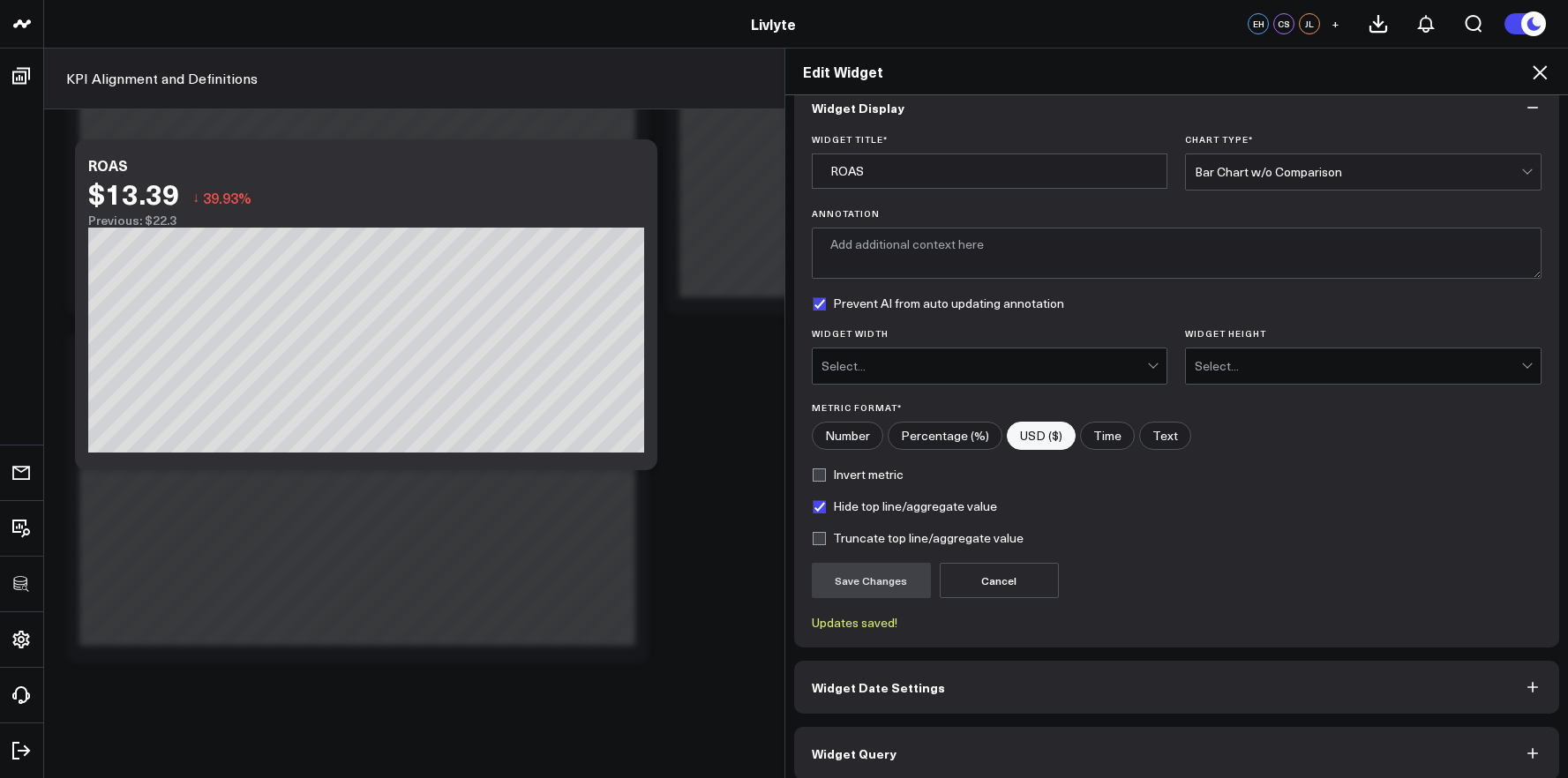
scroll to position [0, 0]
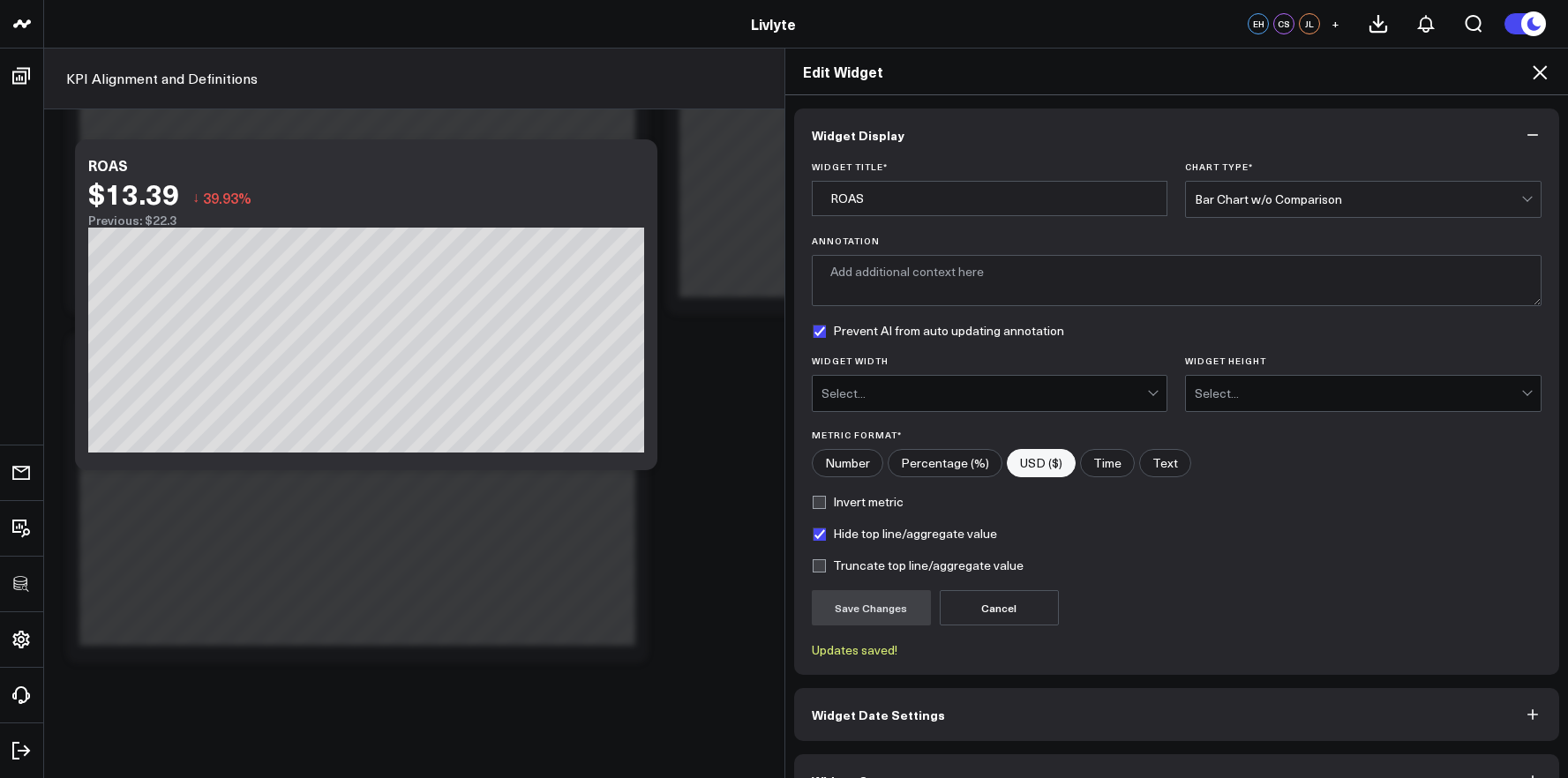
click at [1534, 75] on icon at bounding box center [1539, 72] width 21 height 21
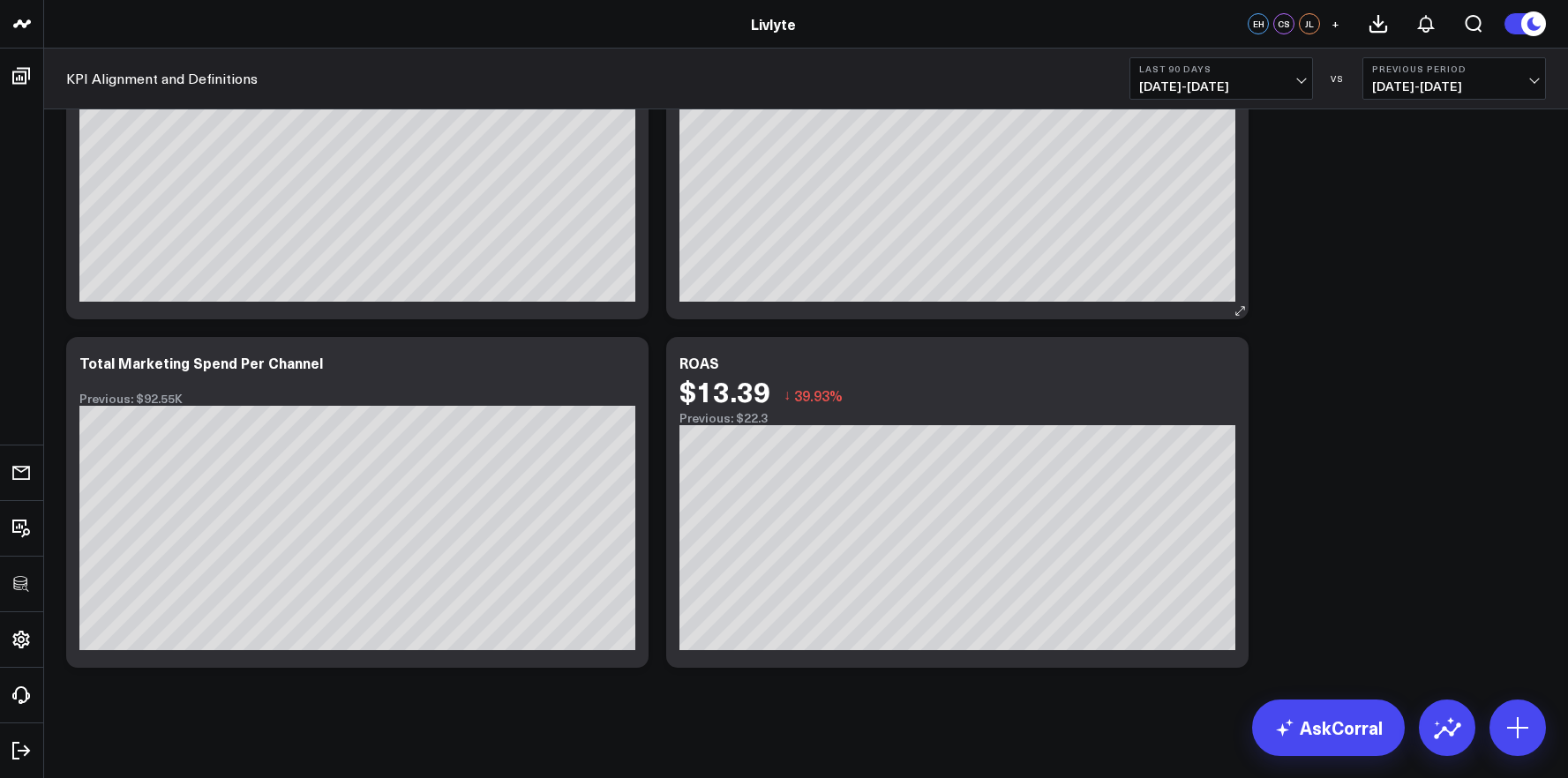
scroll to position [4859, 0]
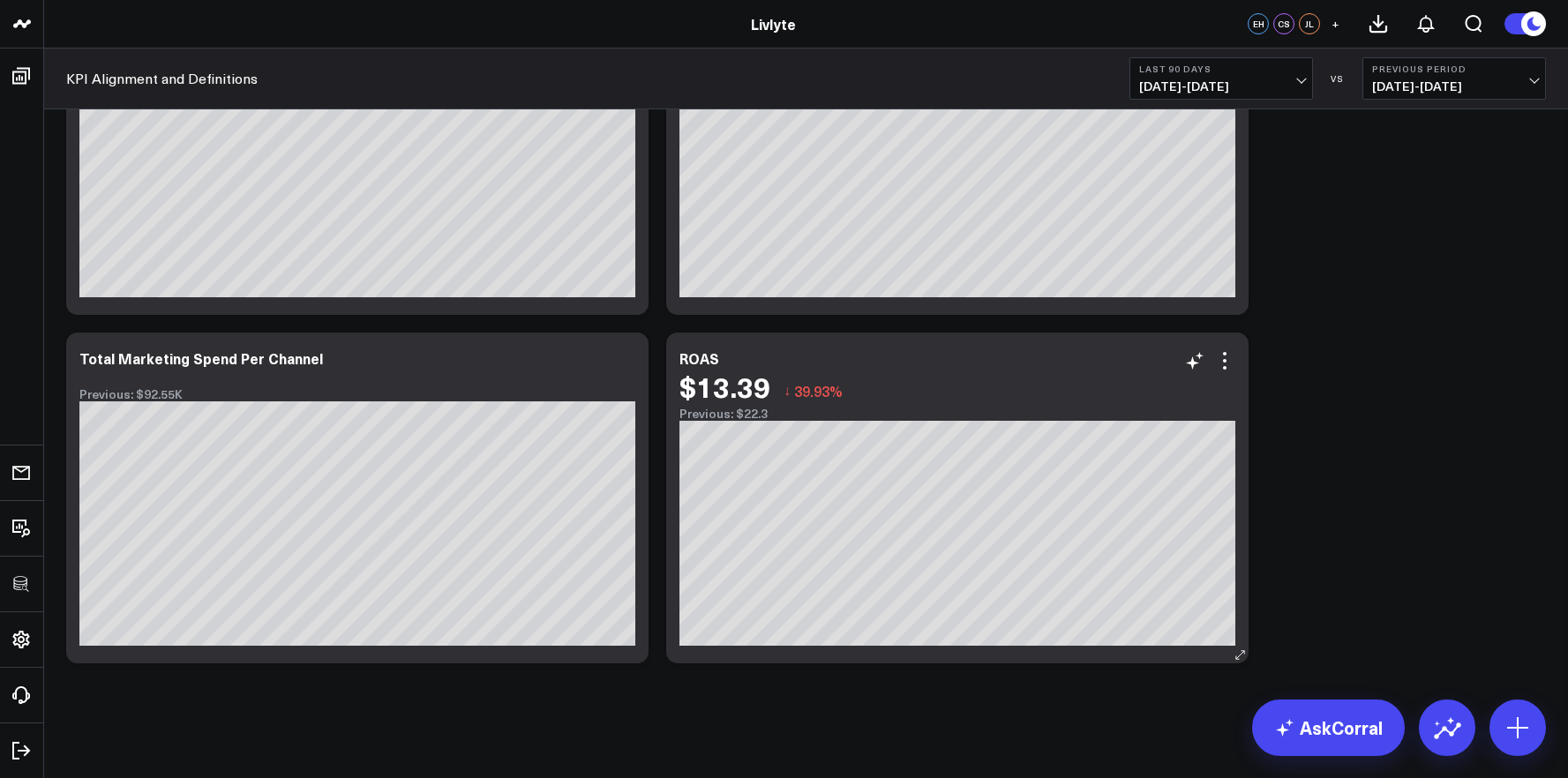
drag, startPoint x: 1334, startPoint y: 494, endPoint x: 1247, endPoint y: 495, distance: 87.0
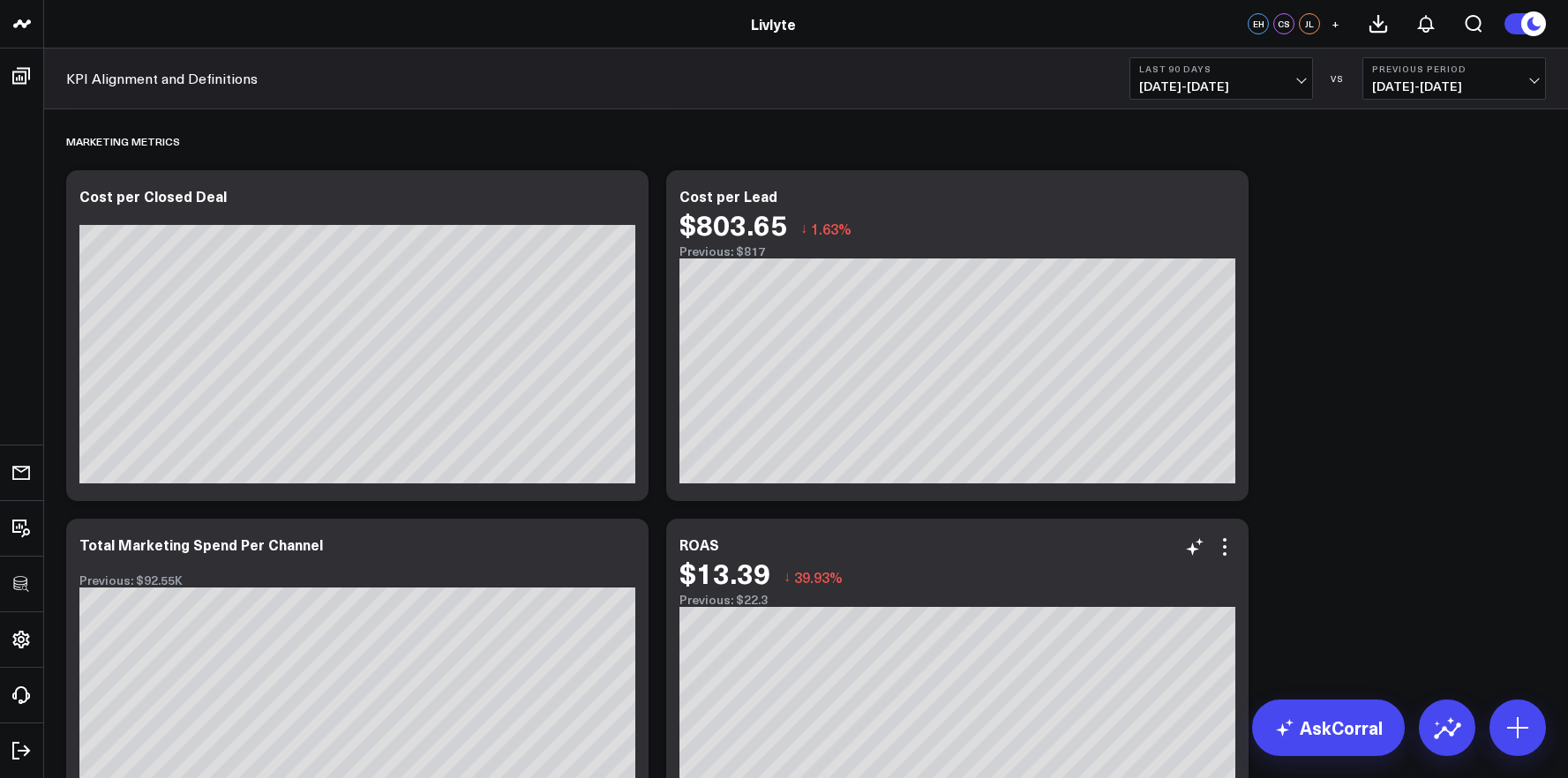
scroll to position [4663, 0]
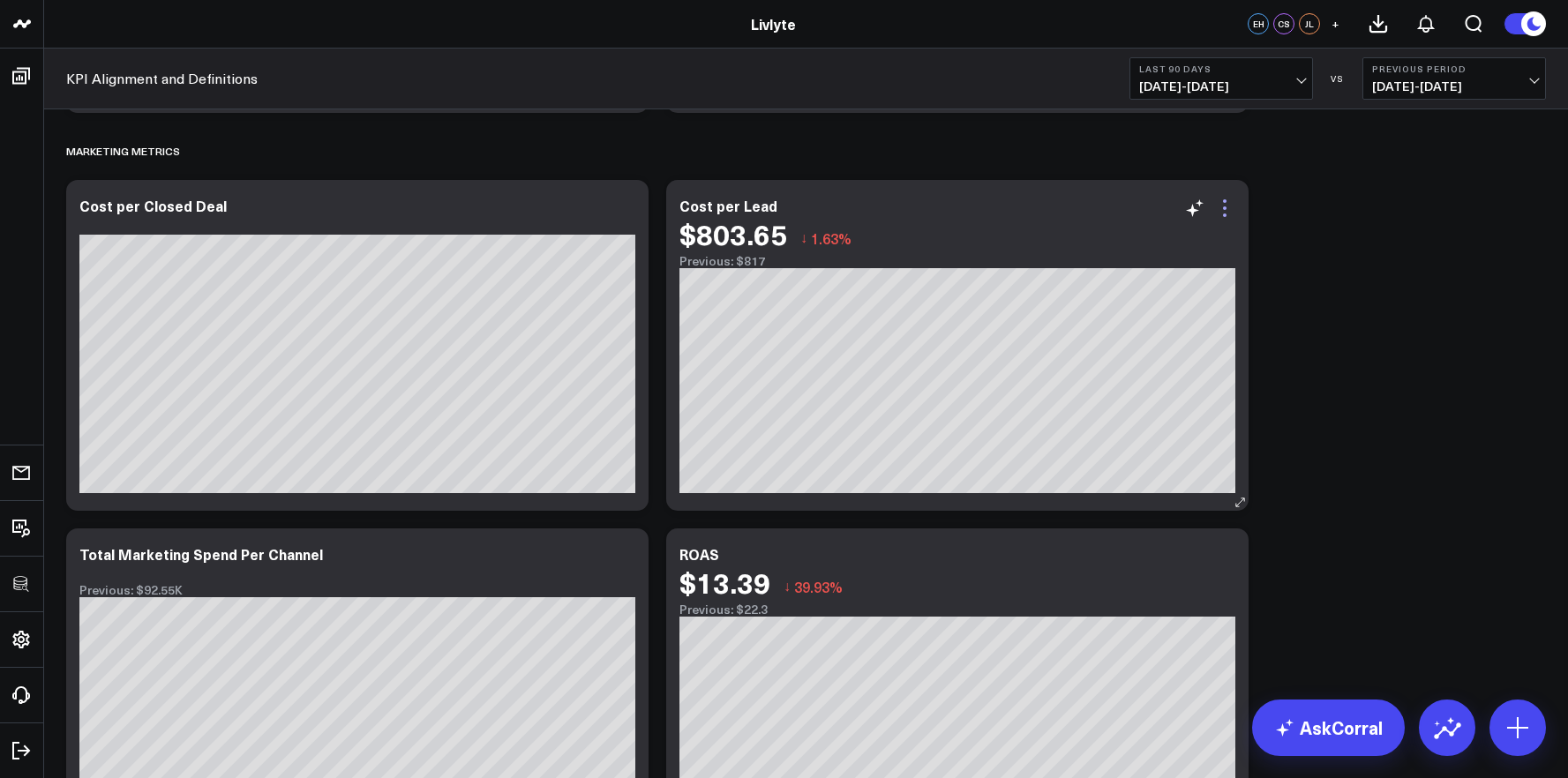
click at [1223, 212] on icon at bounding box center [1224, 207] width 21 height 21
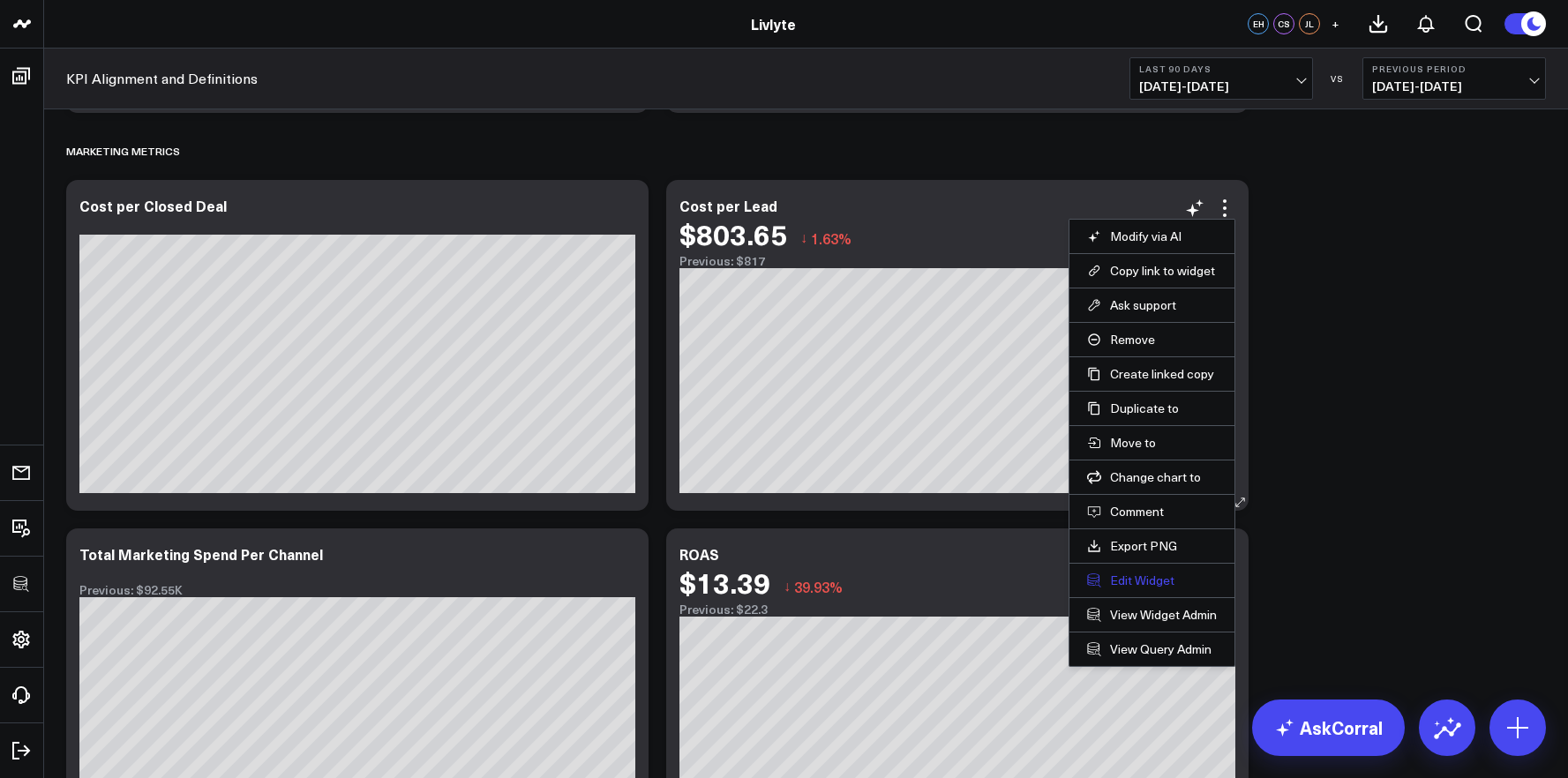
click at [1151, 575] on button "Edit Widget" at bounding box center [1151, 580] width 129 height 16
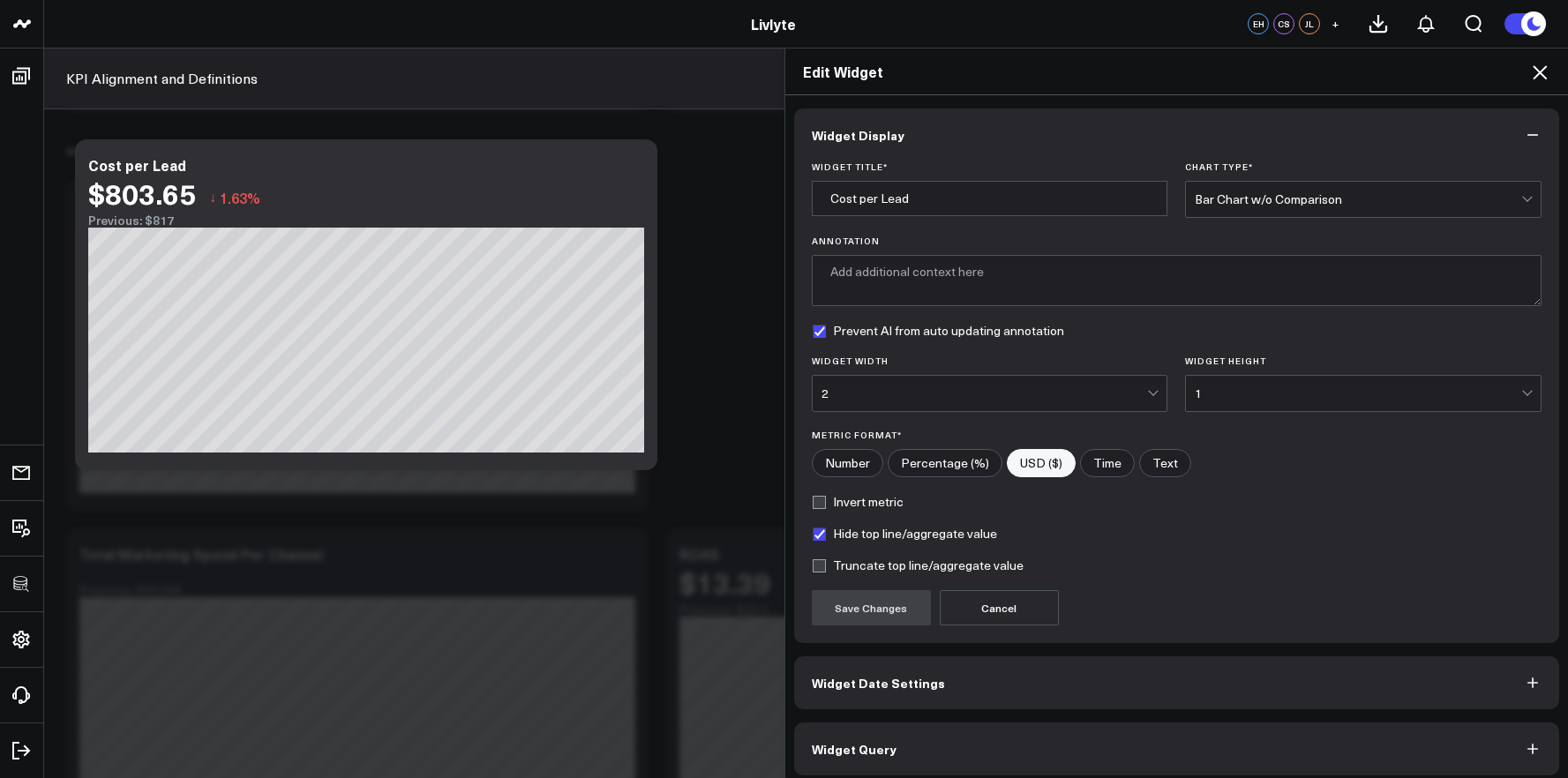
click at [1531, 68] on icon at bounding box center [1539, 72] width 21 height 21
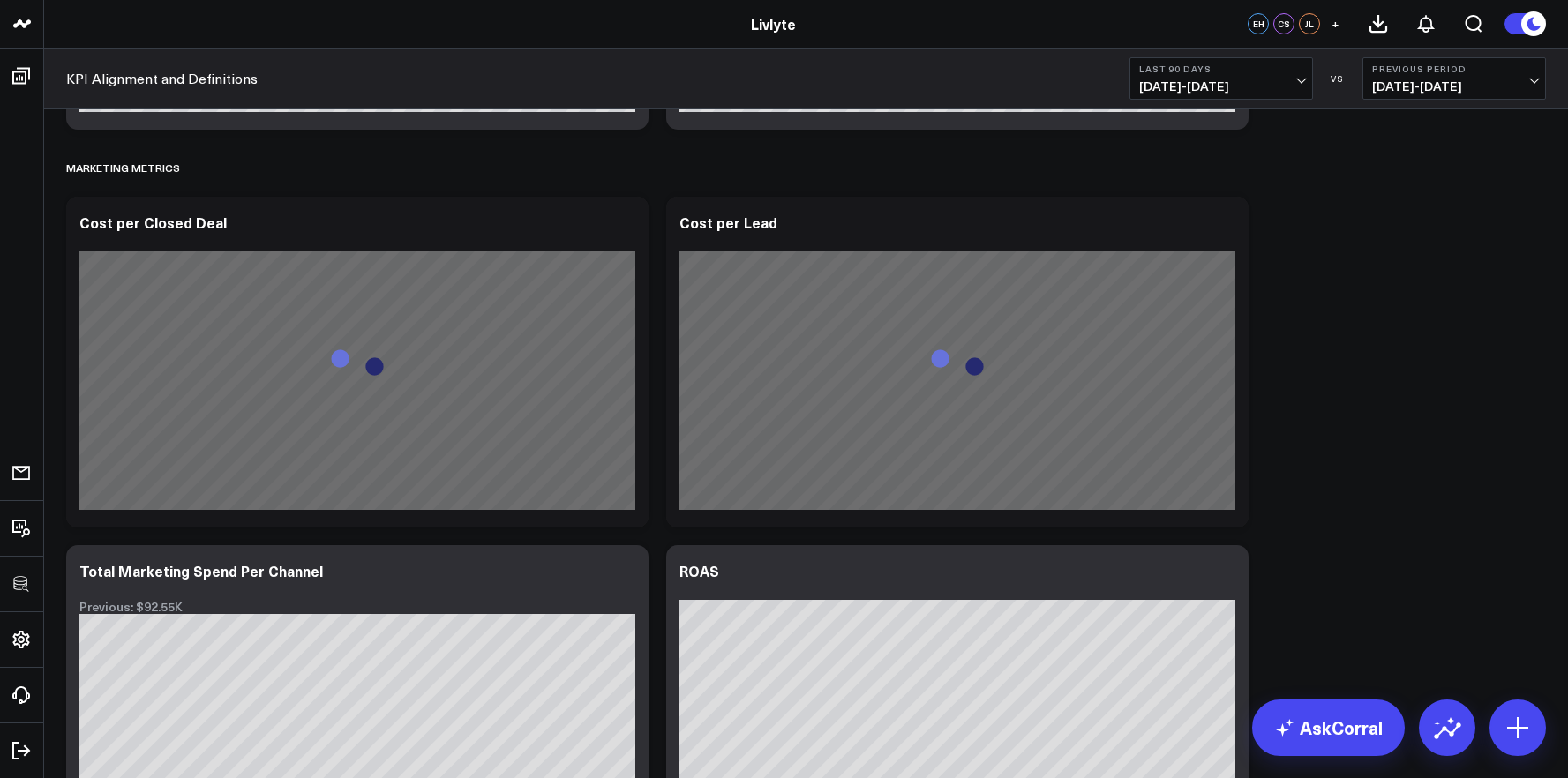
scroll to position [4558, 0]
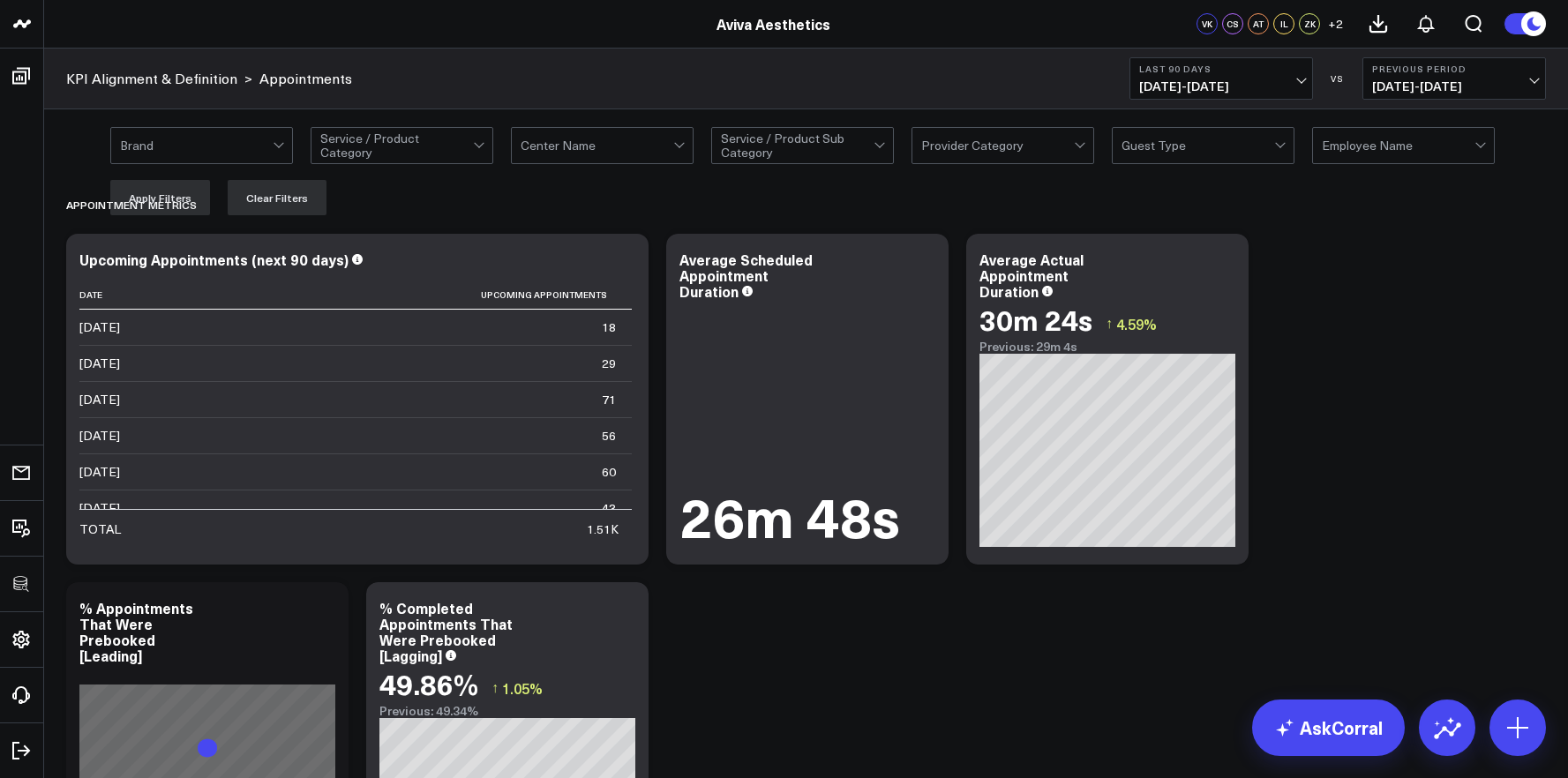
scroll to position [5002, 0]
